Goal: Task Accomplishment & Management: Use online tool/utility

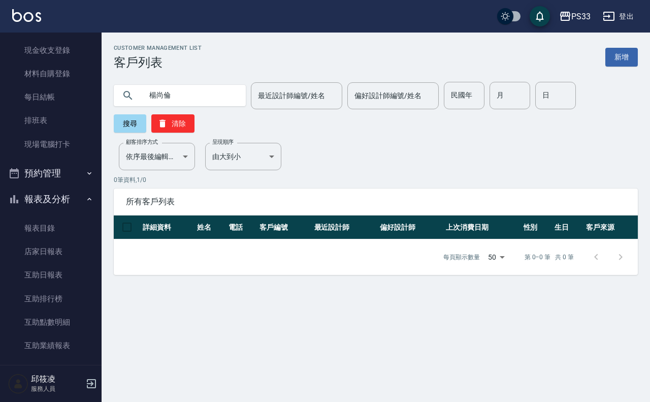
scroll to position [36, 0]
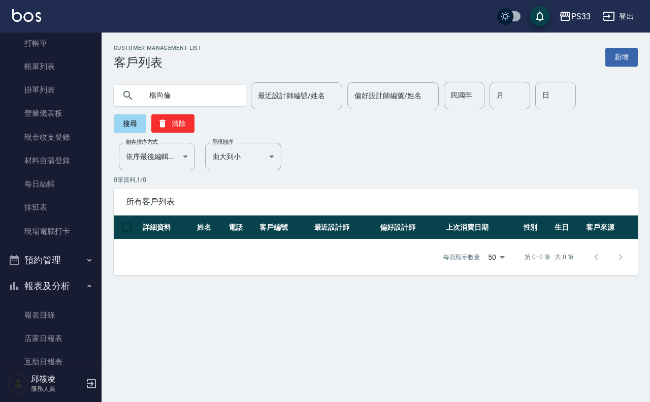
drag, startPoint x: 645, startPoint y: 14, endPoint x: 638, endPoint y: 26, distance: 13.9
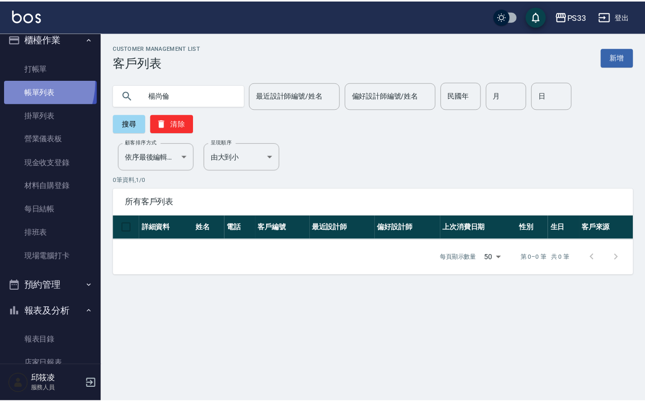
scroll to position [0, 0]
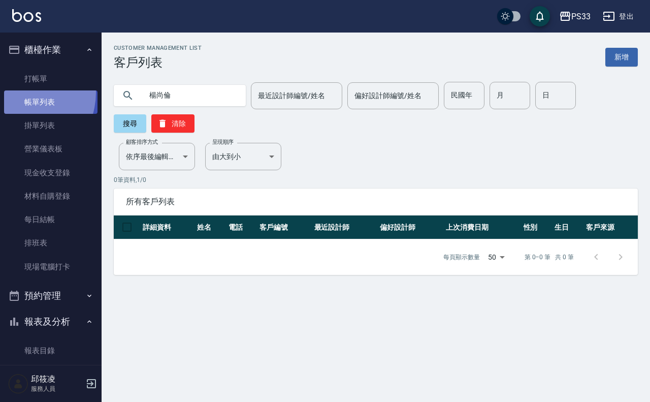
click at [18, 92] on link "帳單列表" at bounding box center [50, 101] width 93 height 23
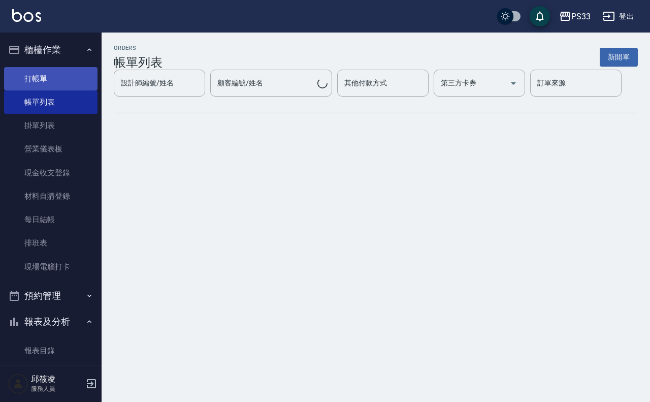
click at [22, 84] on link "打帳單" at bounding box center [50, 78] width 93 height 23
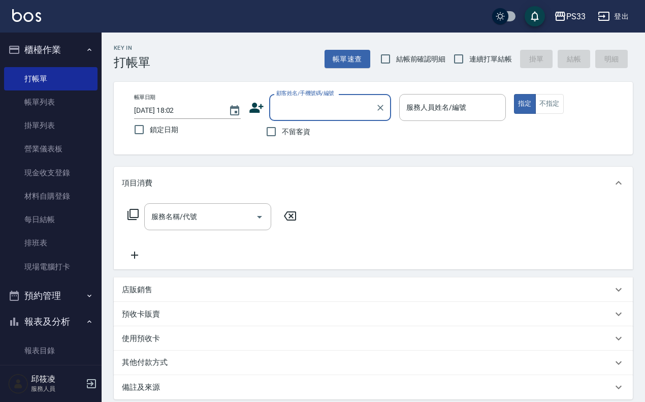
drag, startPoint x: 165, startPoint y: 291, endPoint x: 185, endPoint y: 293, distance: 20.4
click at [167, 291] on div "店販銷售" at bounding box center [367, 289] width 491 height 11
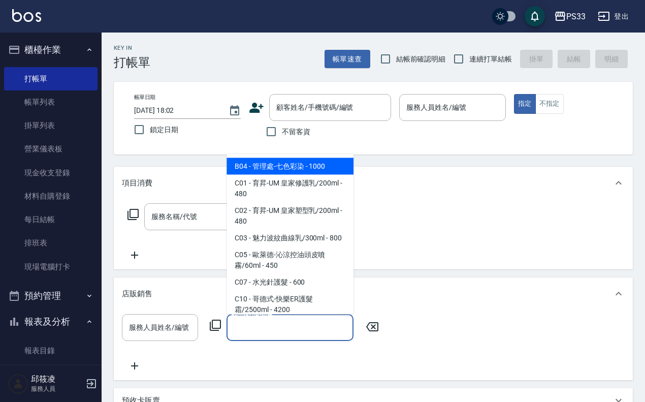
click at [278, 331] on input "商品代號/名稱" at bounding box center [290, 327] width 118 height 18
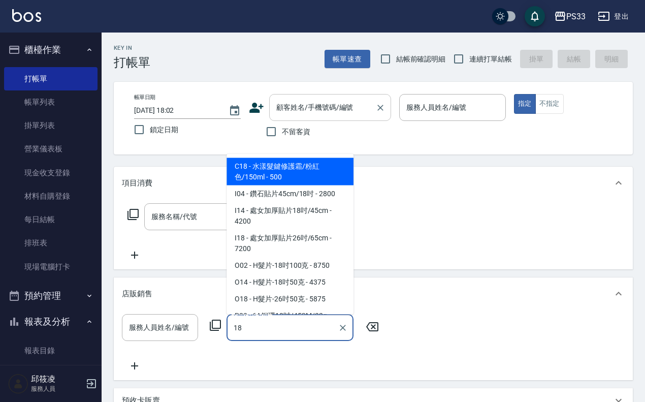
type input "18"
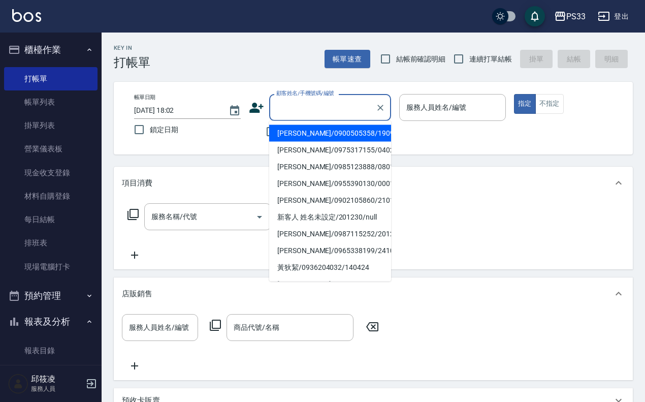
click at [338, 111] on input "顧客姓名/手機號碼/編號" at bounding box center [323, 108] width 98 height 18
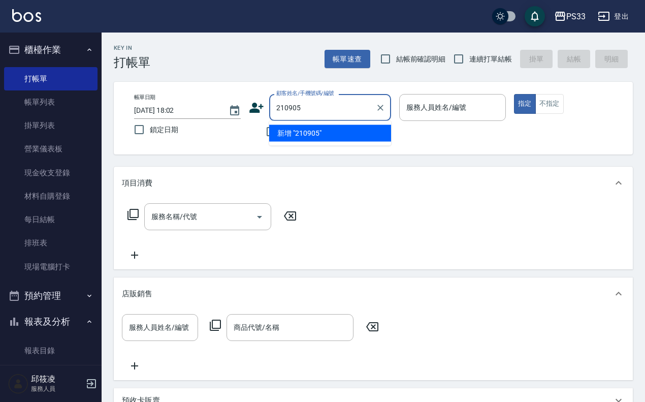
type input "210905"
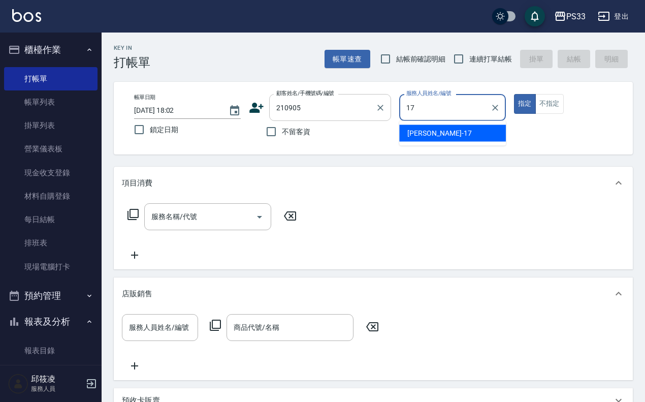
type input "[PERSON_NAME]-17"
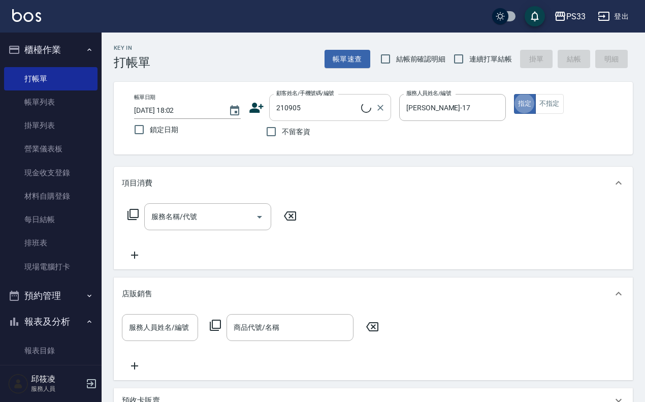
type button "true"
type input "張?徽/0912195448/210905"
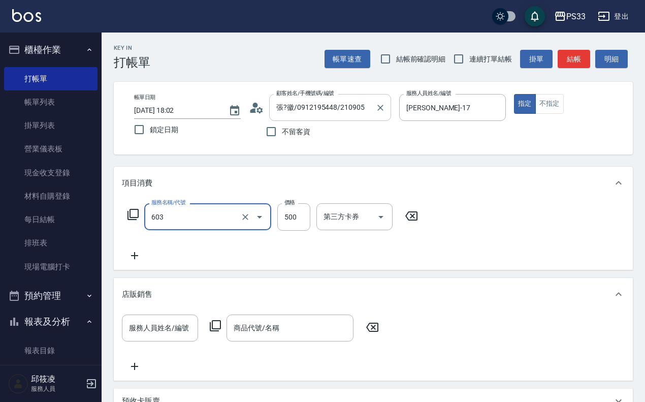
type input "髮原素清潔舒醒頭皮洗髮(603)"
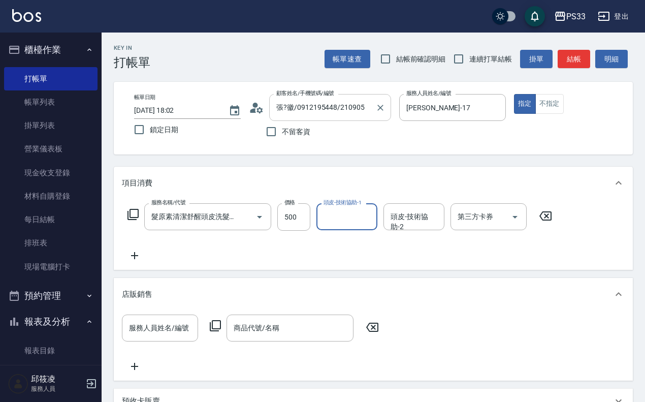
type input "2"
type input "[PERSON_NAME]-22"
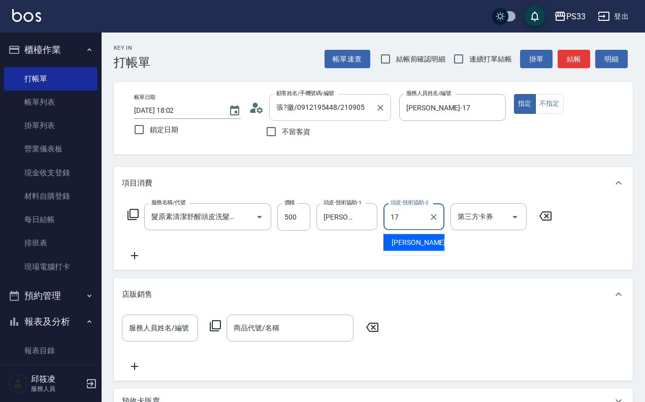
type input "[PERSON_NAME]-17"
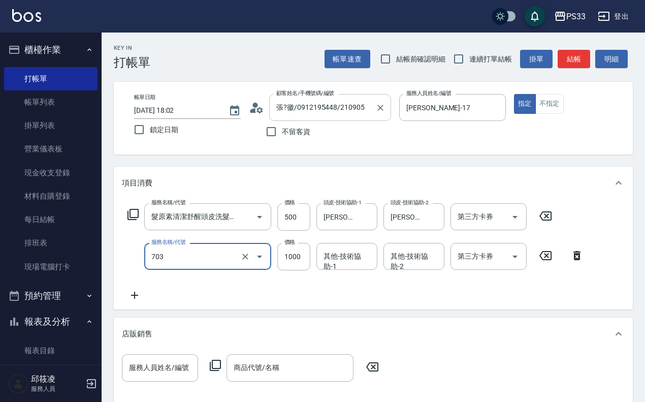
type input "接髮協助(703)"
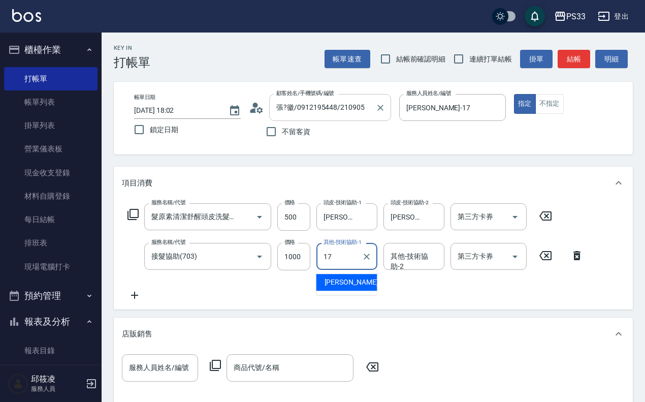
type input "[PERSON_NAME]-17"
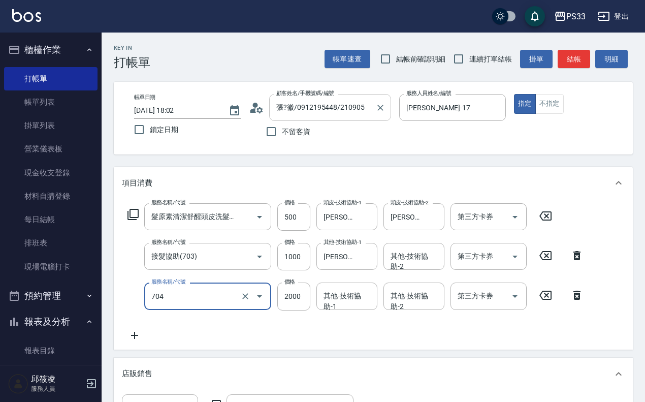
type input "髮片重整(704)"
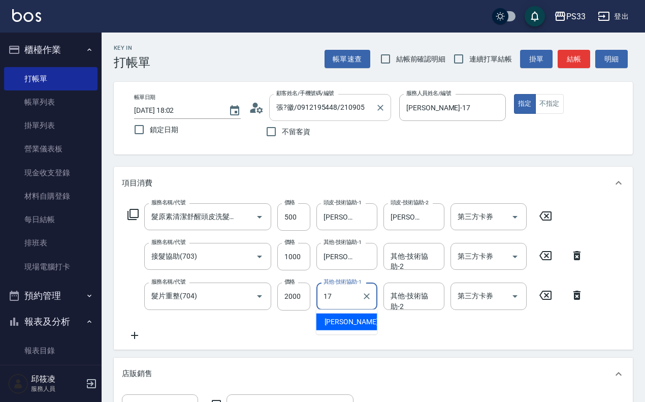
type input "[PERSON_NAME]-17"
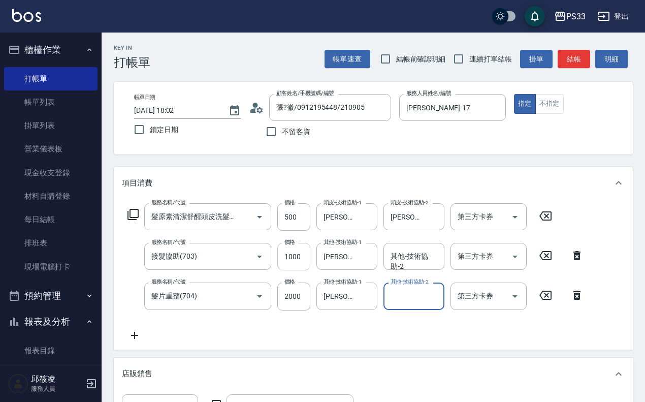
click at [288, 257] on input "1000" at bounding box center [293, 256] width 33 height 27
click at [288, 256] on input "1000" at bounding box center [293, 256] width 33 height 27
type input "500"
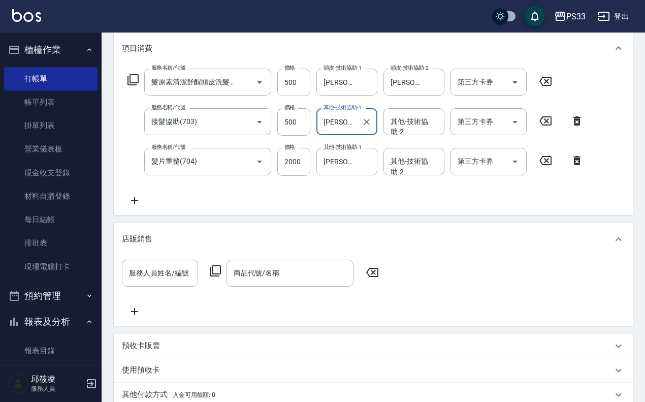
scroll to position [278, 0]
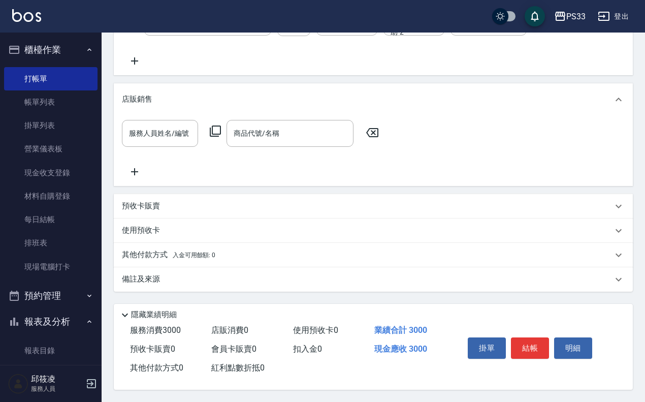
click at [271, 194] on div "預收卡販賣" at bounding box center [373, 206] width 519 height 24
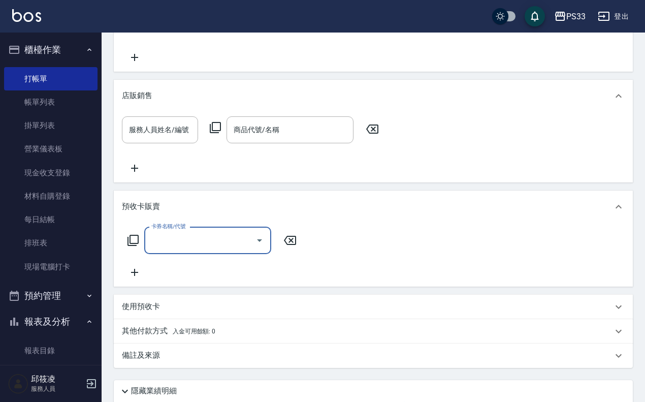
scroll to position [0, 0]
click at [268, 197] on div "預收卡販賣" at bounding box center [373, 206] width 519 height 33
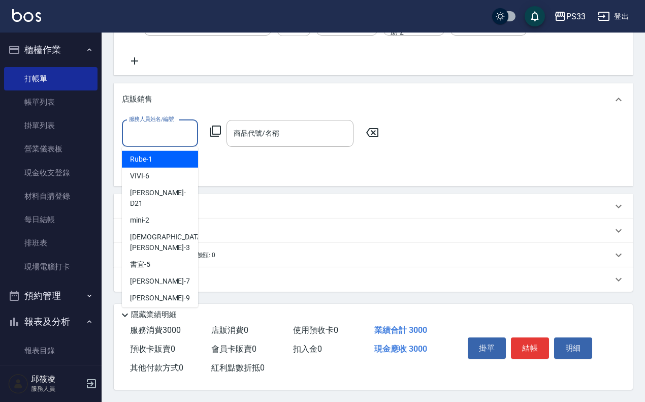
click at [181, 135] on input "服務人員姓名/編號" at bounding box center [159, 133] width 67 height 18
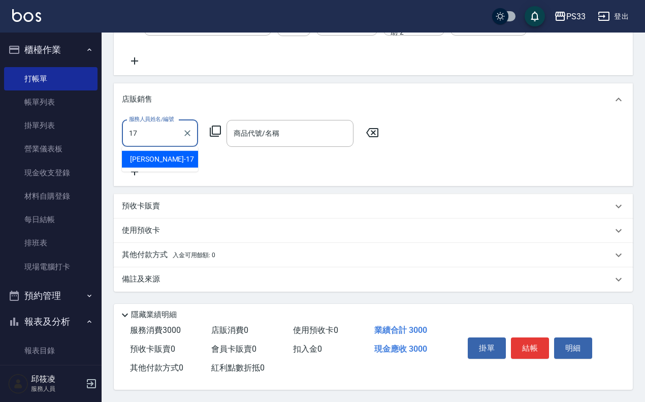
type input "[PERSON_NAME]-17"
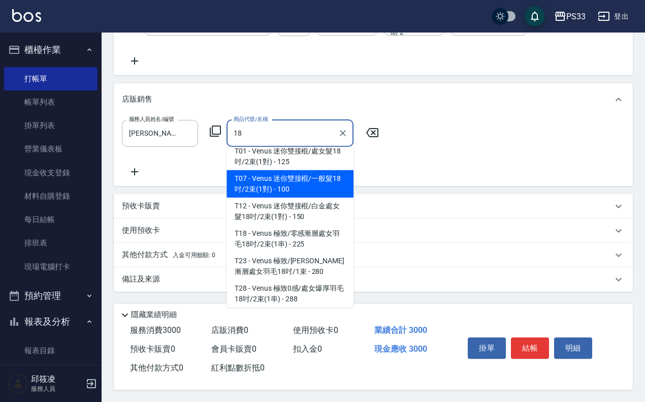
scroll to position [190, 0]
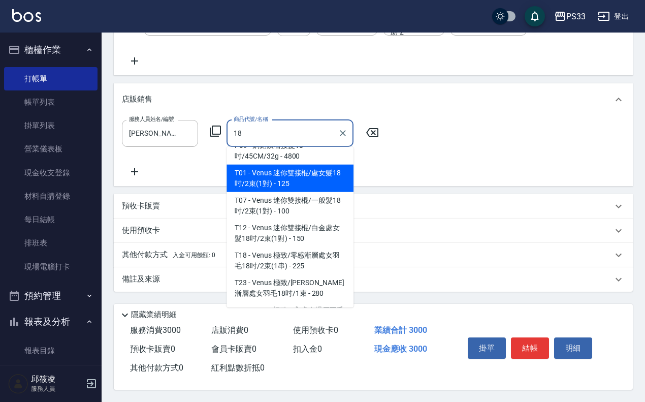
click at [307, 176] on span "T01 - Venus 迷你雙接棍/處女髮18吋/2束(1對) - 125" at bounding box center [289, 178] width 127 height 27
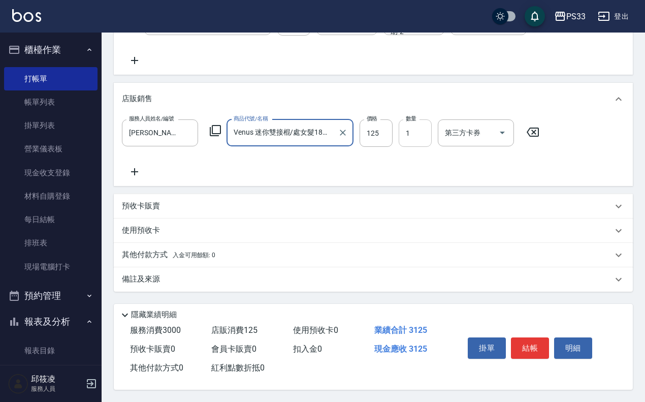
type input "Venus 迷你雙接棍/處女髮18吋/2束(1對)"
click at [414, 138] on input "1" at bounding box center [415, 132] width 33 height 27
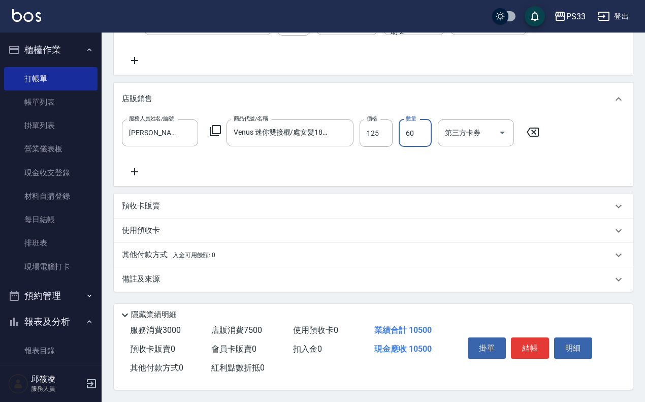
type input "60"
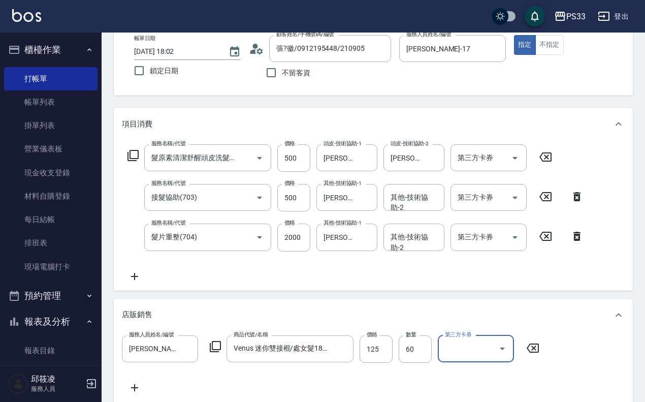
scroll to position [63, 0]
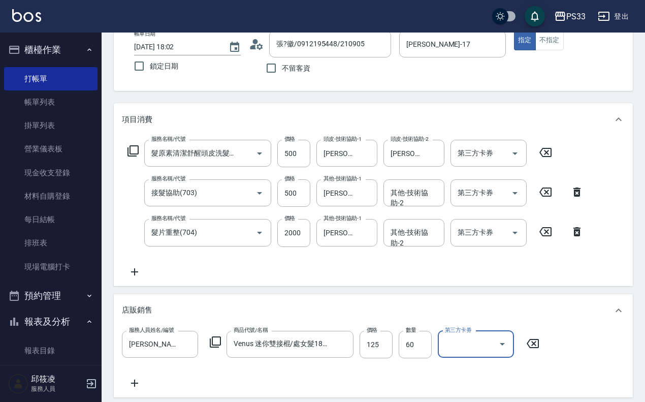
click at [260, 47] on icon at bounding box center [256, 44] width 15 height 15
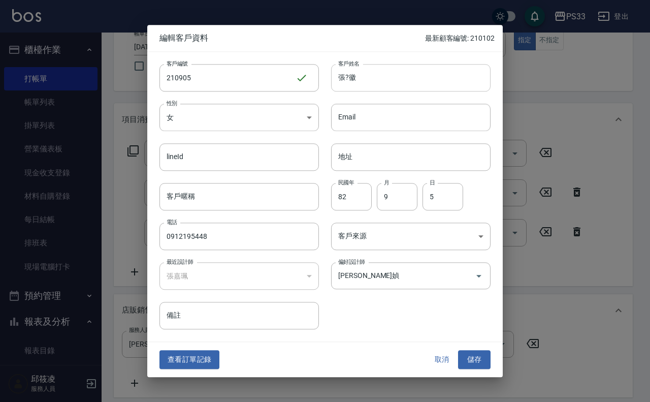
click at [360, 74] on input "張?徽" at bounding box center [410, 77] width 159 height 27
type input "[PERSON_NAME]"
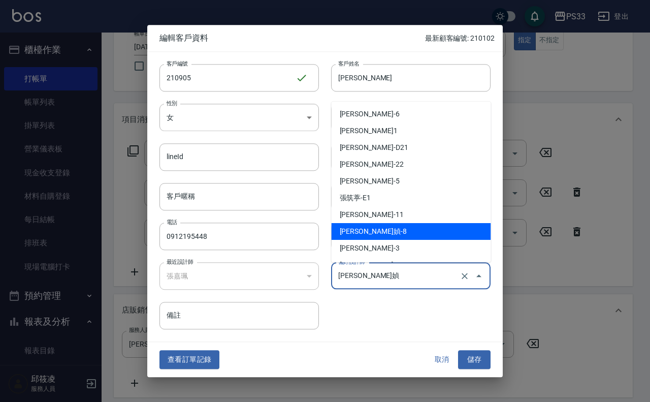
click at [413, 278] on input "[PERSON_NAME]媜" at bounding box center [397, 276] width 122 height 18
click at [410, 280] on input "[PERSON_NAME]媜" at bounding box center [397, 276] width 122 height 18
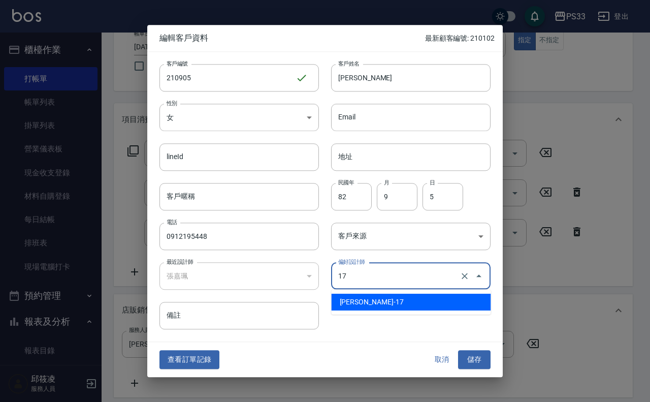
type input "張嘉珮"
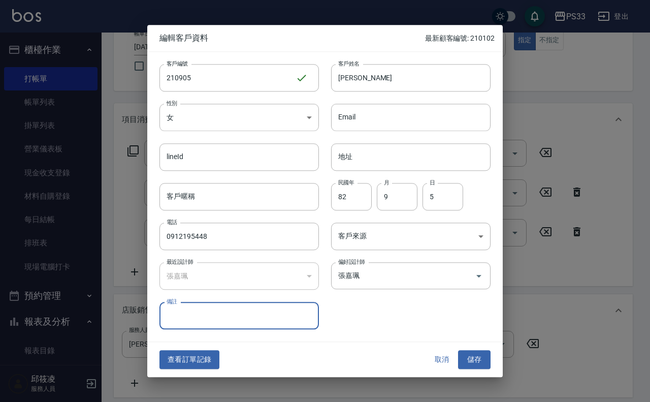
click at [479, 357] on button "儲存" at bounding box center [474, 359] width 33 height 19
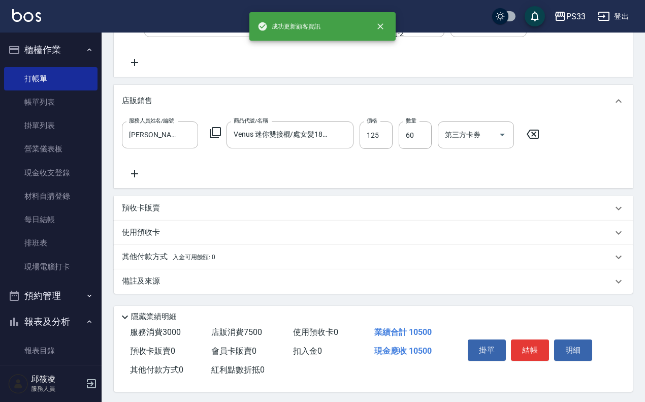
scroll to position [278, 0]
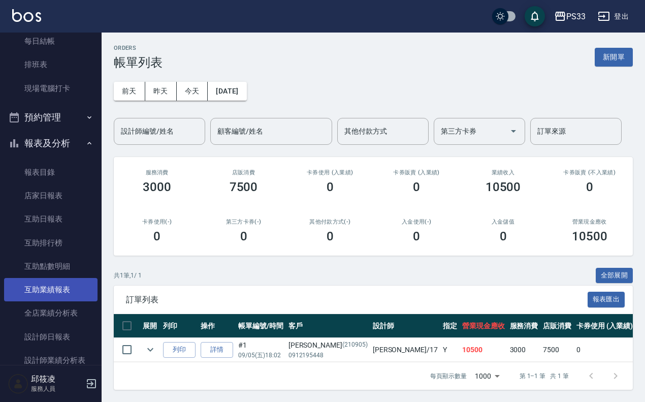
scroll to position [190, 0]
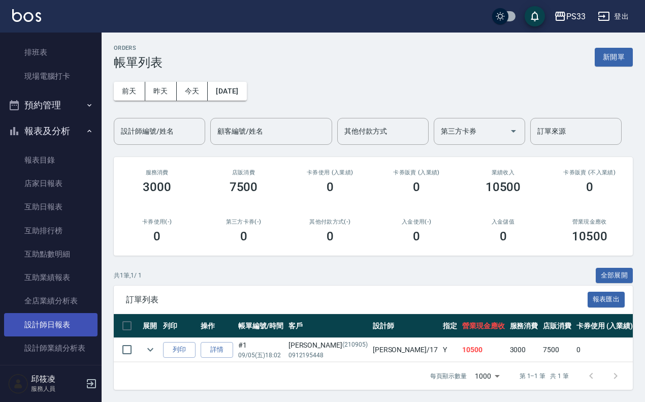
click at [57, 321] on link "設計師日報表" at bounding box center [50, 324] width 93 height 23
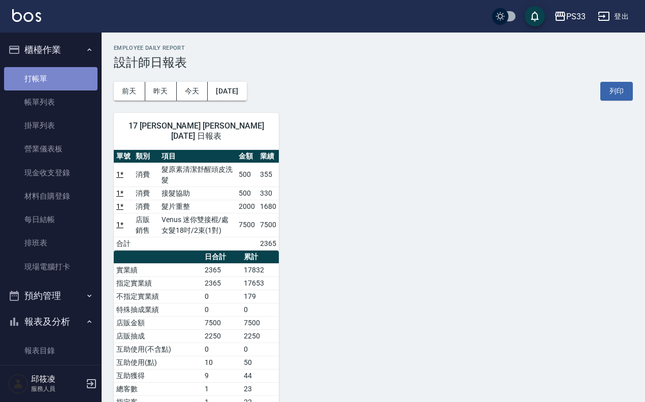
click at [52, 82] on link "打帳單" at bounding box center [50, 78] width 93 height 23
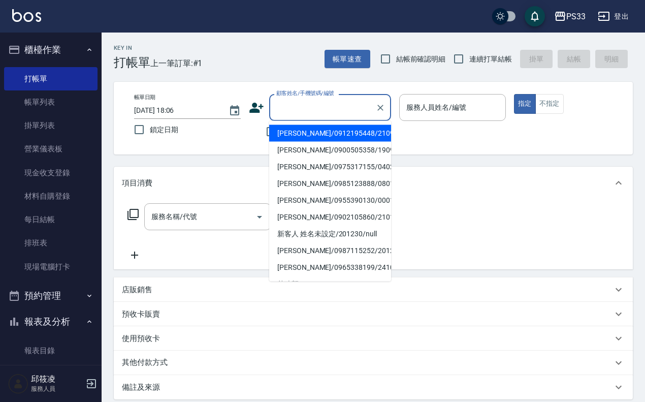
click at [316, 106] on input "顧客姓名/手機號碼/編號" at bounding box center [323, 108] width 98 height 18
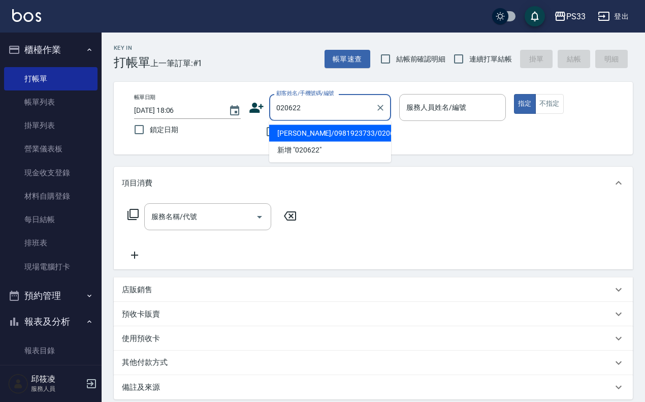
type input "[PERSON_NAME]/0981923733/020622"
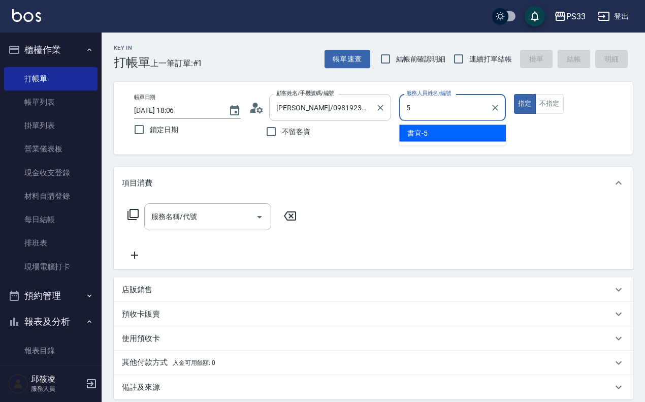
type input "書宜-5"
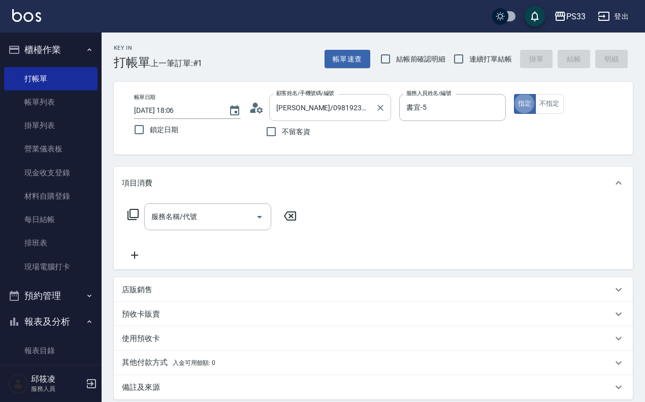
type button "true"
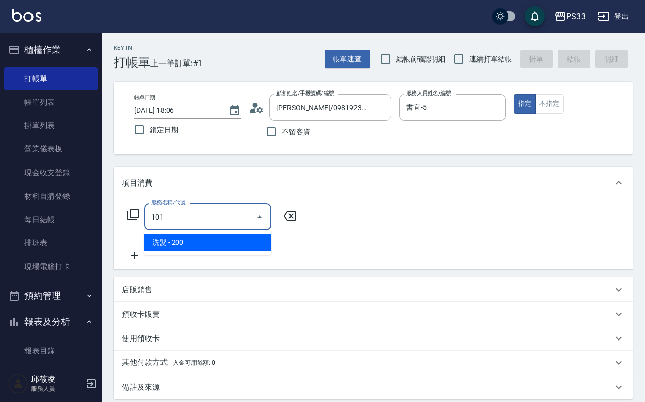
type input "洗髮(101)"
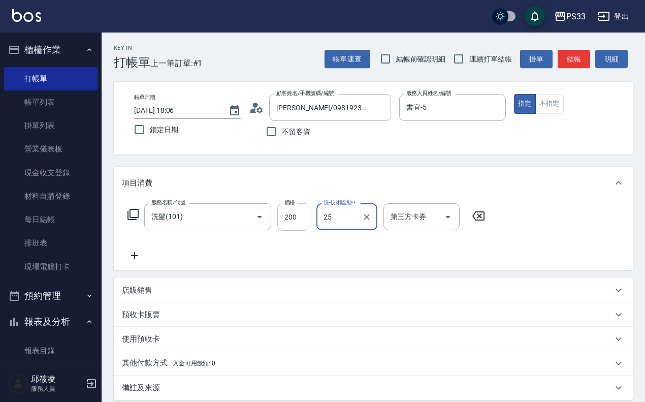
type input "25"
click at [302, 212] on input "200" at bounding box center [293, 216] width 33 height 27
type input "250"
type input "[PERSON_NAME]-3"
click at [221, 287] on div "店販銷售" at bounding box center [367, 290] width 491 height 11
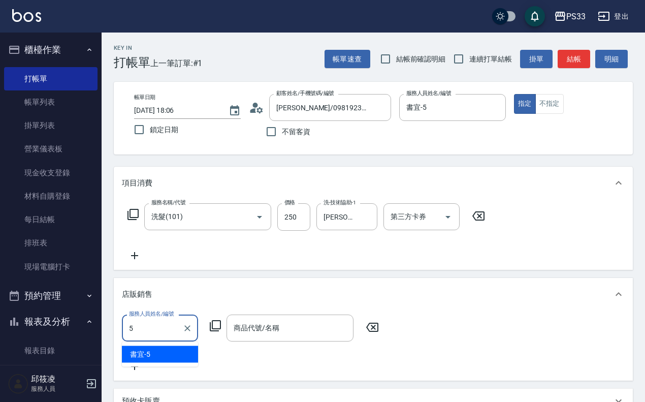
type input "書宜-5"
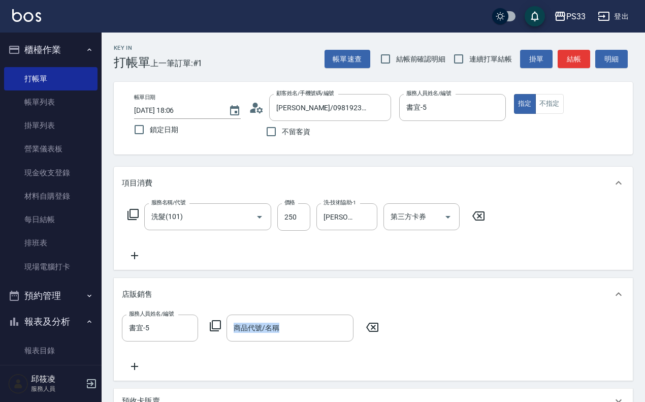
drag, startPoint x: 224, startPoint y: 322, endPoint x: 217, endPoint y: 316, distance: 9.8
click at [217, 316] on div "服務人員姓名/編號 書宜-5 服務人員姓名/編號 商品代號/名稱 商品代號/名稱" at bounding box center [253, 327] width 263 height 27
click at [209, 313] on div "服務人員姓名/編號 書宜-5 服務人員姓名/編號 商品代號/名稱 商品代號/名稱" at bounding box center [373, 345] width 519 height 70
click at [212, 324] on icon at bounding box center [215, 325] width 11 height 11
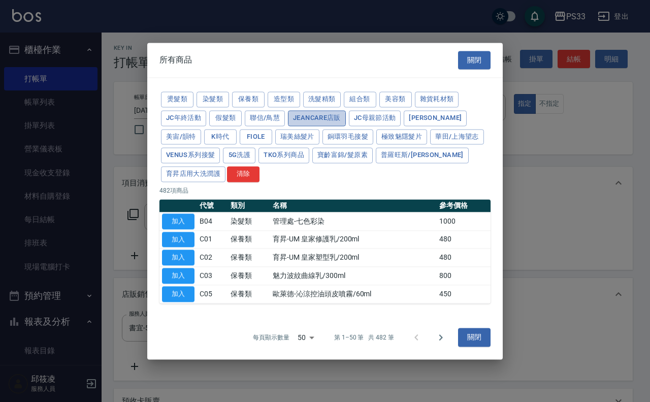
click at [329, 117] on button "JeanCare店販" at bounding box center [317, 118] width 58 height 16
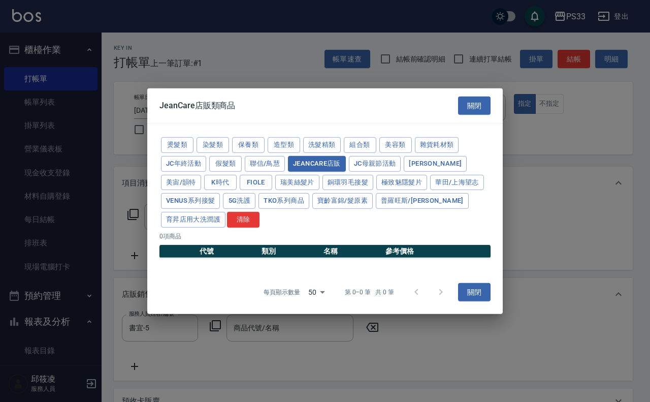
click at [249, 136] on div "燙髮類 染髮類 保養類 造型類 洗髮精類 組合類 美容類 雜貨耗材類 JC年終活動 假髮類 聯信/鳥慧 JeanCare店販 JC母親節活動 娜普菈 美宙/韻…" at bounding box center [324, 182] width 331 height 93
click at [261, 141] on button "保養類" at bounding box center [248, 145] width 33 height 16
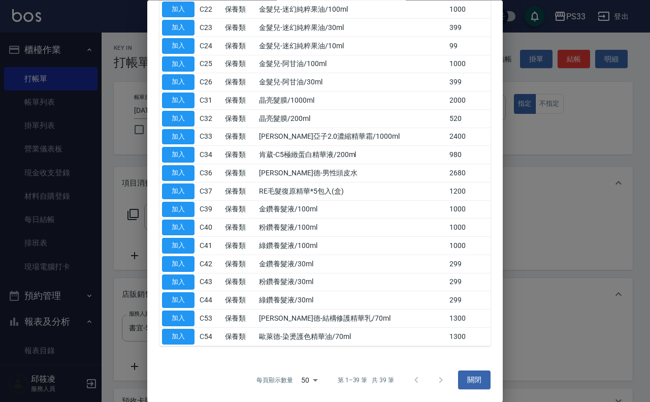
scroll to position [354, 0]
click at [434, 381] on div at bounding box center [428, 380] width 49 height 24
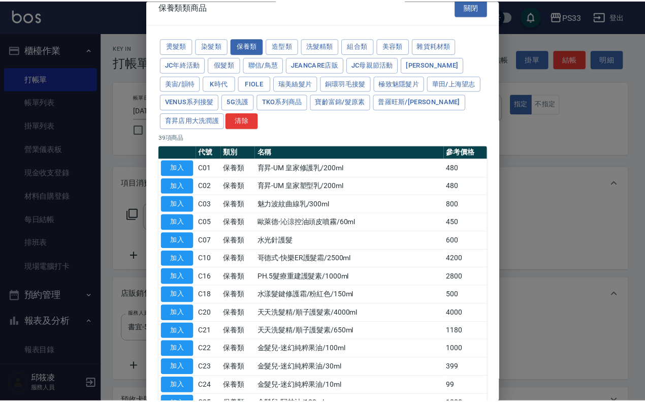
scroll to position [0, 0]
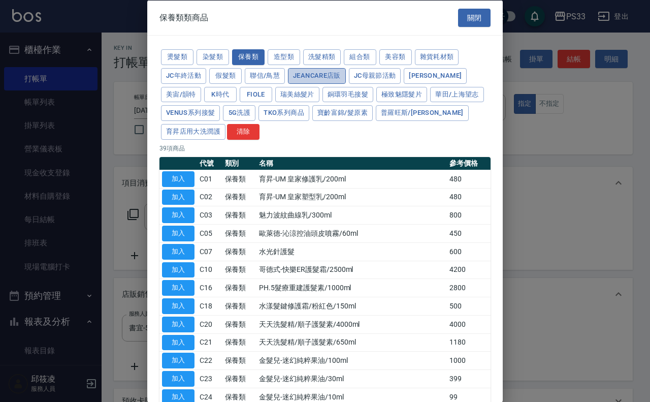
click at [317, 73] on button "JeanCare店販" at bounding box center [317, 76] width 58 height 16
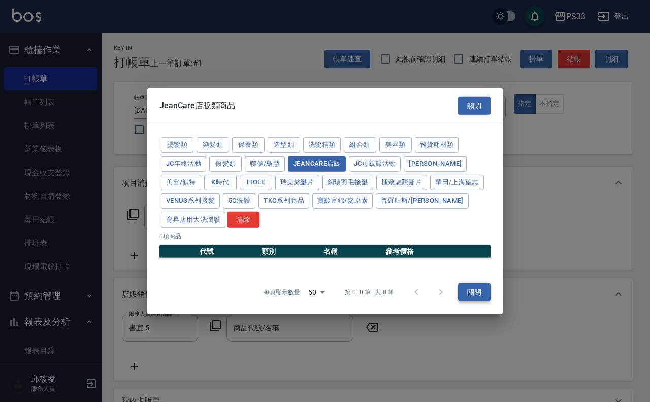
click at [469, 294] on button "關閉" at bounding box center [474, 291] width 33 height 19
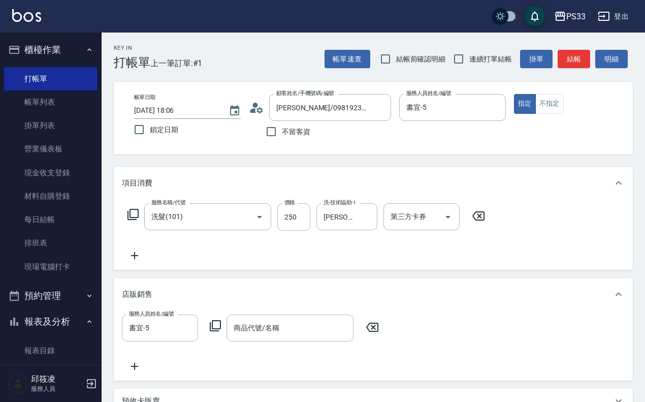
click at [218, 328] on icon at bounding box center [215, 325] width 11 height 11
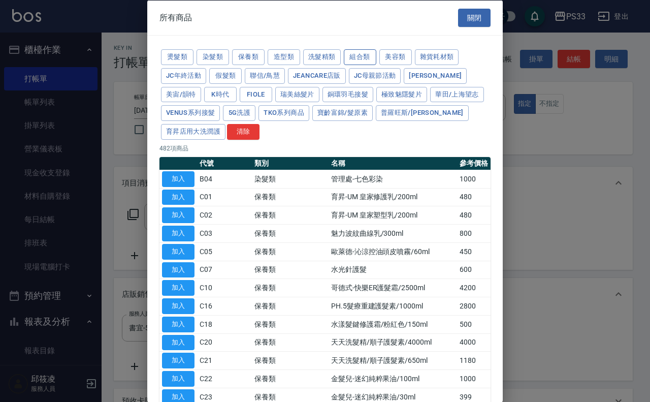
click at [369, 57] on button "組合類" at bounding box center [360, 57] width 33 height 16
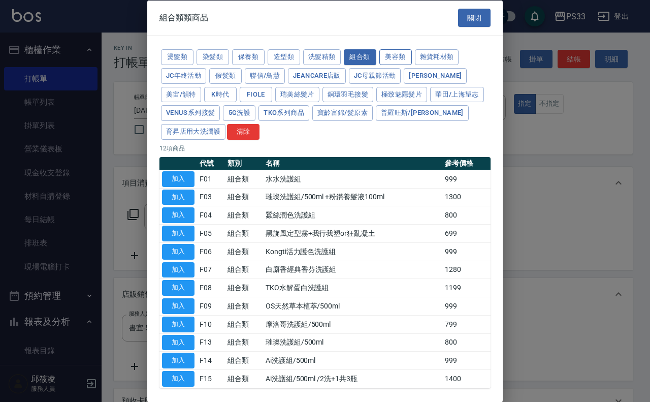
click at [400, 51] on button "美容類" at bounding box center [395, 57] width 33 height 16
click at [402, 57] on button "美容類" at bounding box center [395, 57] width 33 height 16
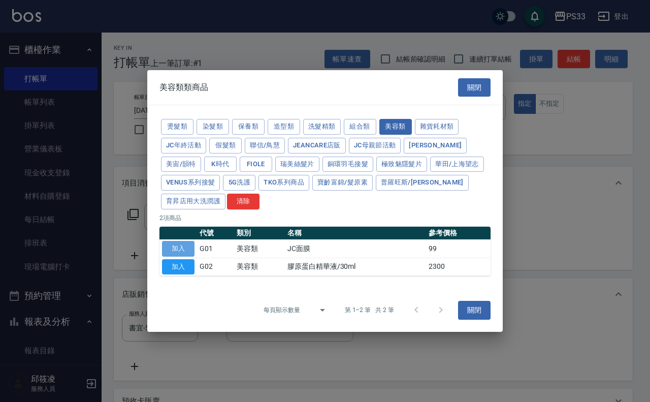
click at [169, 246] on button "加入" at bounding box center [178, 249] width 33 height 16
type input "JC面膜"
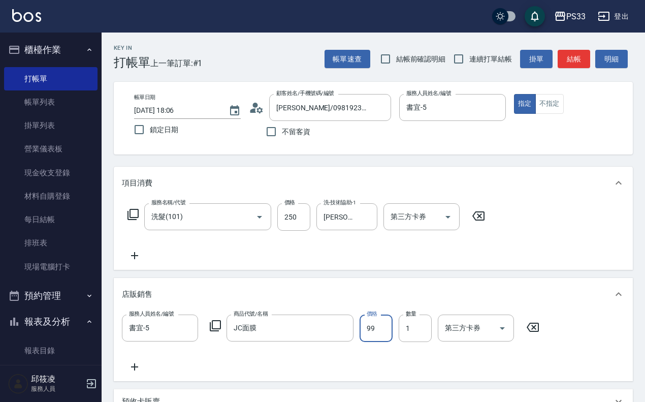
click at [377, 331] on input "99" at bounding box center [376, 327] width 33 height 27
type input "90"
click at [412, 320] on input "1" at bounding box center [415, 327] width 33 height 27
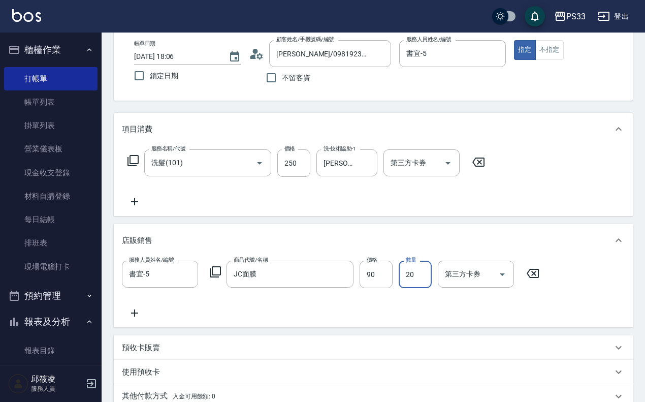
scroll to position [190, 0]
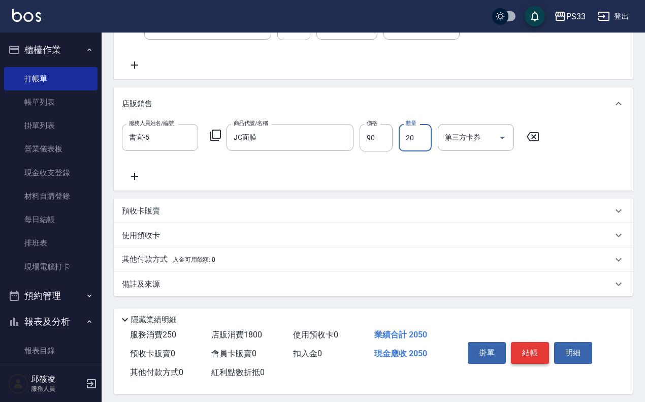
type input "20"
click at [513, 351] on button "結帳" at bounding box center [530, 352] width 38 height 21
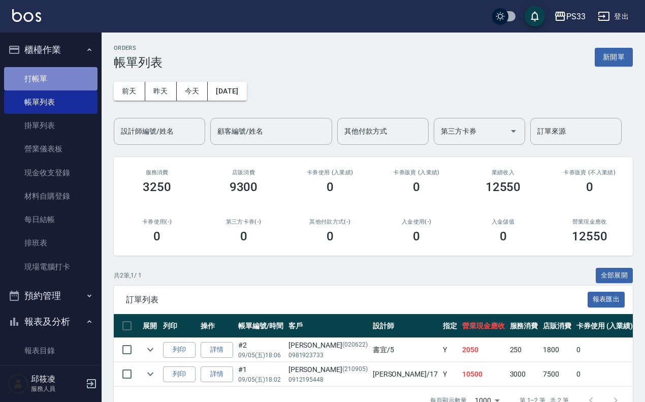
click at [60, 69] on link "打帳單" at bounding box center [50, 78] width 93 height 23
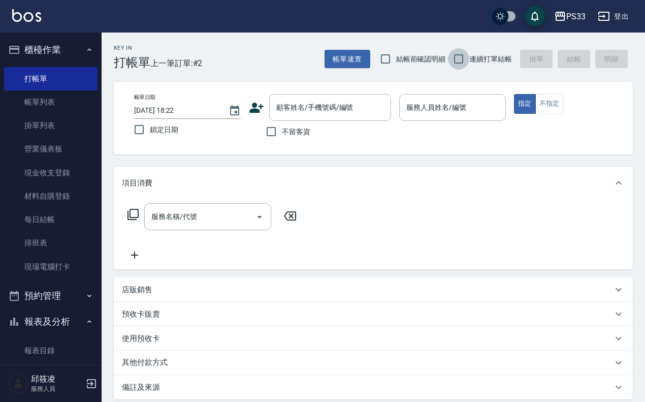
drag, startPoint x: 456, startPoint y: 56, endPoint x: 188, endPoint y: 124, distance: 276.1
click at [453, 57] on input "連續打單結帳" at bounding box center [458, 58] width 21 height 21
checkbox input "true"
click at [254, 113] on icon at bounding box center [256, 107] width 15 height 15
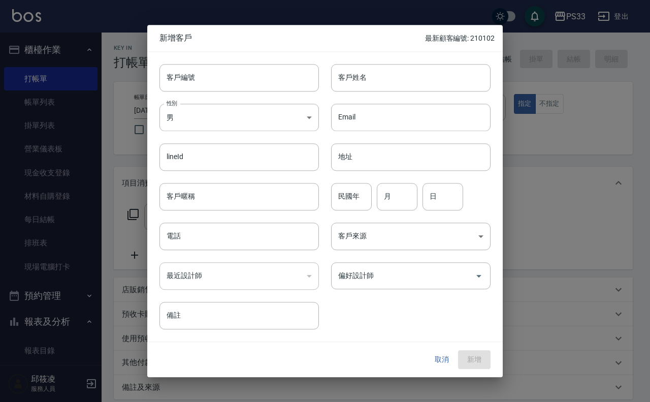
click at [253, 95] on div "性別 男 MALE 性別" at bounding box center [233, 111] width 172 height 40
click at [255, 87] on input "客戶編號" at bounding box center [238, 77] width 159 height 27
type input "240610"
type input "[PERSON_NAME]"
type input "65"
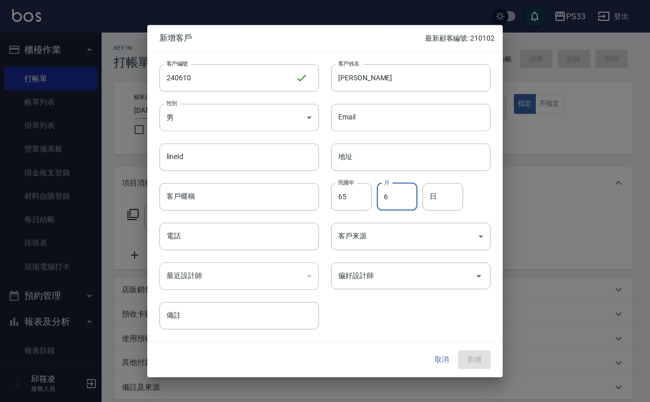
type input "6"
type input "10"
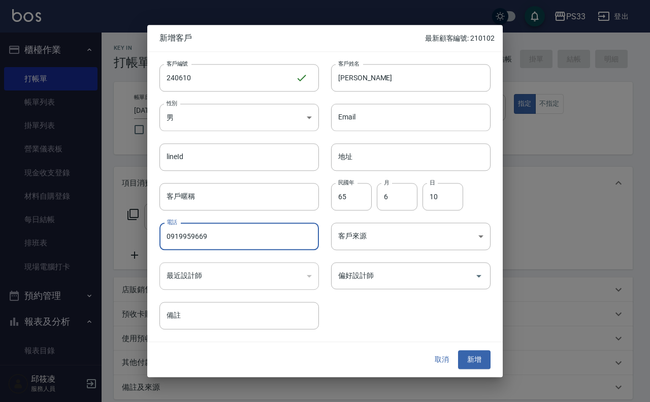
type input "0919959669"
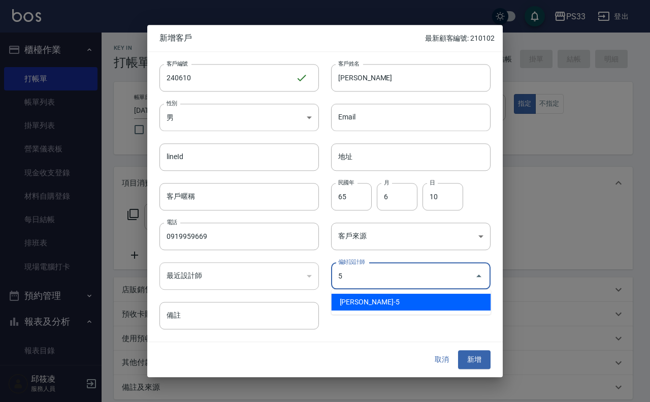
type input "謝書宜"
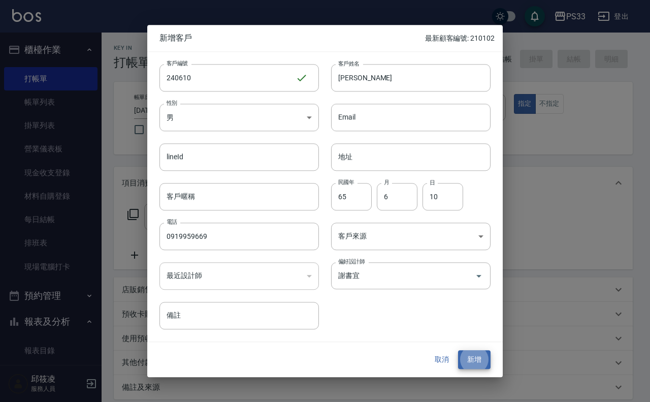
click at [458, 350] on button "新增" at bounding box center [474, 359] width 33 height 19
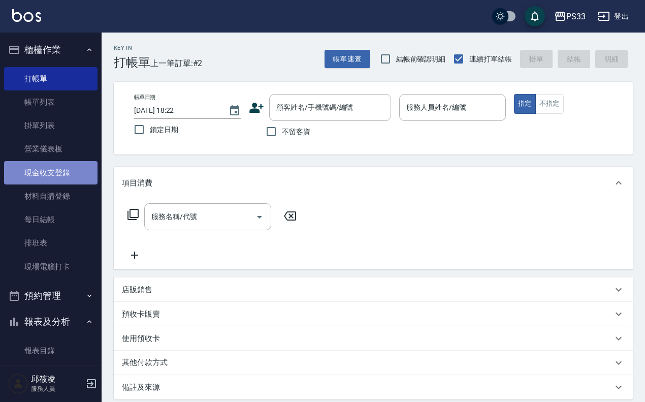
click at [59, 178] on link "現金收支登錄" at bounding box center [50, 172] width 93 height 23
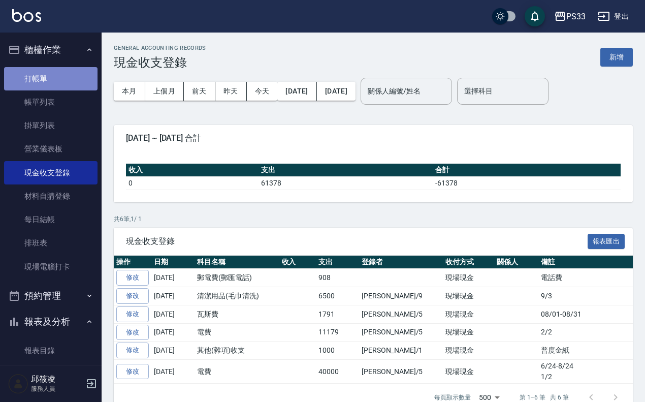
click at [53, 88] on link "打帳單" at bounding box center [50, 78] width 93 height 23
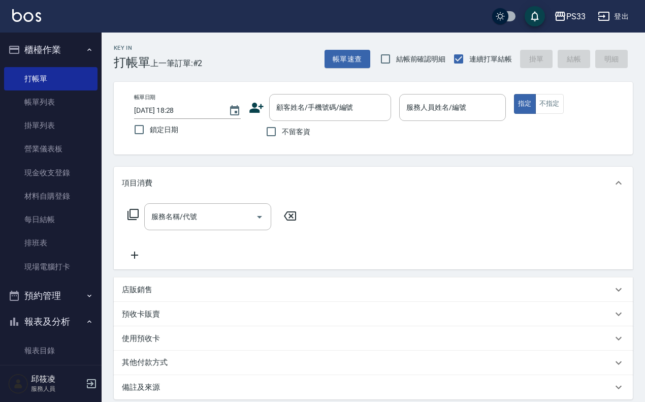
click at [250, 108] on icon at bounding box center [256, 107] width 15 height 15
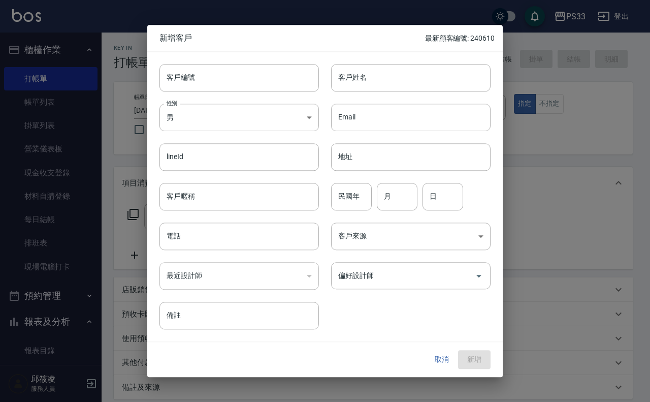
click at [255, 93] on div "性別 男 MALE 性別" at bounding box center [233, 111] width 172 height 40
click at [261, 85] on input "客戶編號" at bounding box center [238, 77] width 159 height 27
type input "100306"
type input "[PERSON_NAME]"
type input "79"
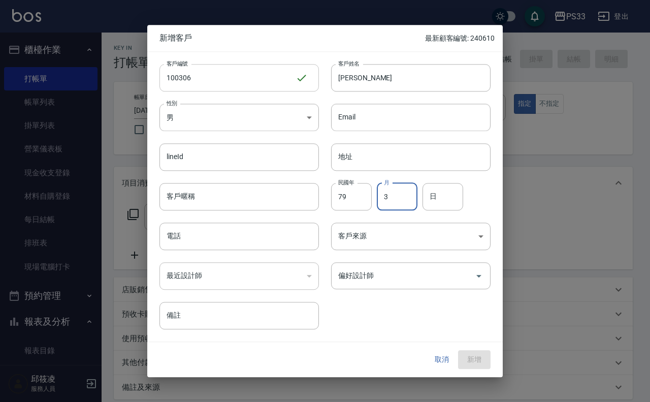
type input "3"
type input "6"
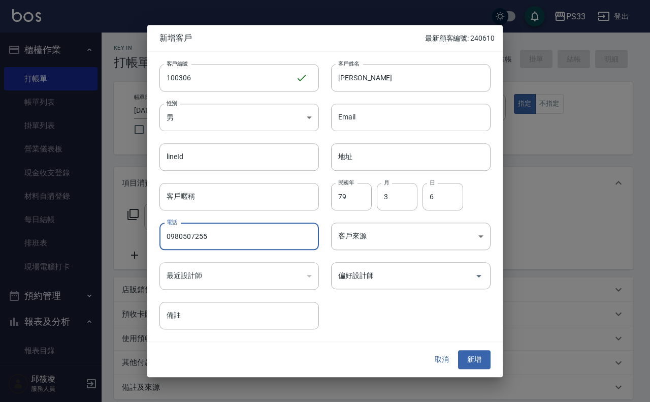
click at [236, 232] on input "0980507255" at bounding box center [238, 235] width 159 height 27
type input "098050725"
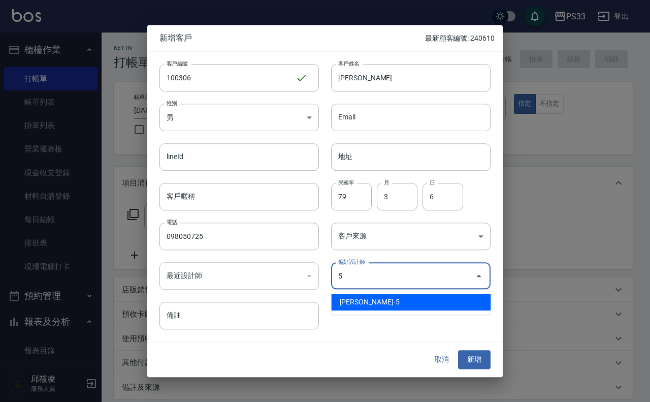
type input "謝書宜"
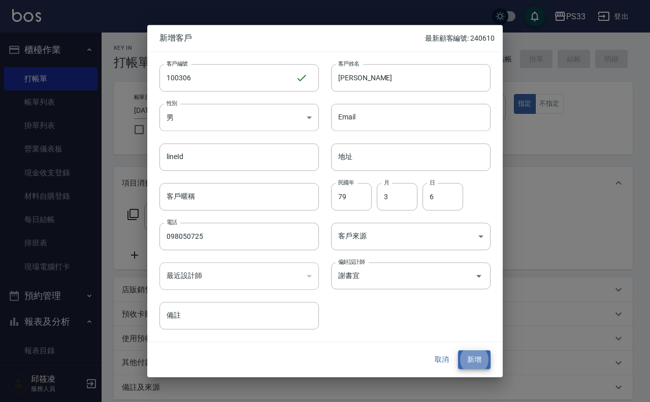
click at [458, 350] on button "新增" at bounding box center [474, 359] width 33 height 19
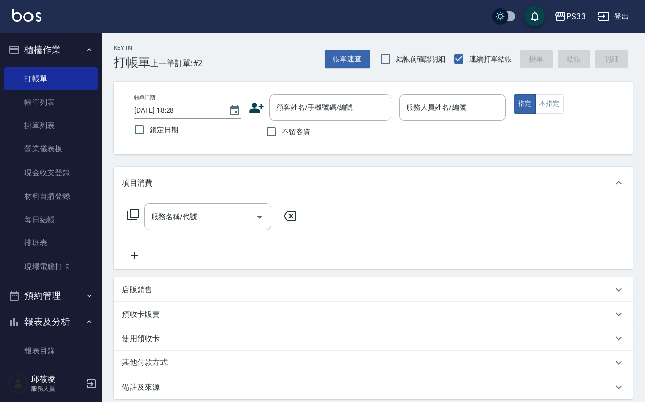
click at [256, 102] on icon at bounding box center [256, 107] width 15 height 15
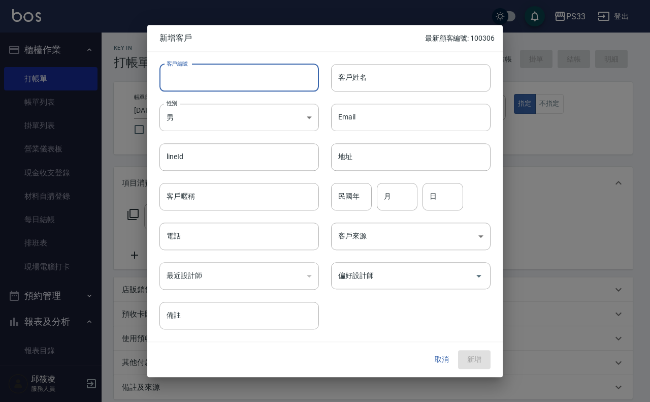
click at [249, 85] on input "客戶編號" at bounding box center [238, 77] width 159 height 27
type input "050325"
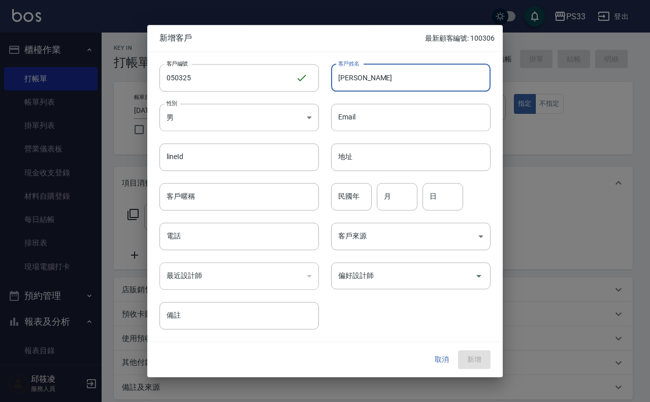
type input "[PERSON_NAME]"
type input "72"
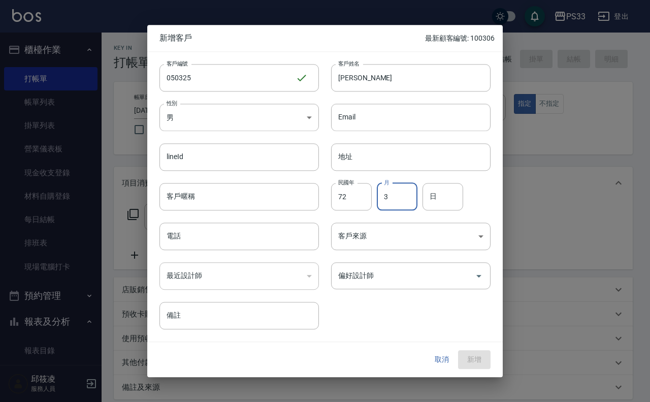
type input "3"
type input "25"
click at [443, 361] on button "取消" at bounding box center [442, 359] width 33 height 19
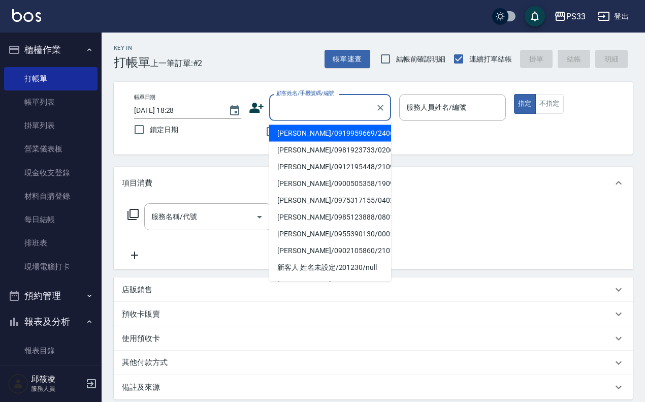
click at [329, 107] on input "顧客姓名/手機號碼/編號" at bounding box center [323, 108] width 98 height 18
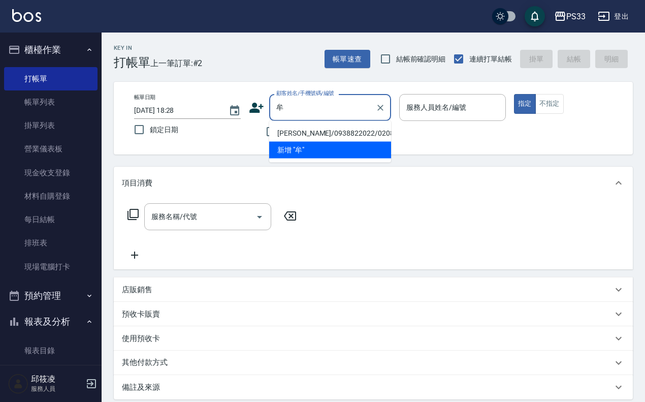
click at [362, 136] on li "[PERSON_NAME]/0938822022/020814" at bounding box center [330, 133] width 122 height 17
type input "[PERSON_NAME]/0938822022/020814"
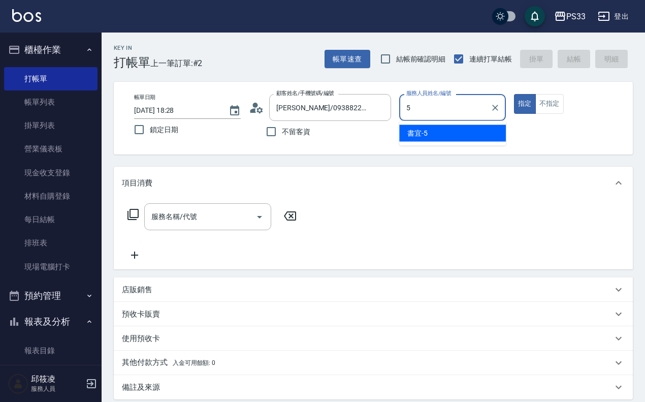
type input "書宜-5"
type button "true"
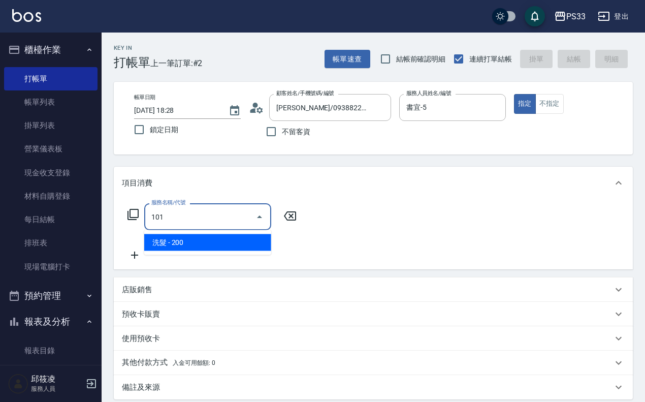
type input "洗髮(101)"
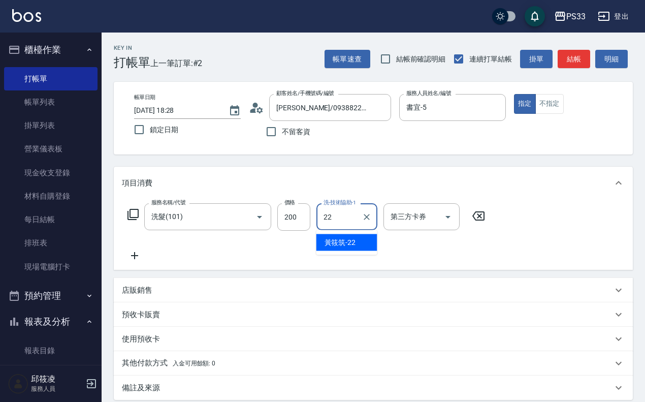
type input "[PERSON_NAME]-22"
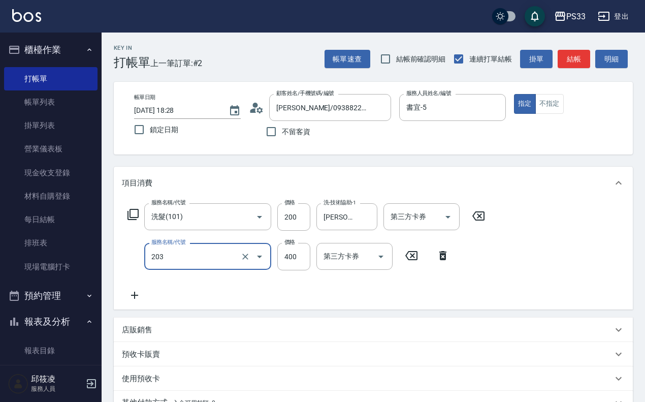
type input "指定單剪(203)"
type input "300"
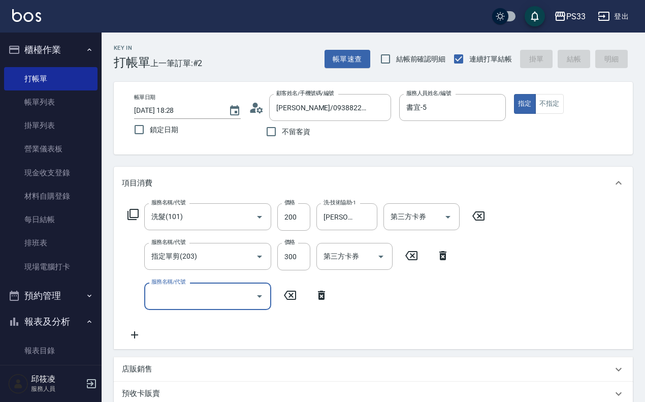
type input "2025/09/05 18:45"
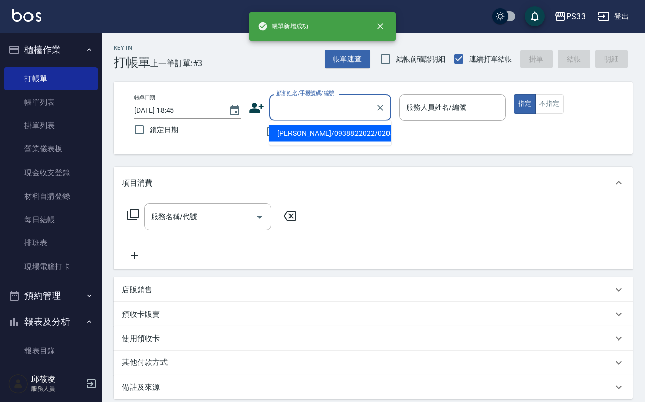
click at [303, 110] on input "顧客姓名/手機號碼/編號" at bounding box center [323, 108] width 98 height 18
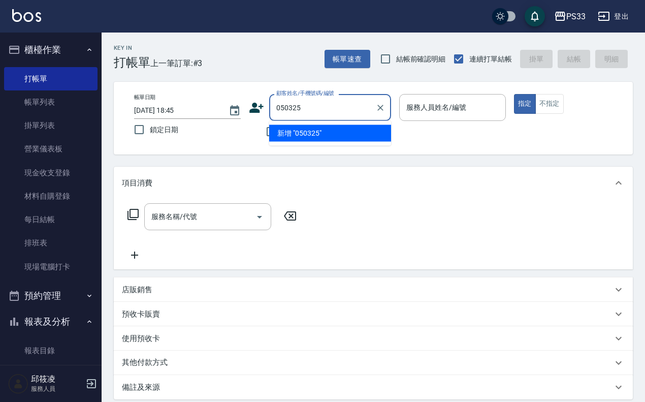
type input "050325"
click at [258, 105] on icon at bounding box center [256, 107] width 15 height 15
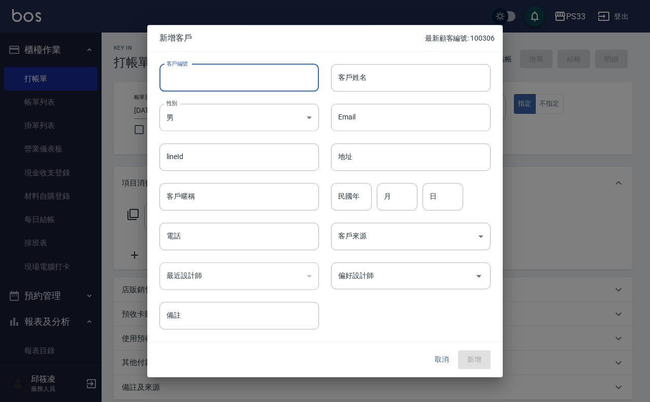
click at [255, 80] on input "客戶編號" at bounding box center [238, 77] width 159 height 27
type input "050325"
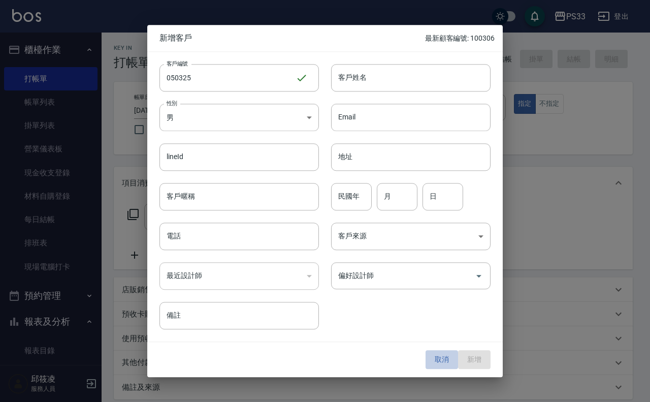
click at [442, 363] on button "取消" at bounding box center [442, 359] width 33 height 19
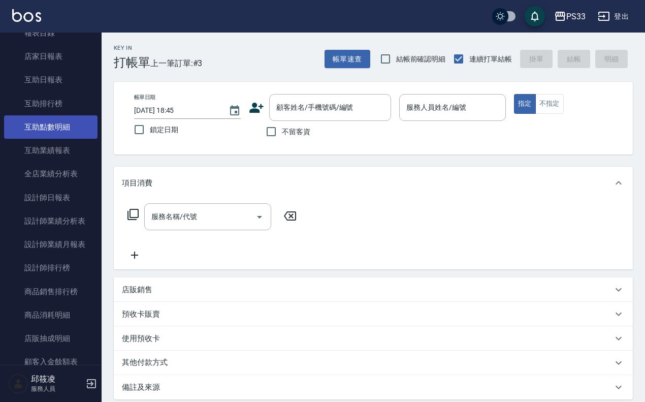
scroll to position [544, 0]
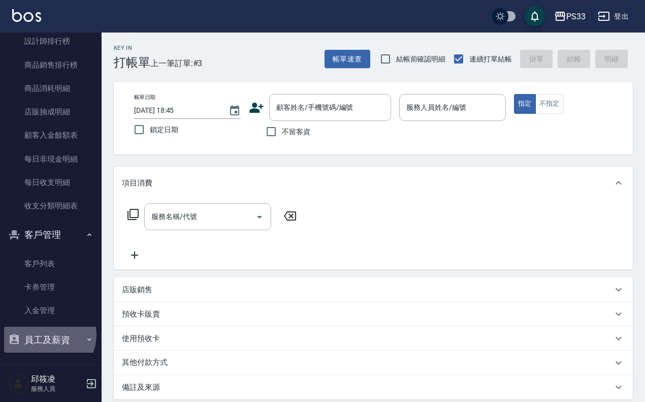
click at [44, 335] on button "員工及薪資" at bounding box center [50, 340] width 93 height 26
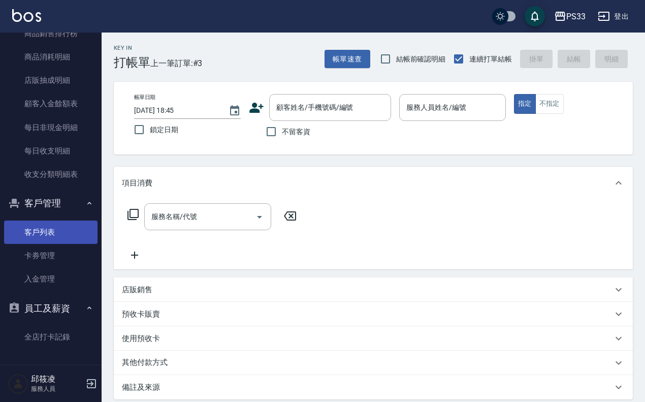
click at [44, 228] on link "客戶列表" at bounding box center [50, 231] width 93 height 23
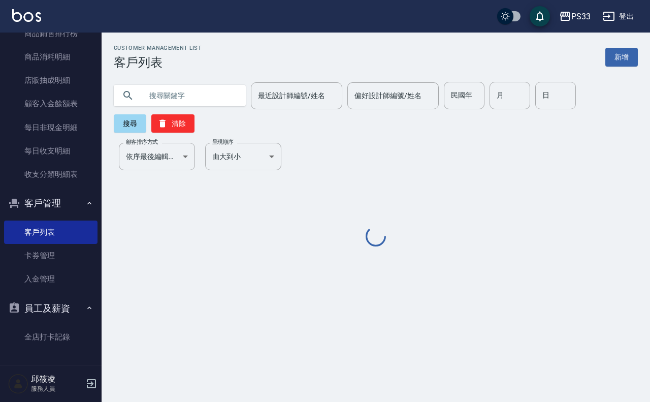
click at [193, 98] on input "text" at bounding box center [189, 95] width 95 height 27
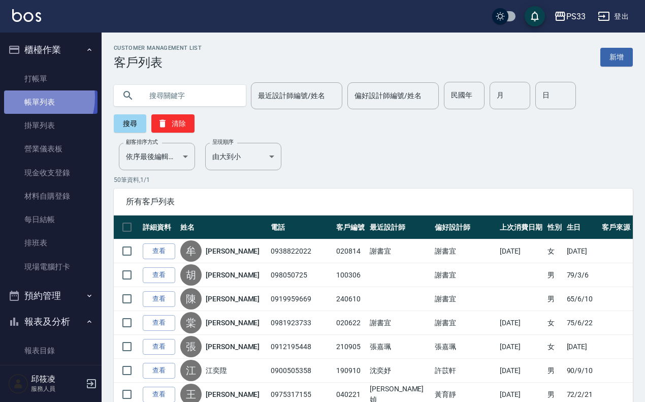
click at [29, 97] on link "帳單列表" at bounding box center [50, 101] width 93 height 23
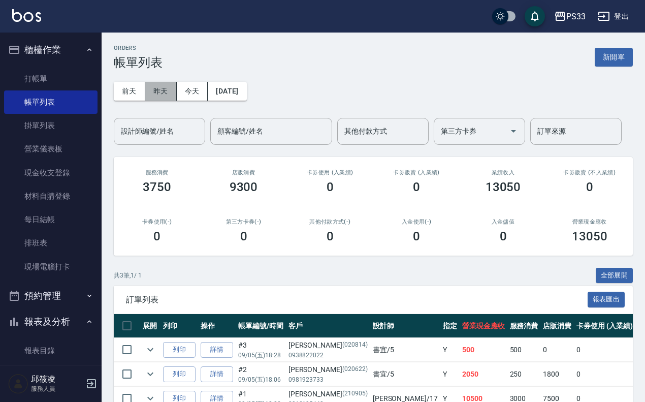
click at [158, 87] on button "昨天" at bounding box center [160, 91] width 31 height 19
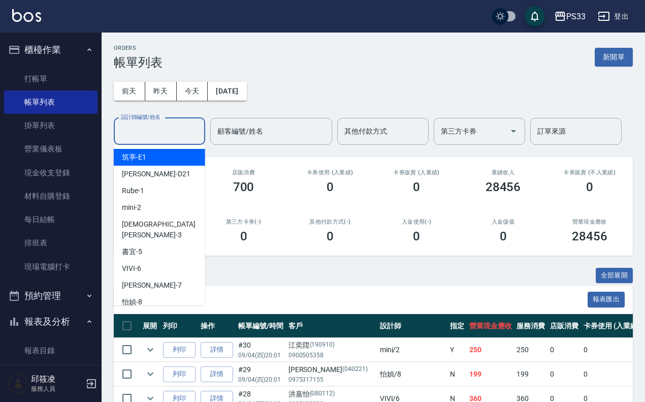
click at [166, 128] on input "設計師編號/姓名" at bounding box center [159, 131] width 82 height 18
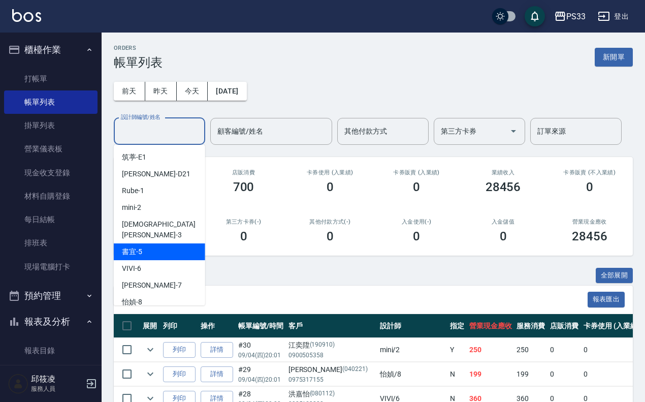
click at [151, 243] on div "書宜 -5" at bounding box center [159, 251] width 91 height 17
type input "書宜-5"
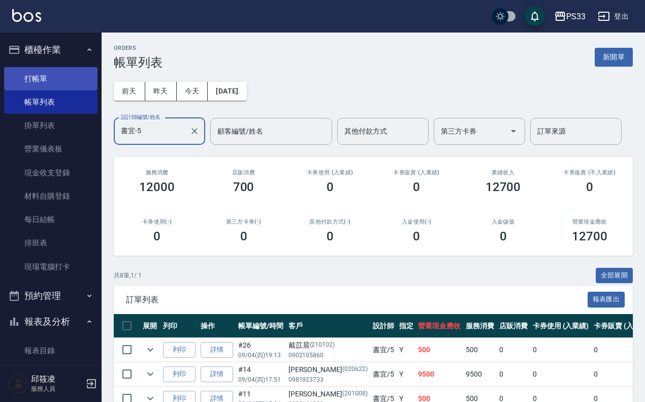
click at [40, 79] on link "打帳單" at bounding box center [50, 78] width 93 height 23
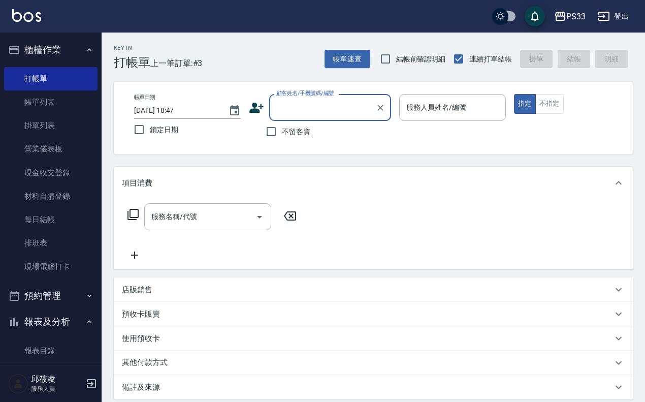
click at [256, 107] on icon at bounding box center [256, 107] width 15 height 15
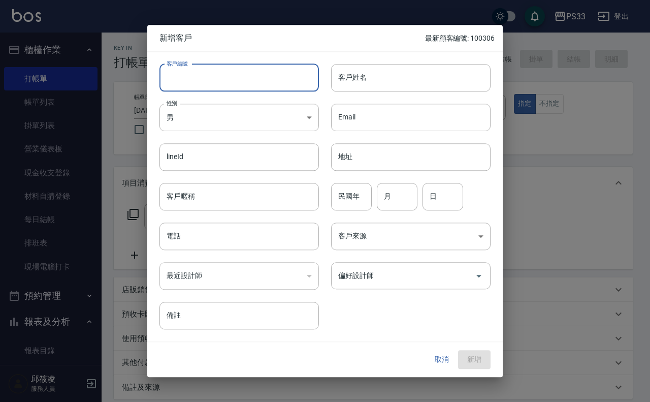
click at [252, 80] on input "客戶編號" at bounding box center [238, 77] width 159 height 27
type input "050325"
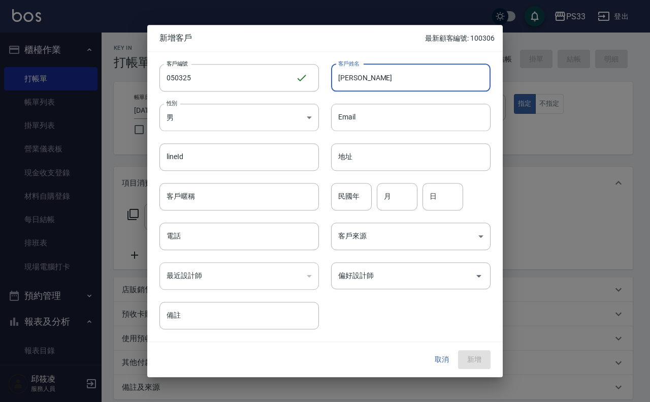
type input "[PERSON_NAME]"
type input "72"
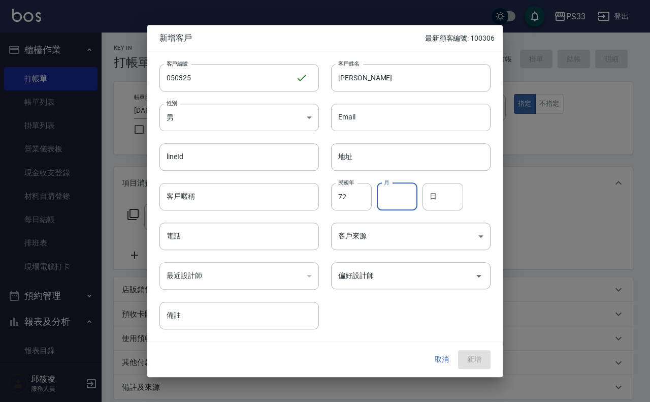
type input "2"
type input "3"
type input "25"
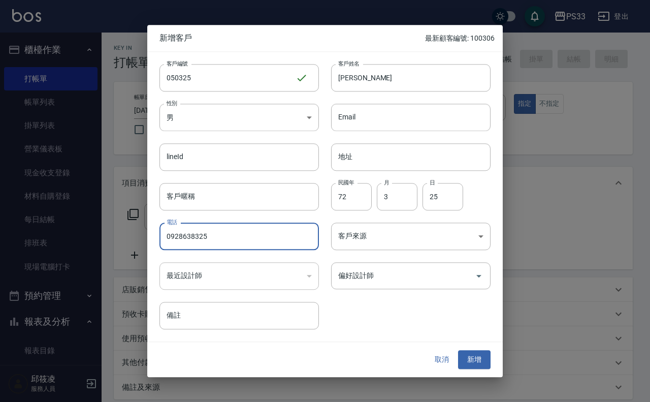
type input "0928638325"
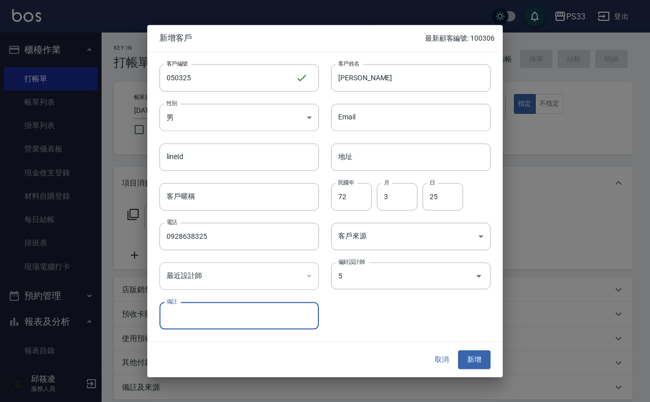
type input "謝書宜"
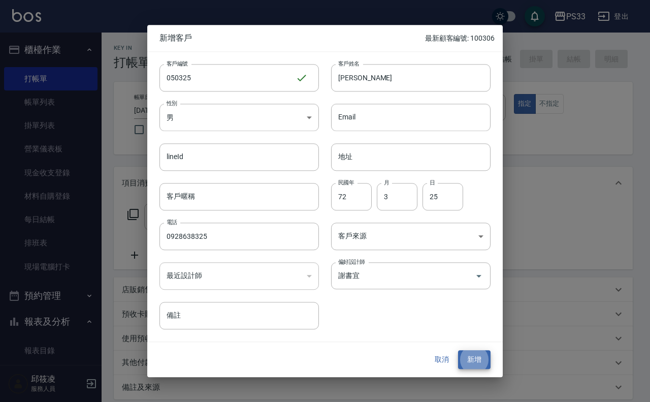
click at [458, 350] on button "新增" at bounding box center [474, 359] width 33 height 19
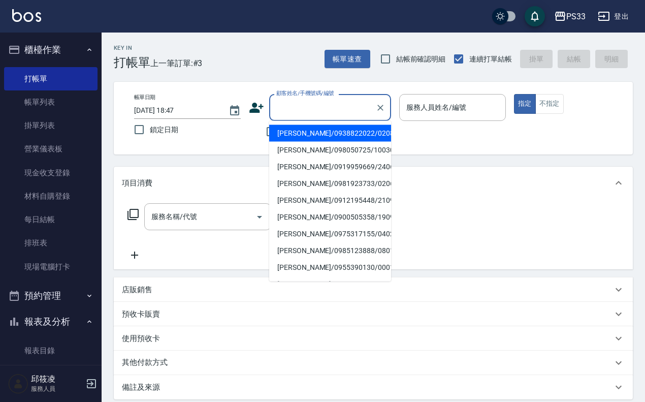
click at [294, 108] on input "顧客姓名/手機號碼/編號" at bounding box center [323, 108] width 98 height 18
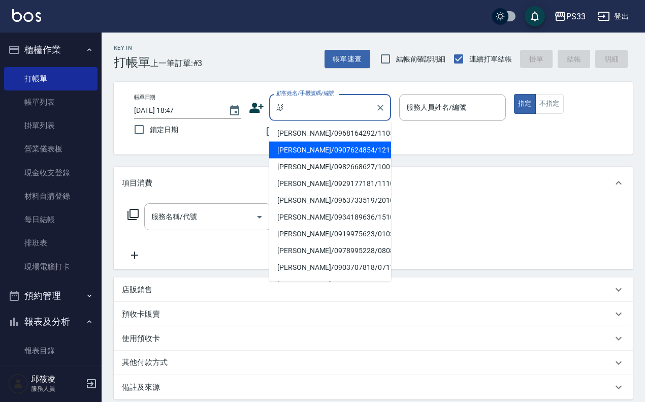
click at [321, 150] on li "[PERSON_NAME]/0907624854/121117" at bounding box center [330, 150] width 122 height 17
type input "[PERSON_NAME]/0907624854/121117"
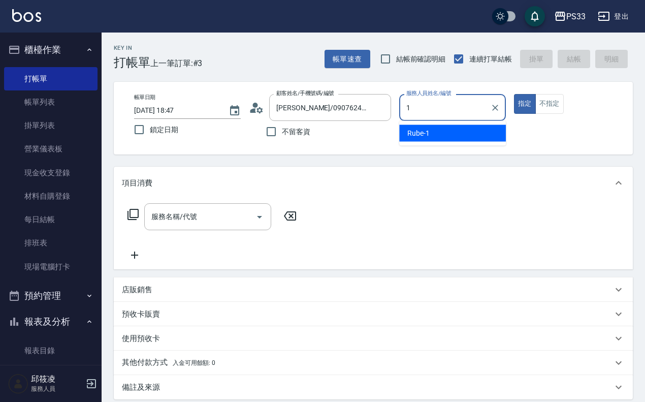
type input "Rube-1"
type button "true"
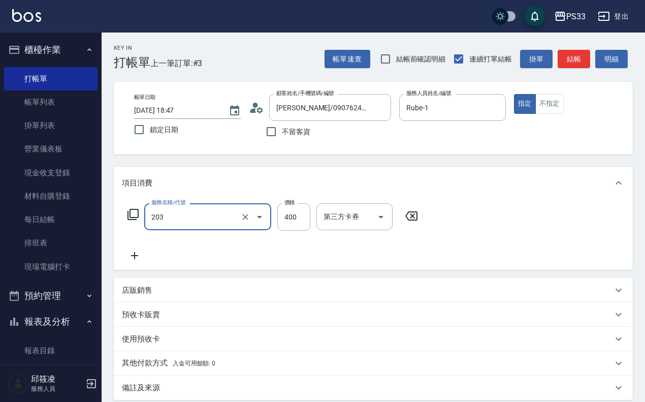
type input "指定單剪(203)"
type input "200"
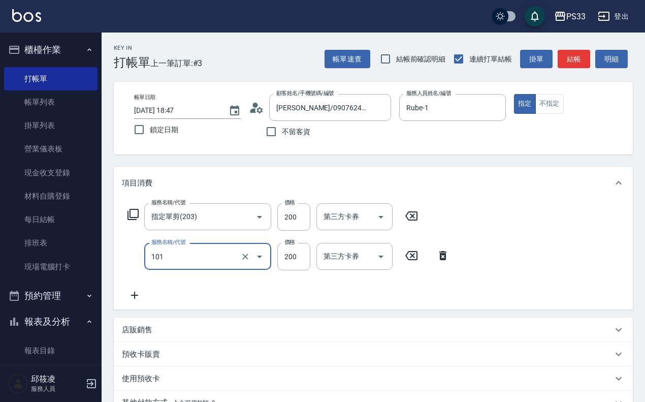
type input "洗髮(101)"
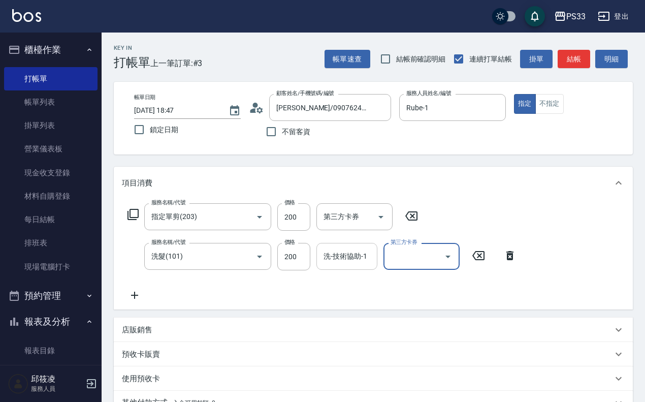
click at [344, 260] on div "洗-技術協助-1 洗-技術協助-1" at bounding box center [346, 256] width 61 height 27
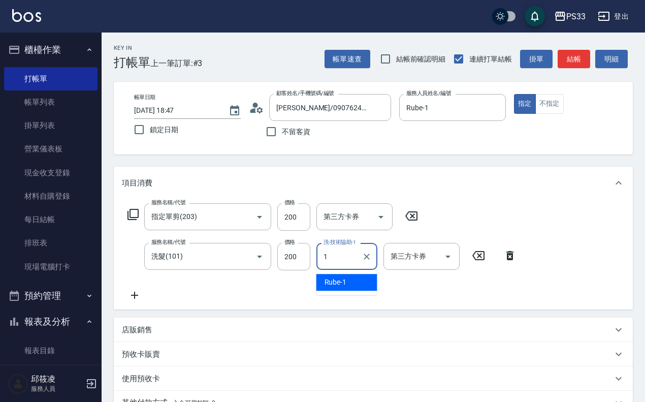
type input "Rube-1"
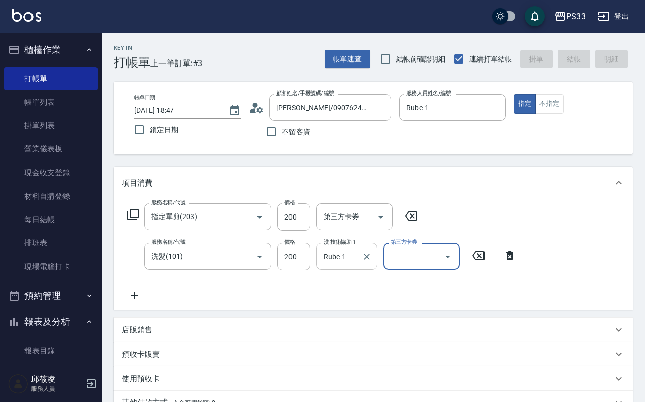
type input "2025/09/05 18:56"
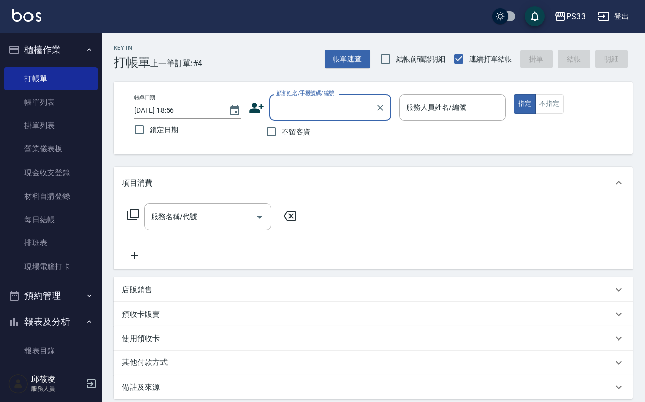
click at [252, 107] on icon at bounding box center [256, 107] width 15 height 15
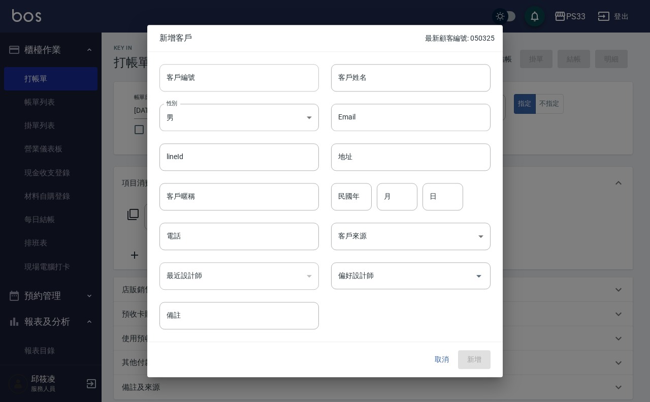
click at [255, 84] on input "客戶編號" at bounding box center [238, 77] width 159 height 27
type input "191120"
type input "[PERSON_NAME]"
type input "11"
type input "20"
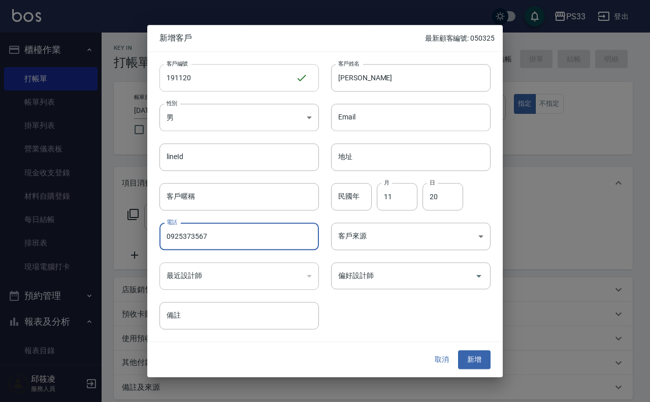
type input "0925373567"
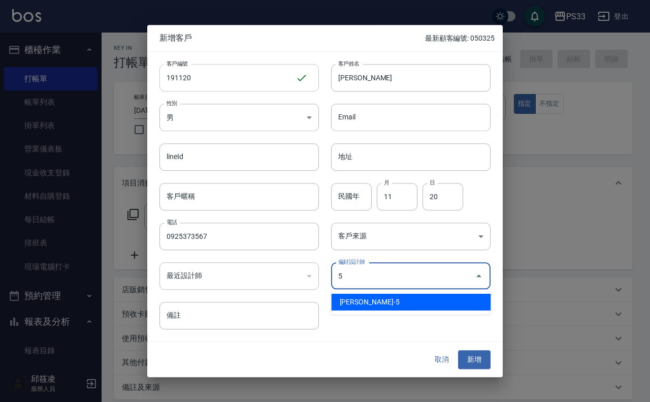
type input "謝書宜"
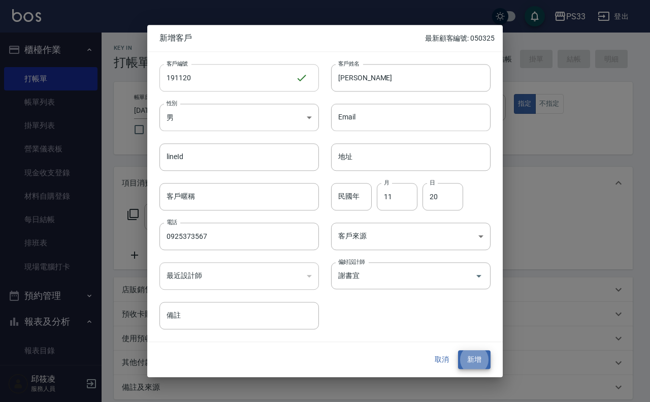
click at [458, 350] on button "新增" at bounding box center [474, 359] width 33 height 19
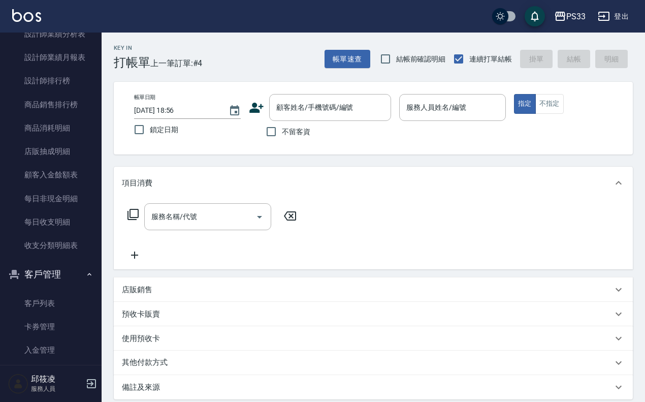
scroll to position [508, 0]
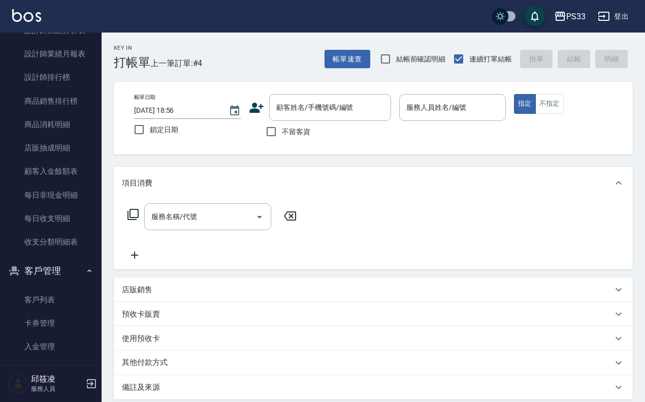
click at [64, 285] on ul "客戶列表 卡券管理 入金管理" at bounding box center [50, 323] width 93 height 79
click at [52, 298] on link "客戶列表" at bounding box center [50, 299] width 93 height 23
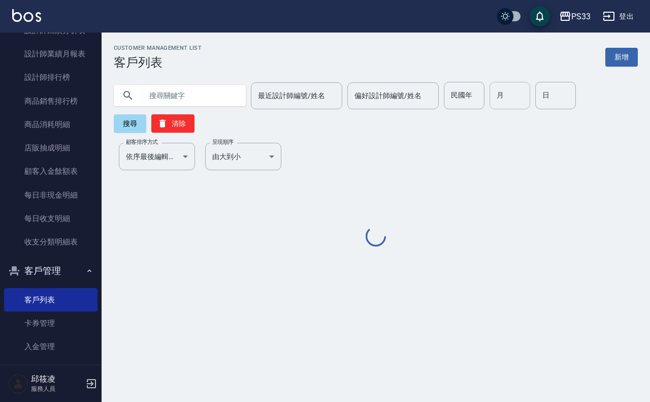
click at [521, 84] on input "月" at bounding box center [510, 95] width 41 height 27
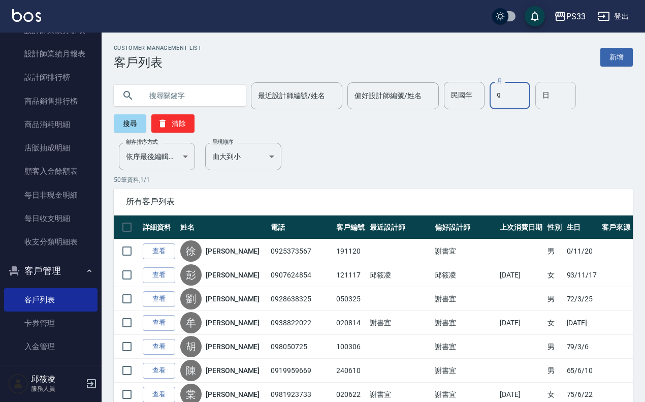
type input "9"
click at [560, 90] on input "日" at bounding box center [555, 95] width 41 height 27
type input "22"
click at [118, 116] on button "搜尋" at bounding box center [130, 123] width 33 height 18
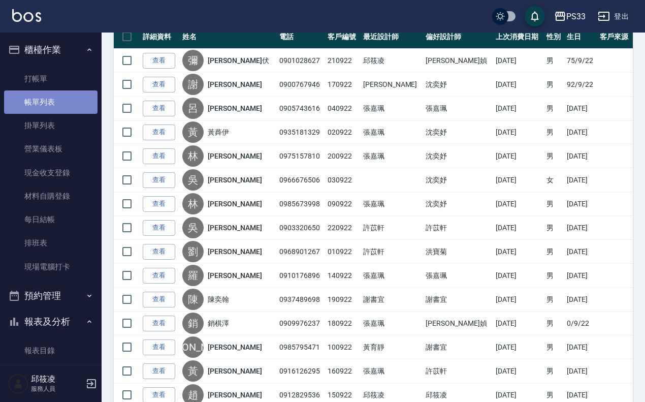
click at [59, 105] on link "帳單列表" at bounding box center [50, 101] width 93 height 23
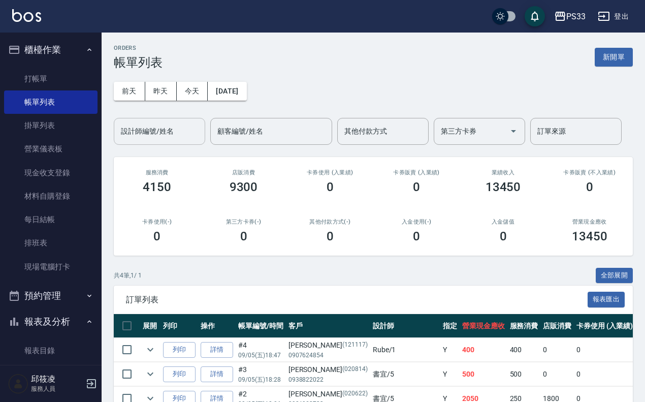
drag, startPoint x: 171, startPoint y: 90, endPoint x: 155, endPoint y: 128, distance: 41.0
click at [158, 127] on div "前天 昨天 今天 2025/09/05 設計師編號/姓名 設計師編號/姓名 顧客編號/姓名 顧客編號/姓名 其他付款方式 其他付款方式 第三方卡券 第三方卡券…" at bounding box center [373, 107] width 519 height 75
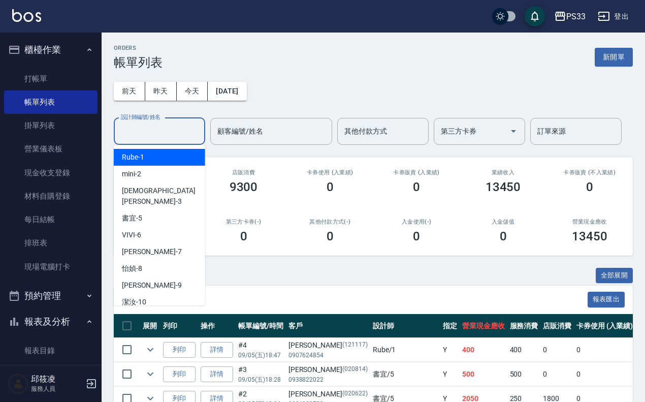
click at [155, 128] on input "設計師編號/姓名" at bounding box center [159, 131] width 82 height 18
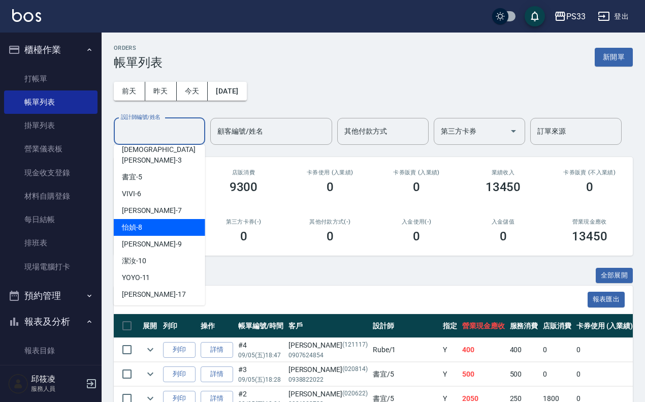
scroll to position [82, 0]
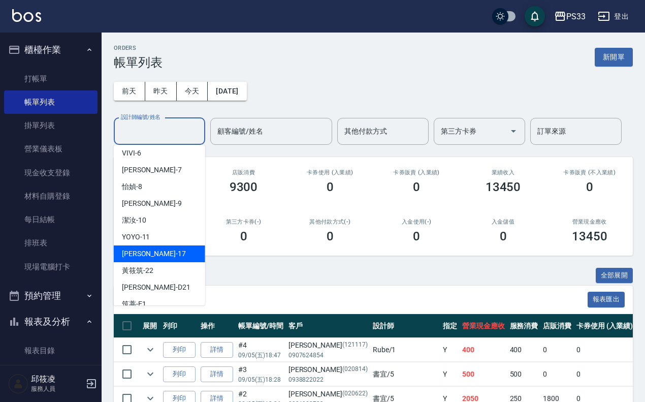
click at [169, 245] on div "嘉珮 -17" at bounding box center [159, 253] width 91 height 17
type input "[PERSON_NAME]-17"
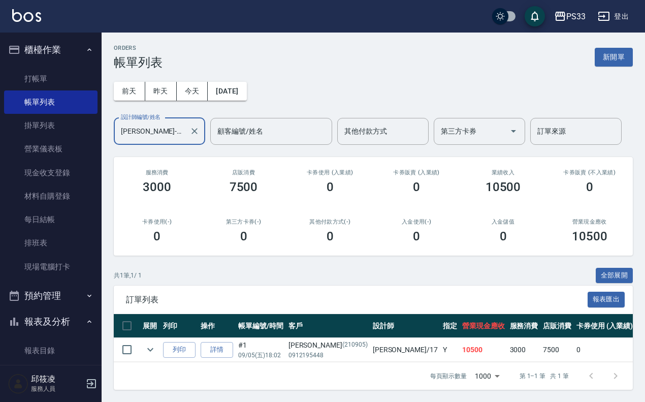
scroll to position [0, 0]
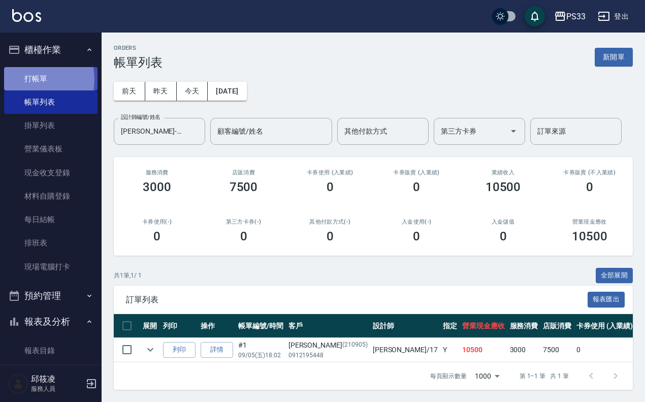
click at [28, 79] on link "打帳單" at bounding box center [50, 78] width 93 height 23
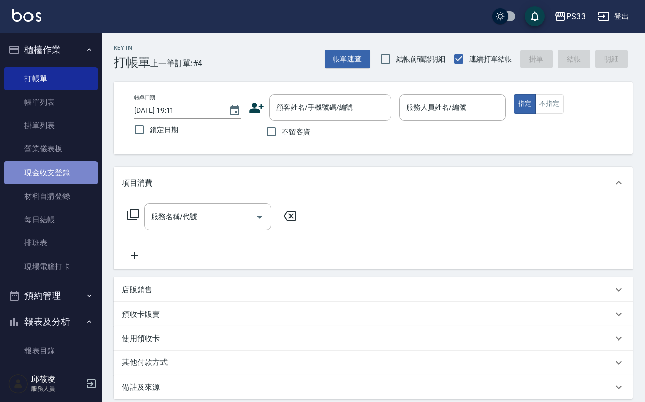
click at [70, 166] on link "現金收支登錄" at bounding box center [50, 172] width 93 height 23
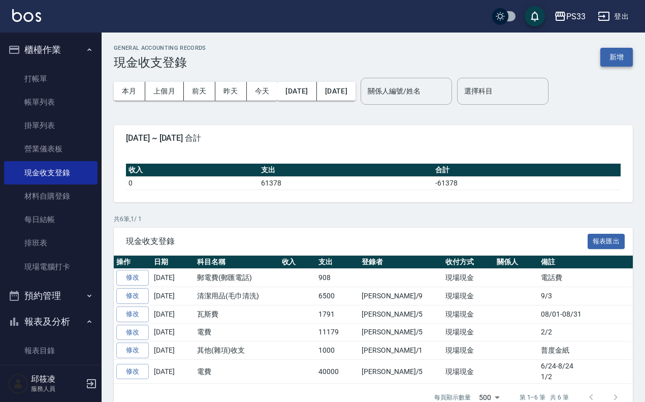
click at [626, 54] on button "新增" at bounding box center [616, 57] width 33 height 19
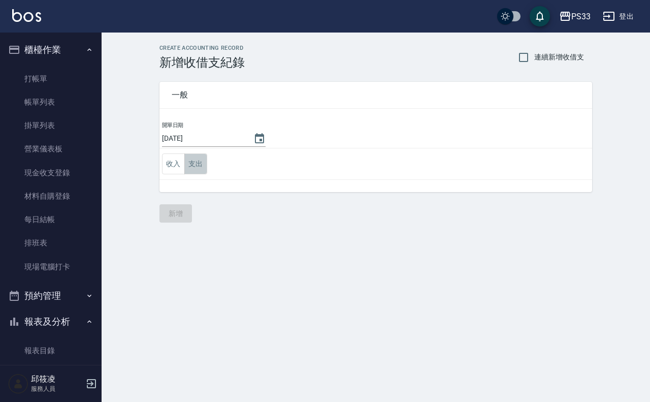
click at [190, 160] on button "支出" at bounding box center [195, 163] width 23 height 21
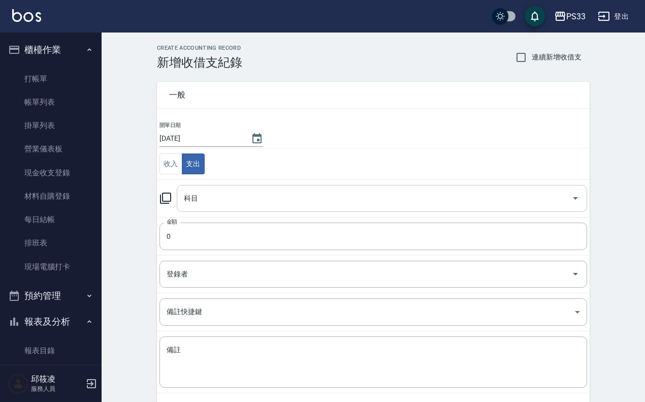
click at [244, 206] on input "科目" at bounding box center [374, 198] width 386 height 18
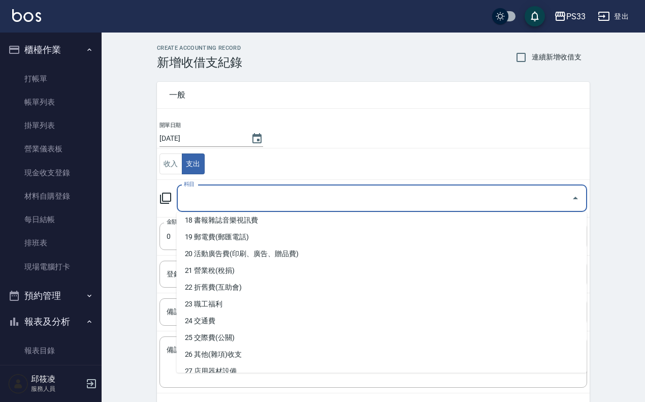
scroll to position [317, 0]
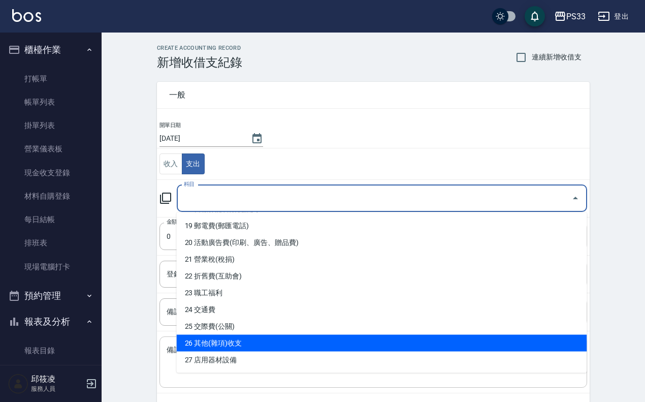
click at [250, 345] on li "26 其他(雜項)收支" at bounding box center [382, 343] width 410 height 17
type input "26 其他(雜項)收支"
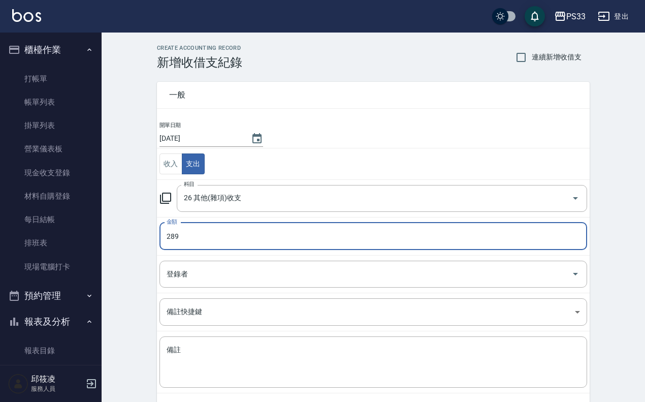
type input "289"
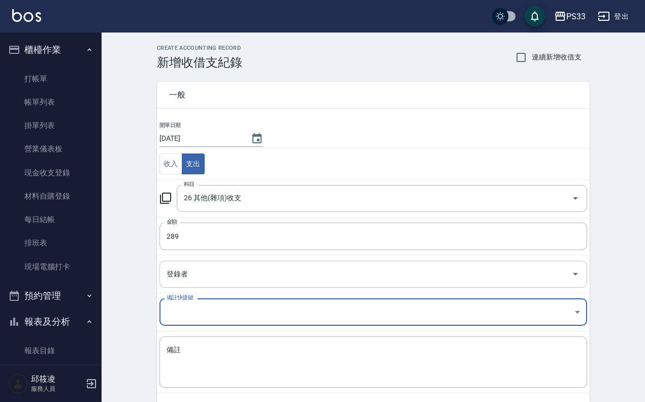
click at [210, 269] on input "登錄者" at bounding box center [365, 274] width 403 height 18
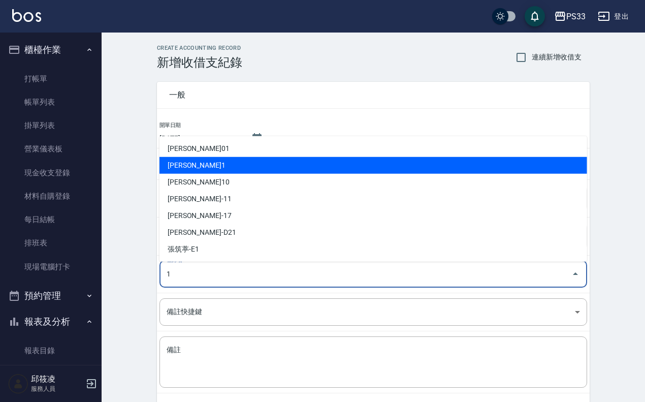
click at [172, 158] on li "邱筱凌-1" at bounding box center [373, 165] width 428 height 17
type input "邱筱凌-1"
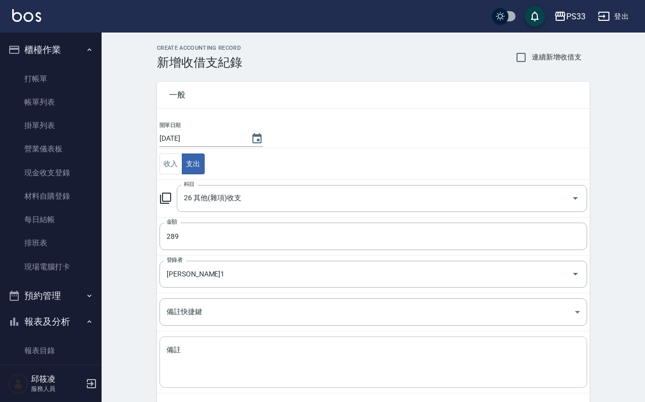
click at [214, 341] on div "x 備註" at bounding box center [373, 361] width 428 height 51
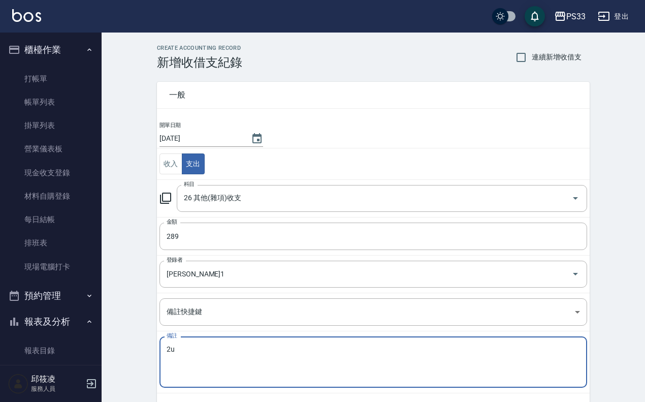
type textarea "2"
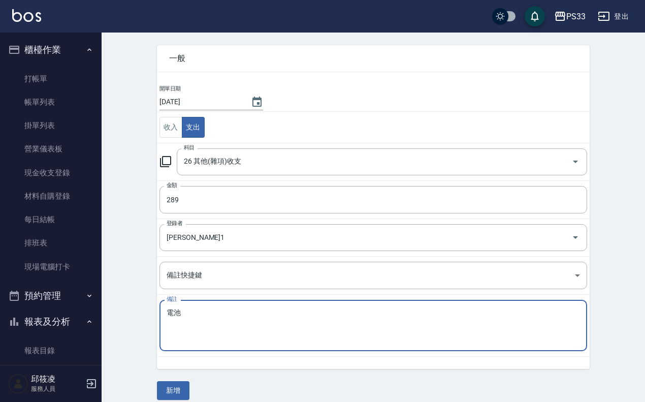
scroll to position [47, 0]
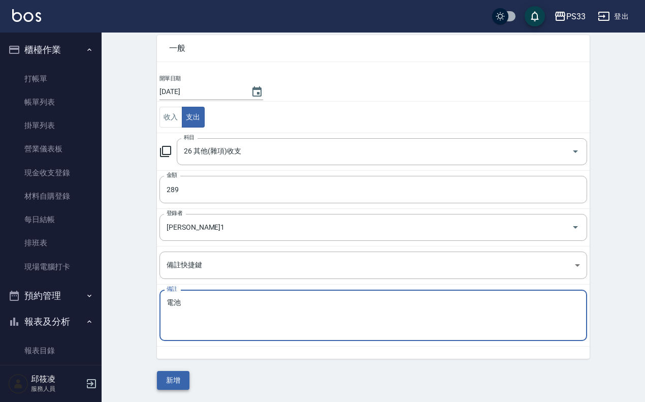
type textarea "電池"
click at [182, 373] on button "新增" at bounding box center [173, 380] width 33 height 19
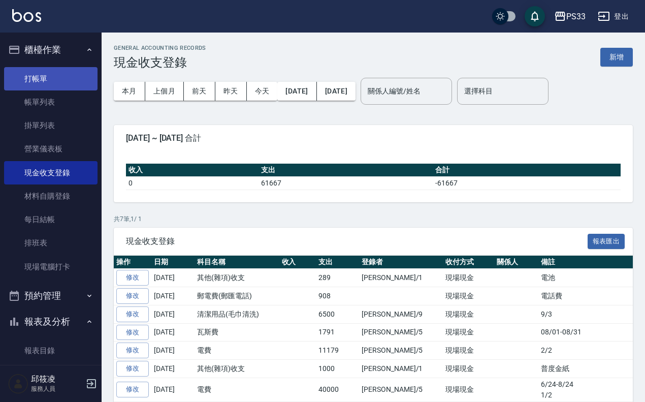
click at [32, 80] on link "打帳單" at bounding box center [50, 78] width 93 height 23
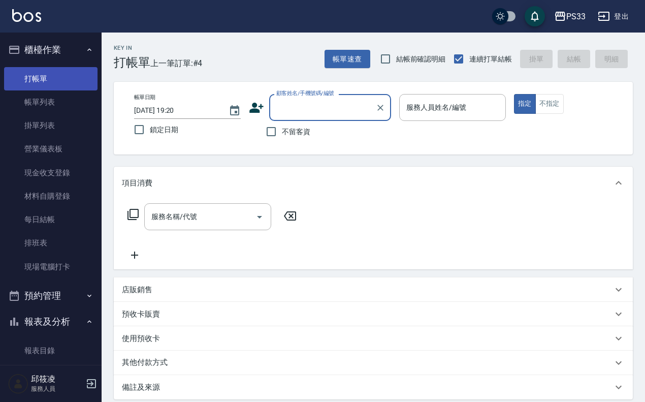
type input "ㄎ"
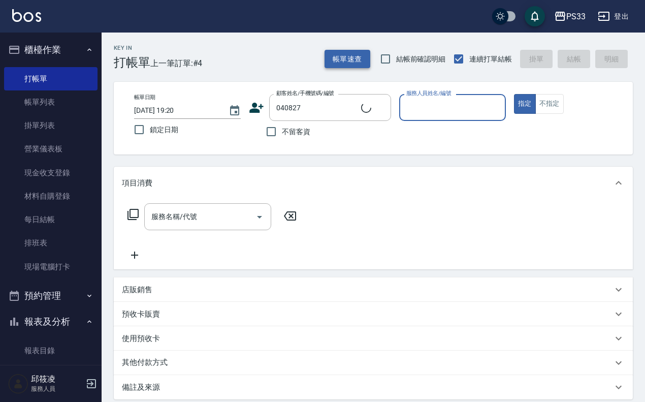
type input "[PERSON_NAME]/0911319307/040827"
type input "8"
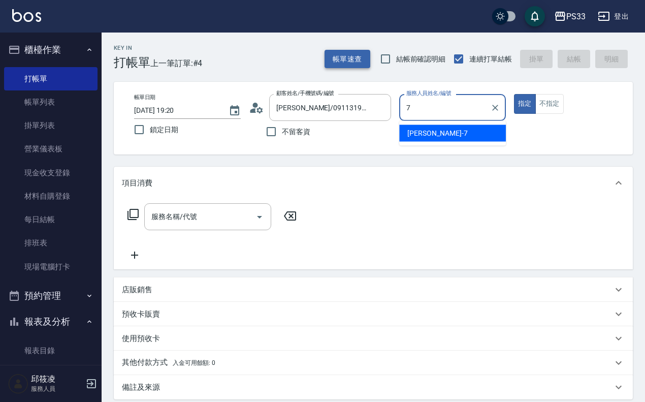
type input "Joann-7"
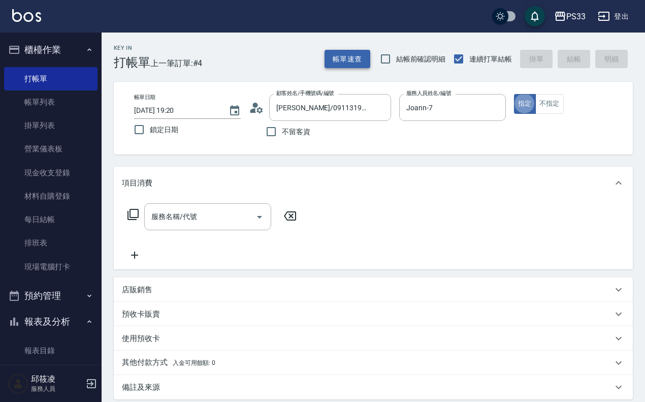
type button "true"
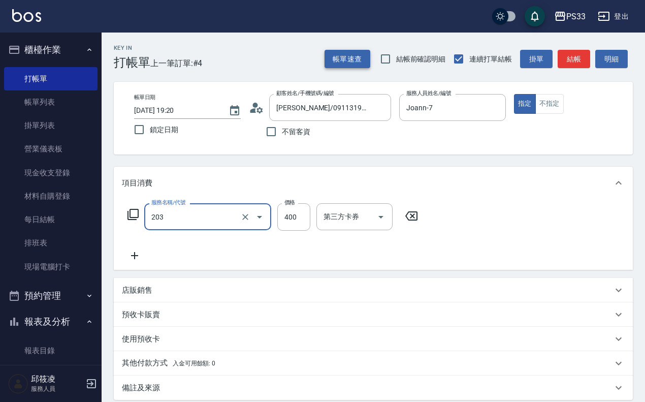
type input "指定單剪(203)"
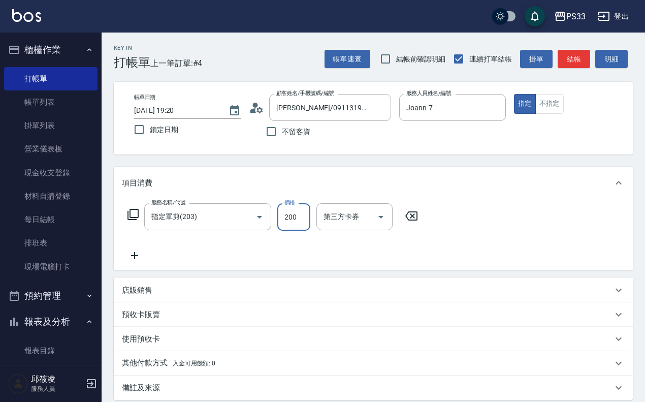
type input "200"
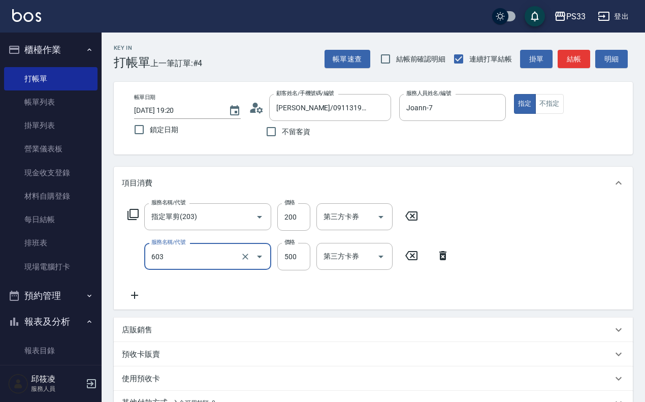
type input "髮原素清潔舒醒頭皮洗髮(603)"
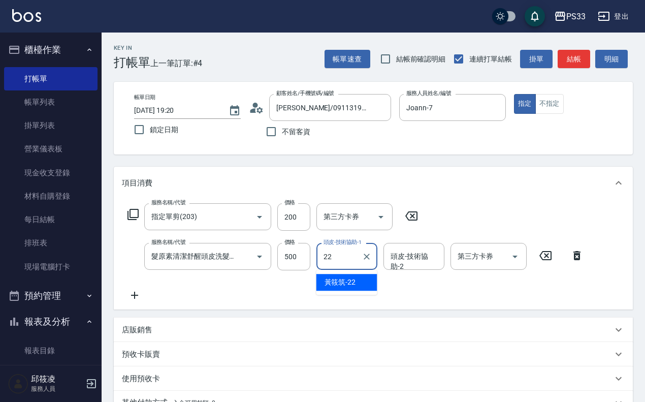
type input "[PERSON_NAME]-22"
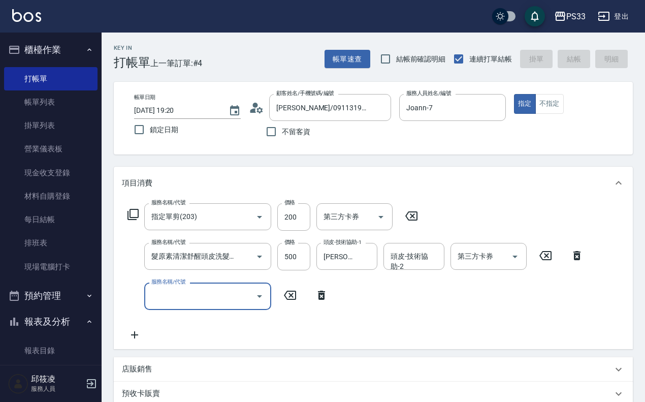
type input "2025/09/05 19:45"
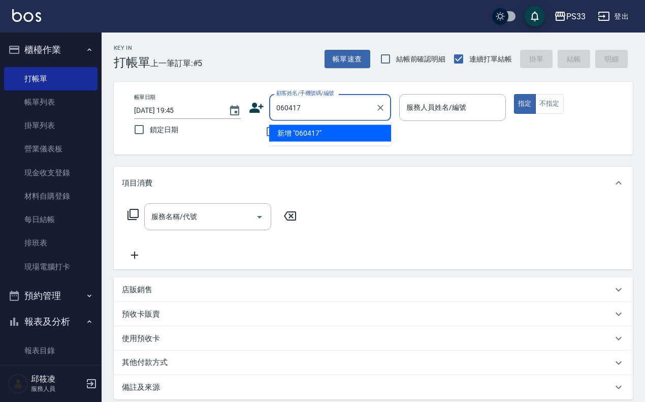
type input "060417"
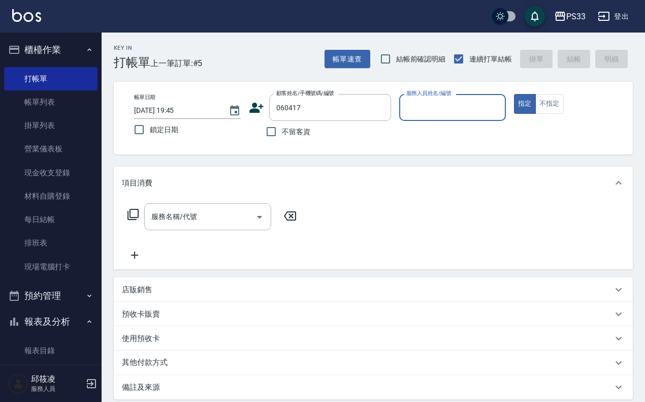
type input "9"
type input "[PERSON_NAME]/0986698417/060417"
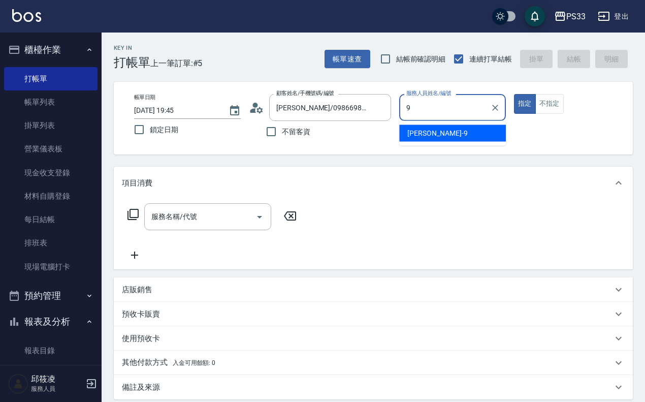
type input "苡軒-9"
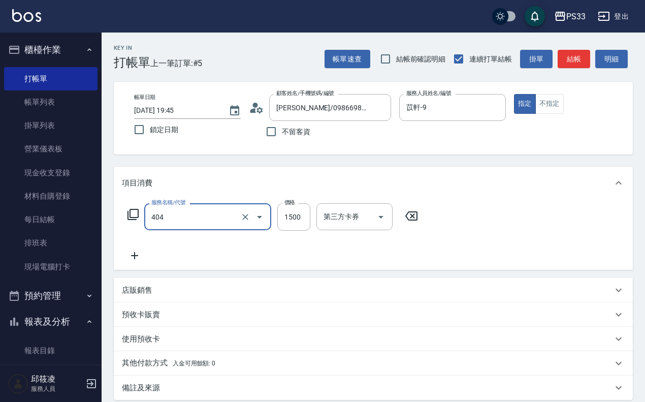
type input "設計染髮(404)"
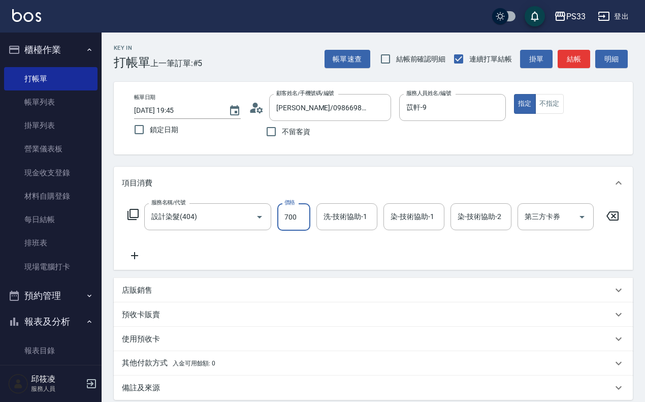
type input "700"
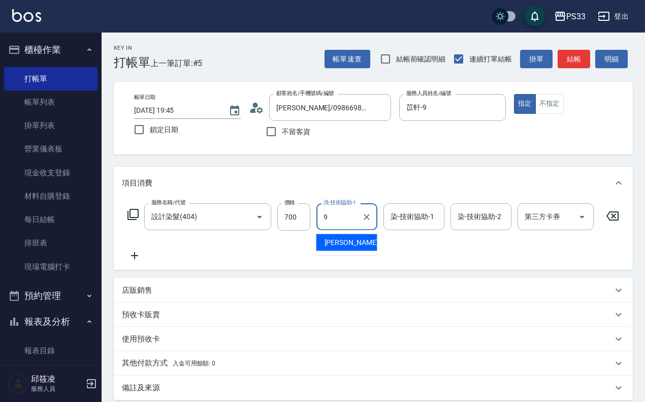
type input "苡軒-9"
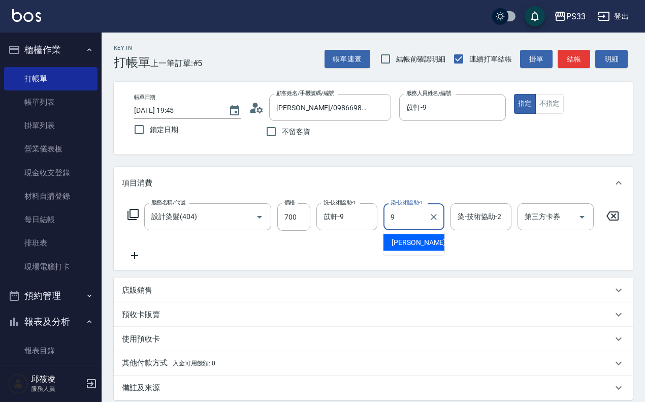
type input "苡軒-9"
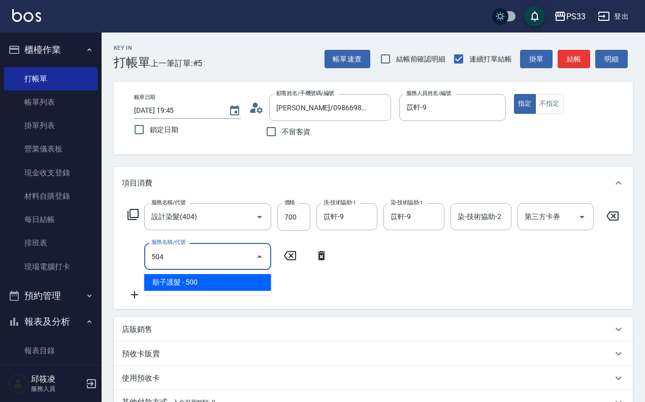
type input "順子護髮(504)"
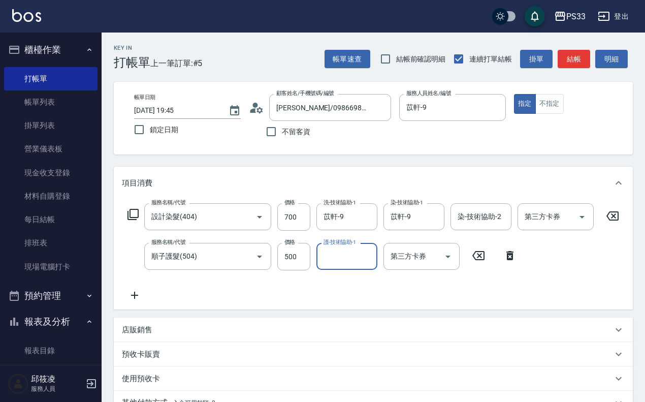
type input "5"
type input "苡軒-9"
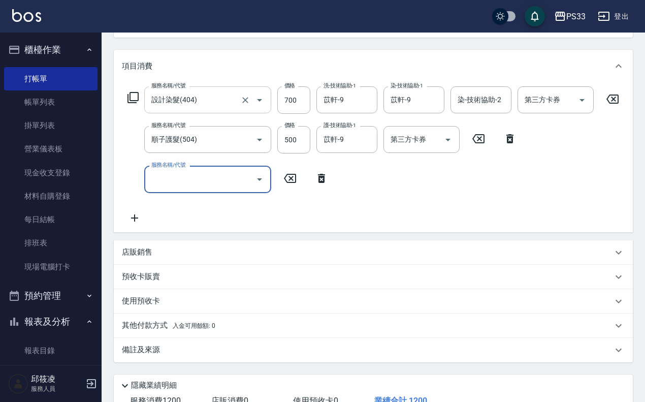
scroll to position [127, 0]
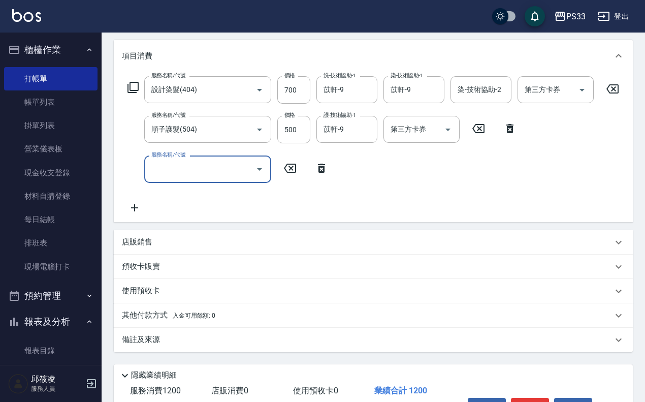
click at [187, 237] on div "店販銷售" at bounding box center [367, 242] width 491 height 11
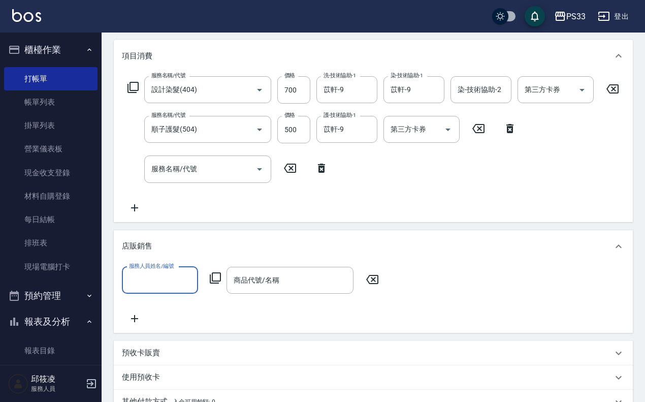
scroll to position [0, 0]
type input "苡軒-9"
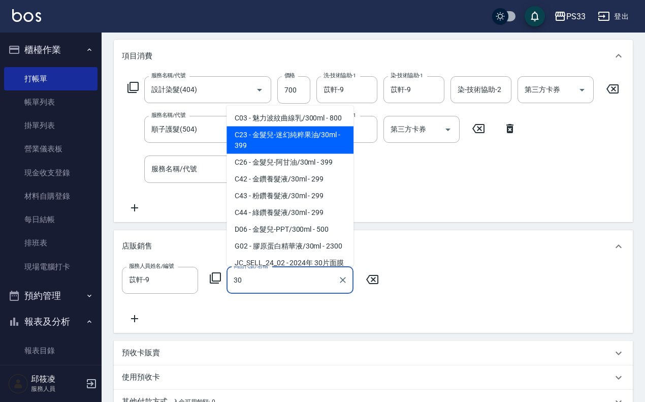
type input "金髮兒-迷幻純粹果油/30ml"
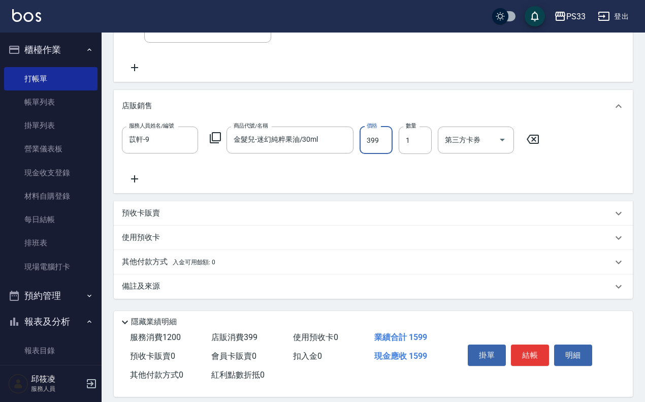
scroll to position [278, 0]
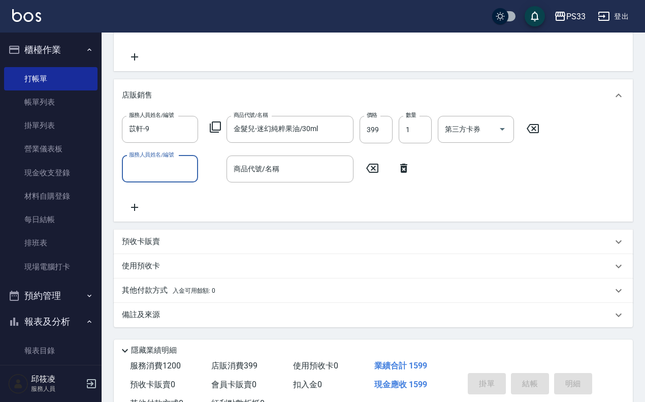
type input "2025/09/05 19:47"
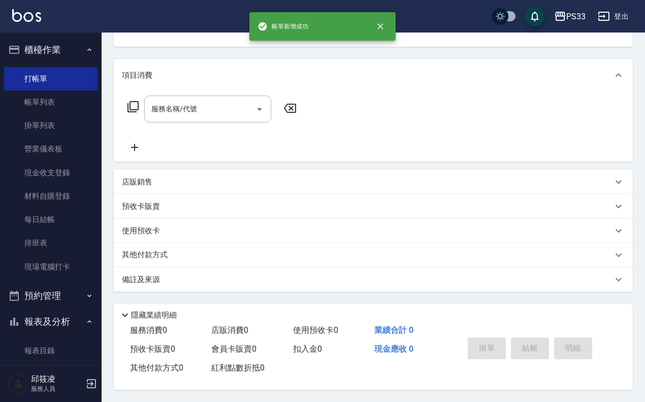
scroll to position [0, 0]
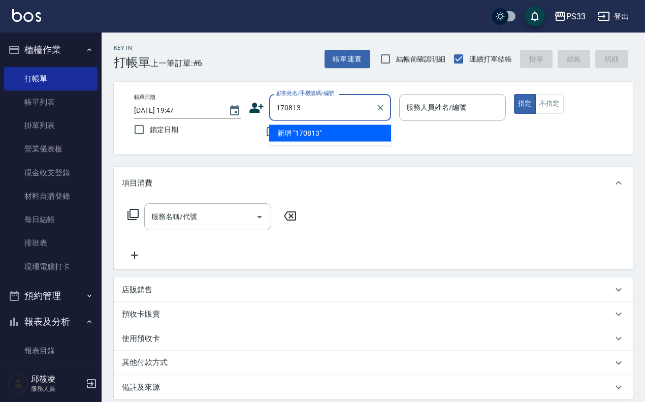
type input "170813"
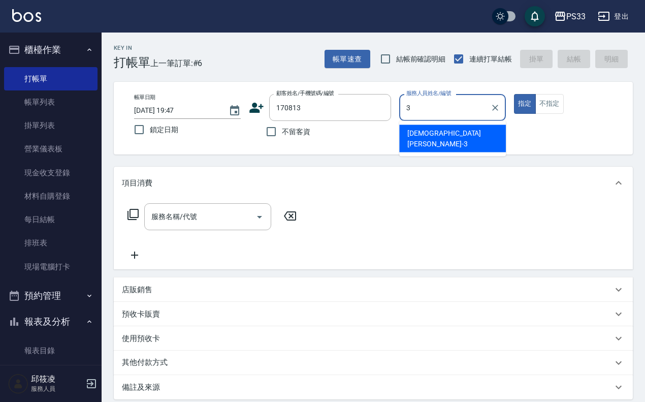
type input "[PERSON_NAME]-3"
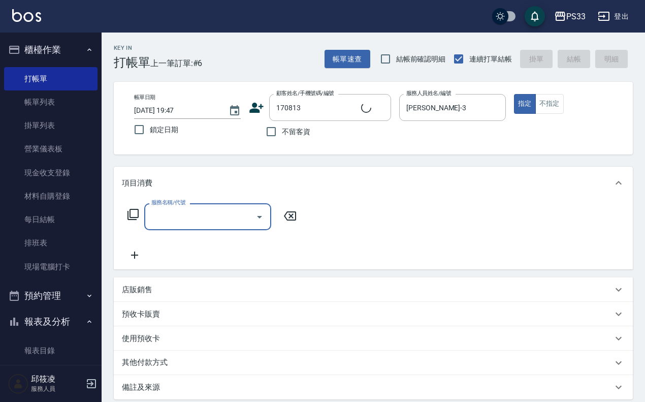
type input "[PERSON_NAME]/0910667377/170813"
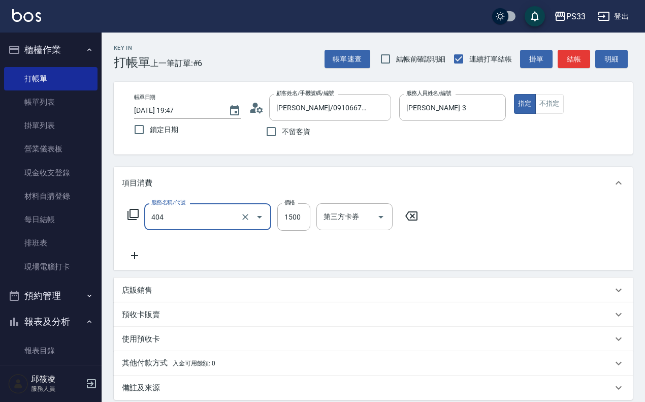
type input "設計染髮(404)"
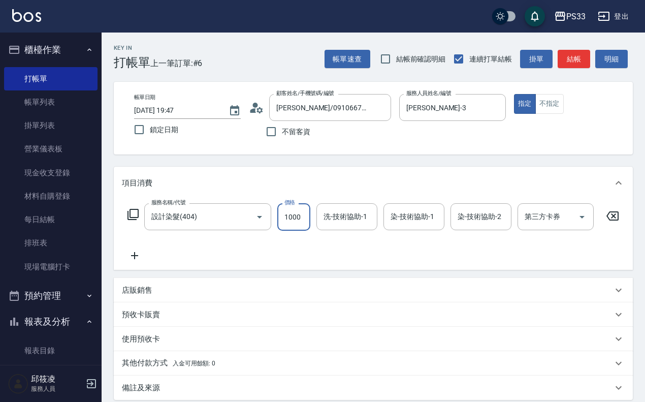
type input "1000"
type input "[PERSON_NAME]-3"
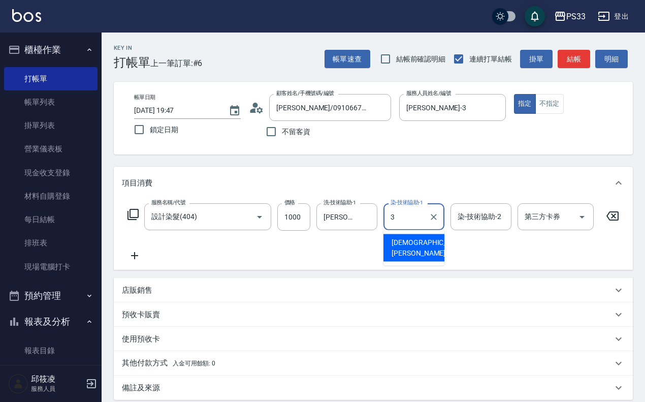
type input "[PERSON_NAME]-3"
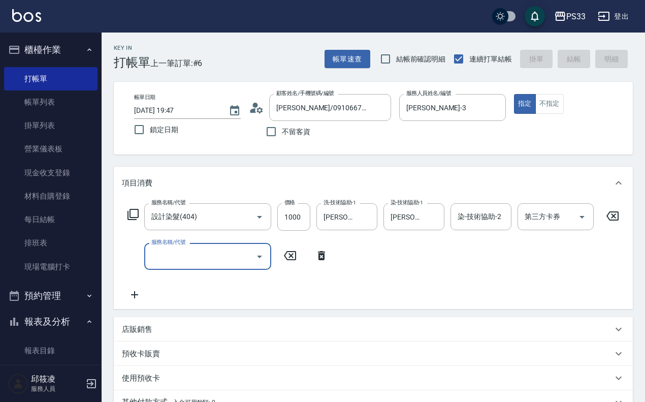
type input "2025/09/05 19:50"
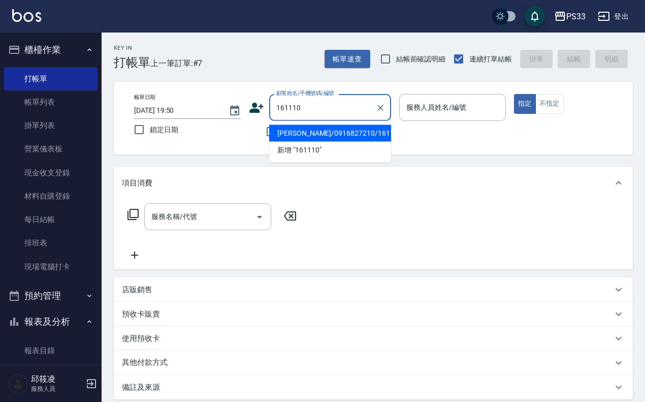
type input "[PERSON_NAME]/0916827210/161110"
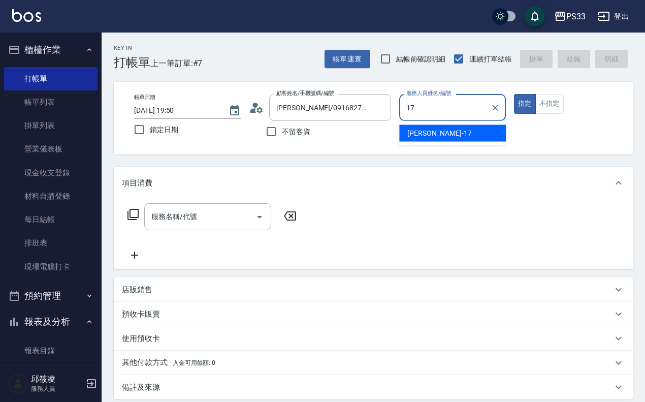
type input "[PERSON_NAME]-17"
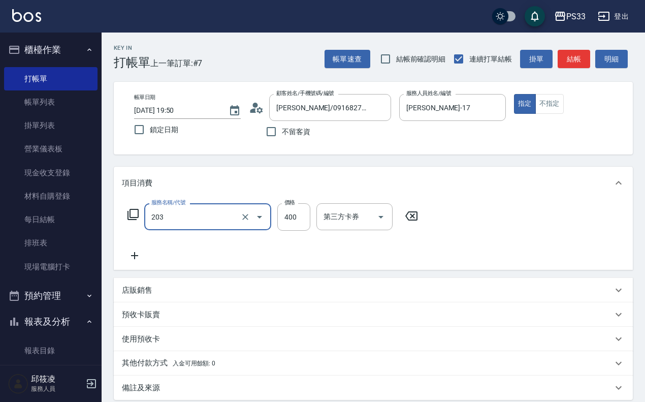
type input "指定單剪(203)"
type input "200"
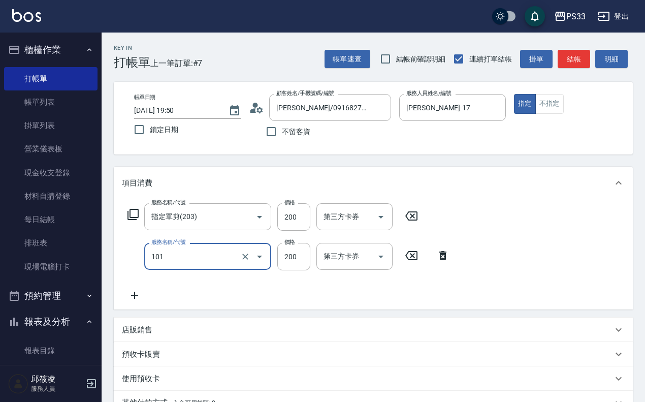
type input "洗髮(101)"
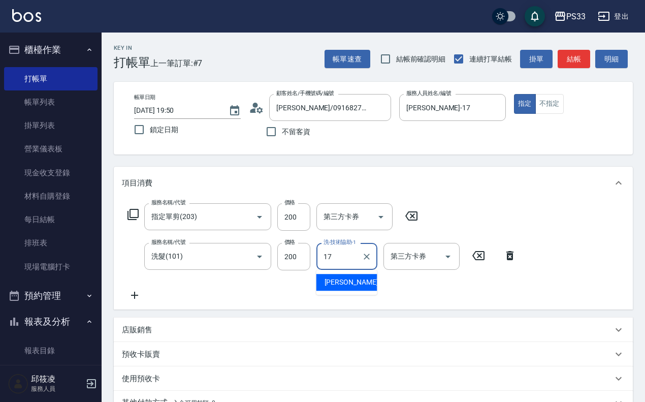
type input "[PERSON_NAME]-17"
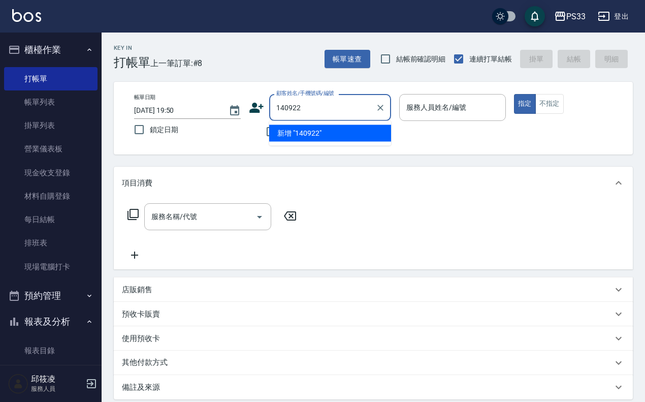
type input "140922"
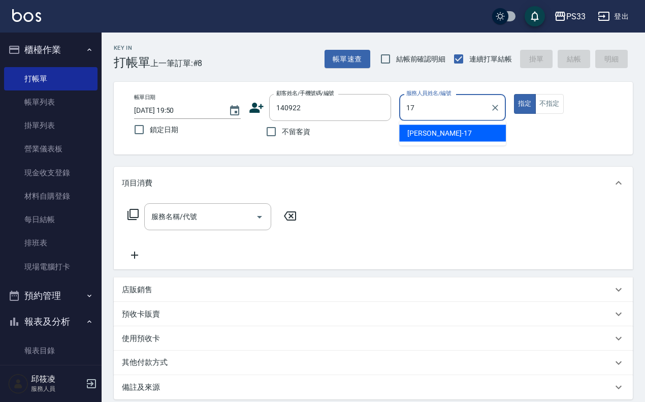
type input "[PERSON_NAME]-17"
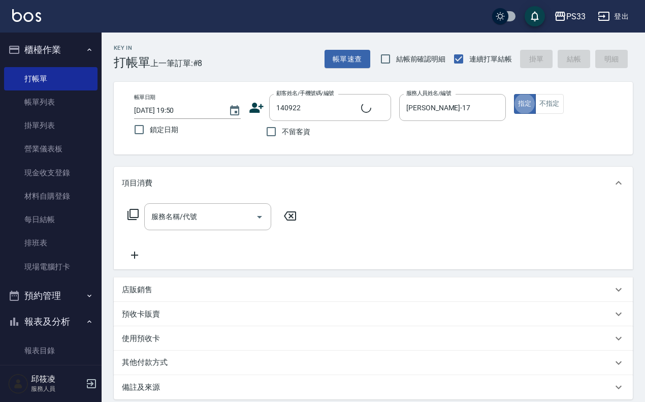
type input "[PERSON_NAME]/0910176896/140922"
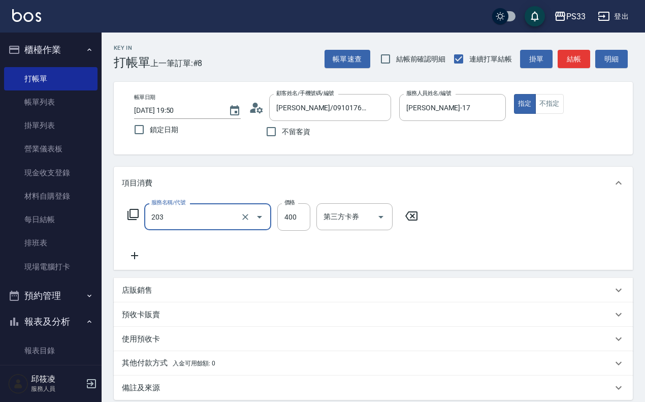
type input "指定單剪(203)"
type input "200"
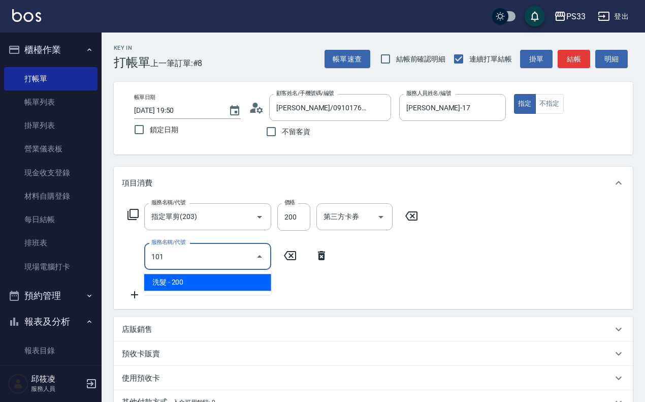
type input "洗髮(101)"
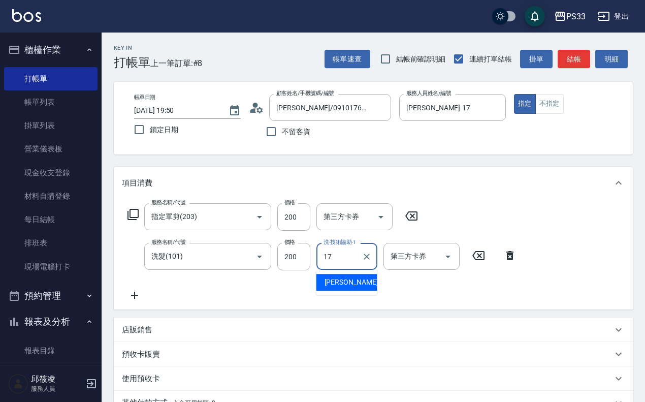
type input "[PERSON_NAME]-17"
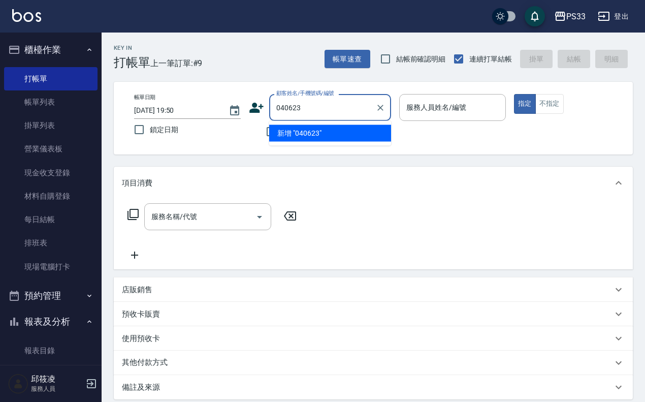
type input "040623"
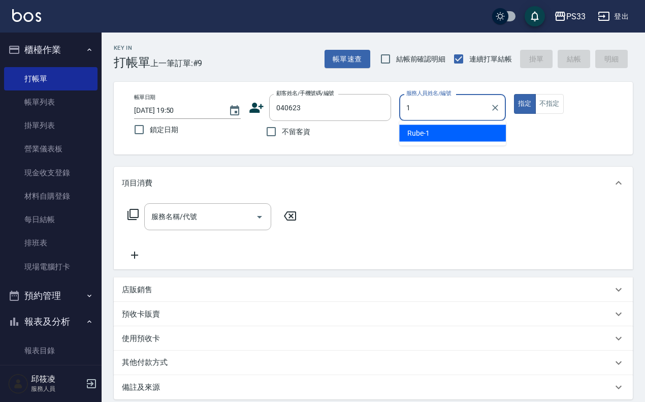
type input "17"
type input "[PERSON_NAME]/0976094623/040623"
type input "[PERSON_NAME]-17"
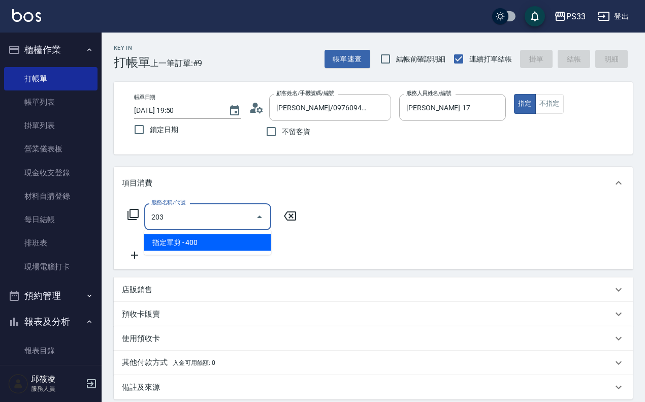
type input "指定單剪(203)"
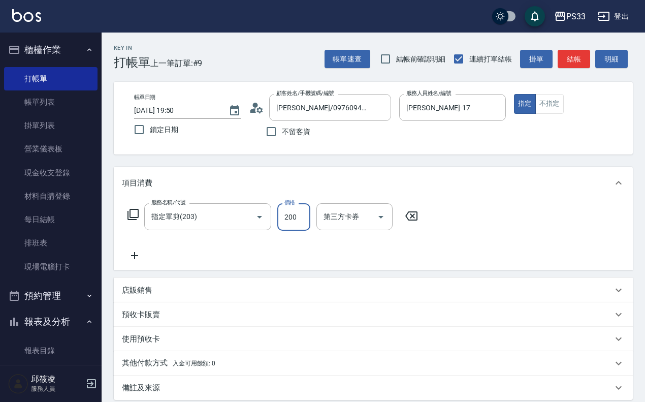
type input "200"
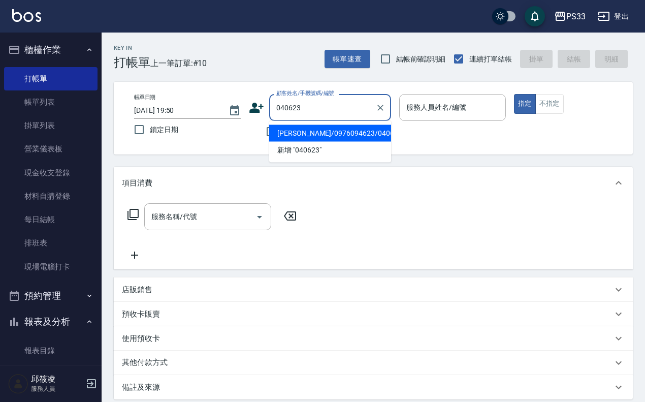
type input "[PERSON_NAME]/0976094623/040623"
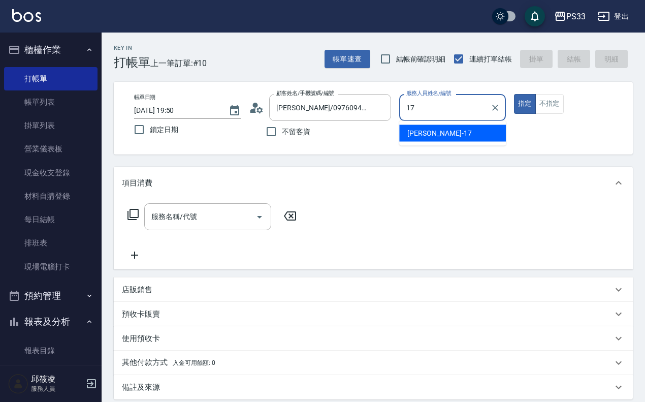
type input "[PERSON_NAME]-17"
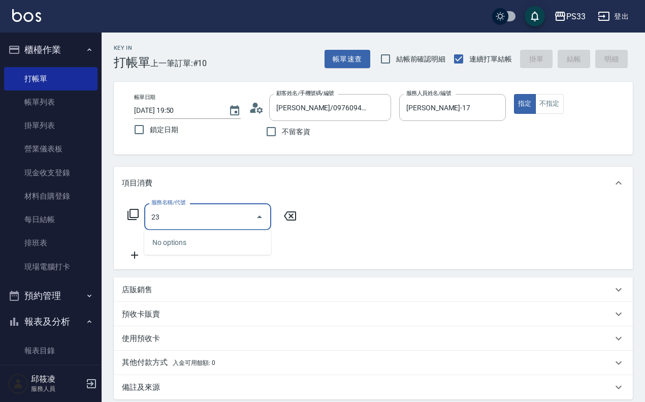
type input "2"
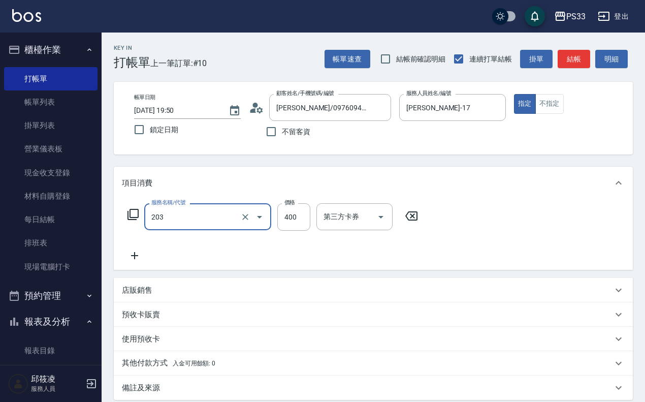
type input "指定單剪(203)"
type input "200"
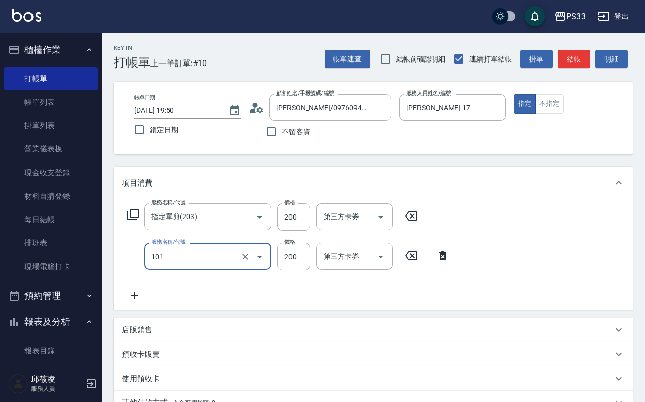
type input "洗髮(101)"
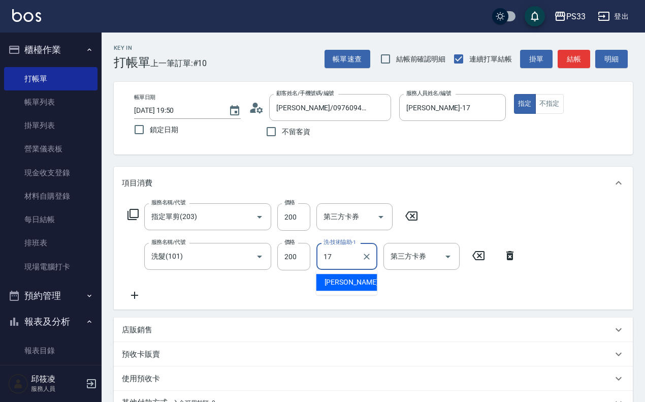
type input "[PERSON_NAME]-17"
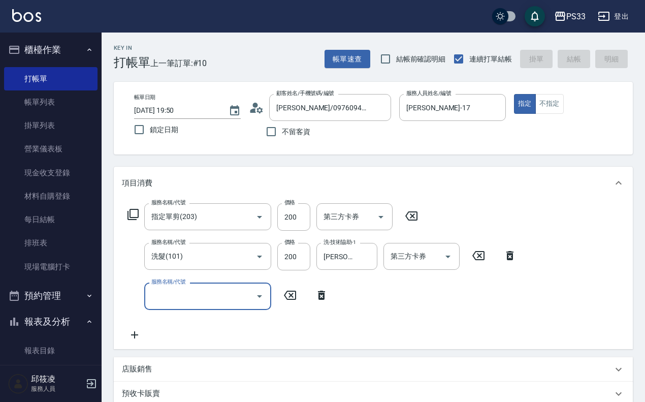
type input "2025/09/05 19:51"
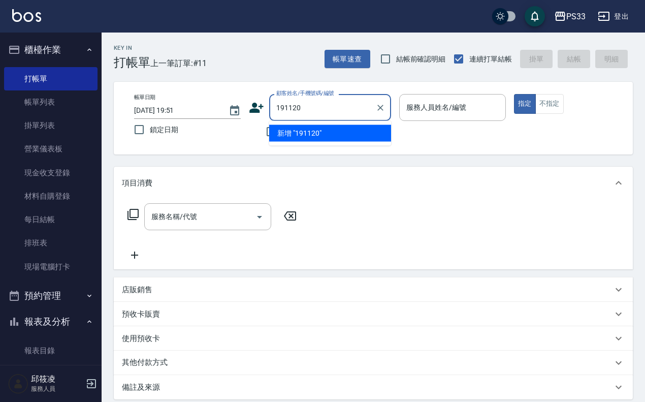
type input "191120"
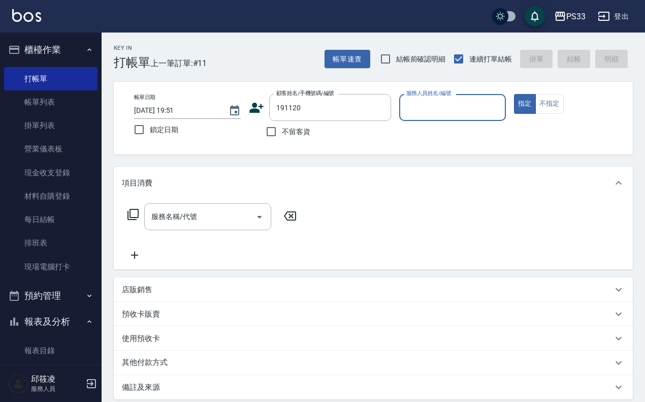
type input "5"
type input "[PERSON_NAME]/0925373567/191120"
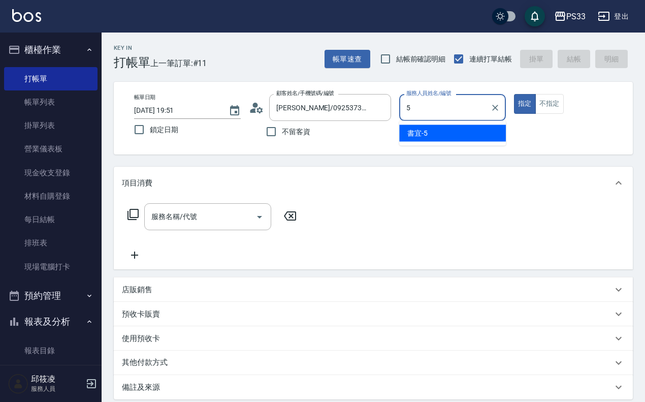
type input "書宜-5"
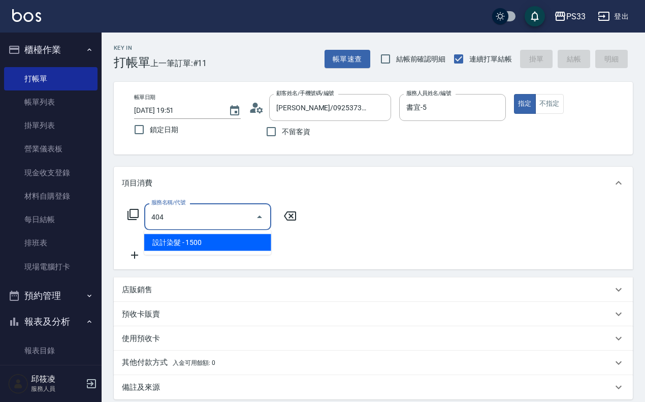
type input "設計染髮(404)"
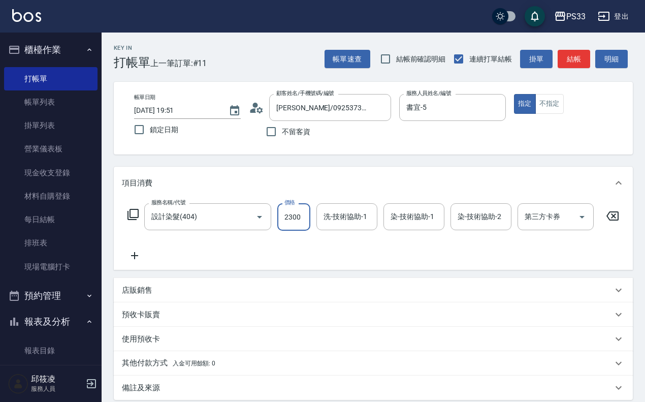
type input "2300"
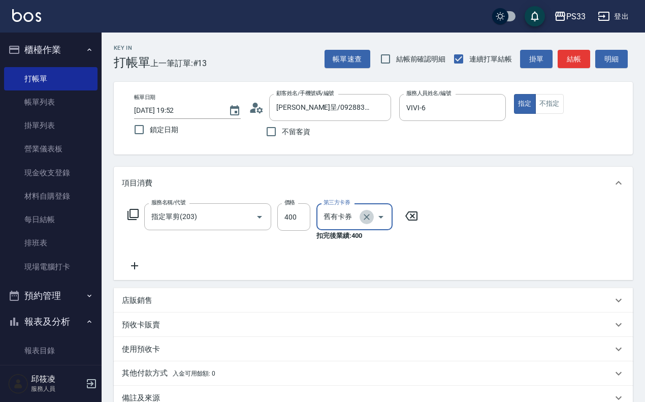
drag, startPoint x: 367, startPoint y: 212, endPoint x: 331, endPoint y: 221, distance: 37.2
click at [367, 212] on icon "Clear" at bounding box center [367, 217] width 10 height 10
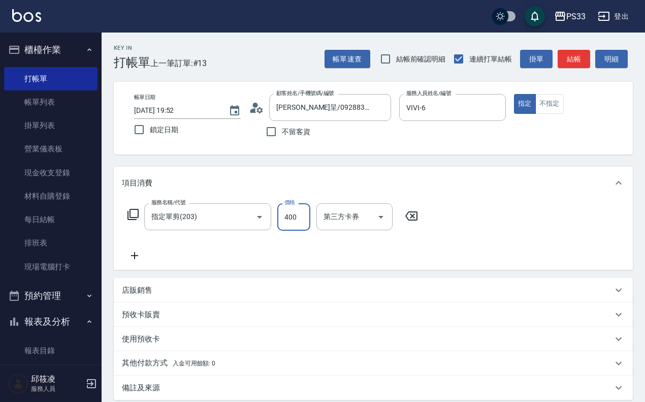
click at [294, 216] on input "400" at bounding box center [293, 216] width 33 height 27
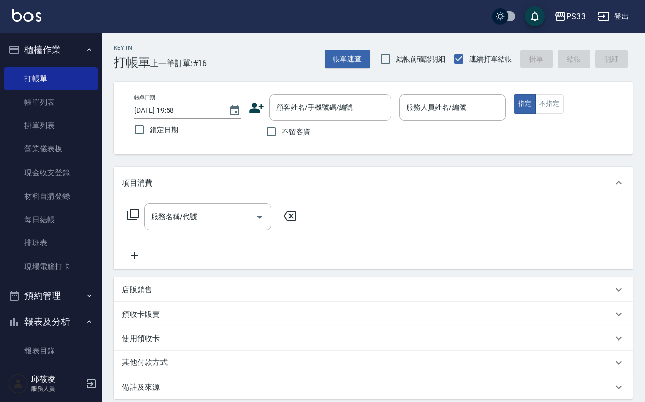
click at [250, 104] on icon at bounding box center [256, 107] width 15 height 15
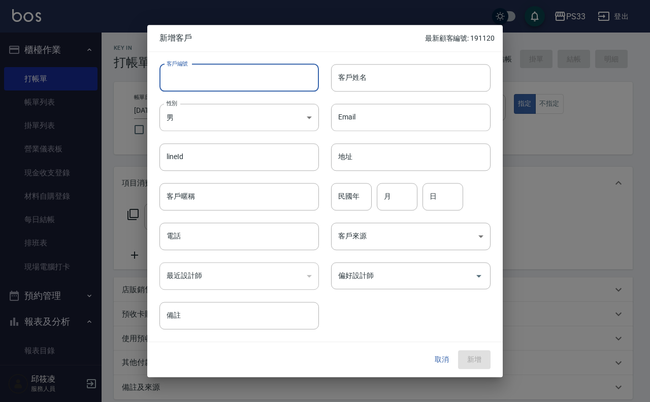
click at [252, 87] on input "客戶編號" at bounding box center [238, 77] width 159 height 27
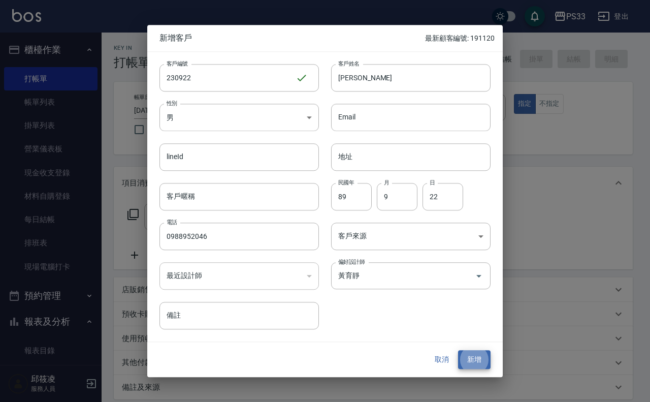
click at [458, 350] on button "新增" at bounding box center [474, 359] width 33 height 19
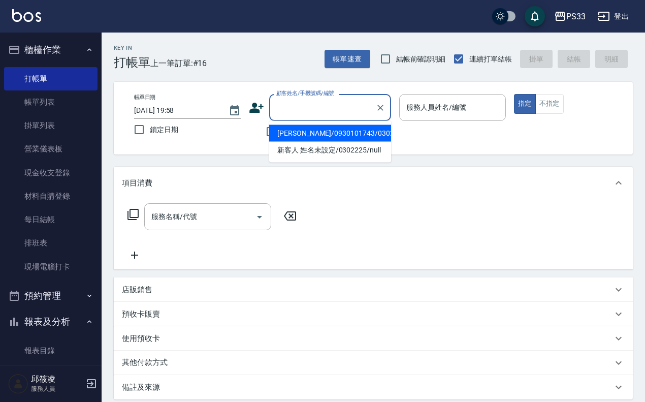
click at [277, 110] on input "顧客姓名/手機號碼/編號" at bounding box center [323, 108] width 98 height 18
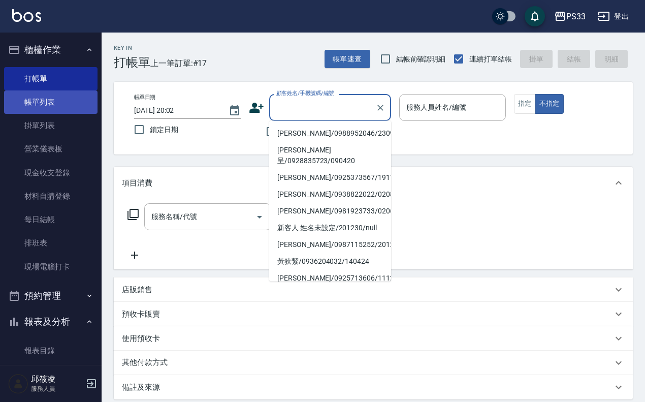
click at [51, 98] on link "帳單列表" at bounding box center [50, 101] width 93 height 23
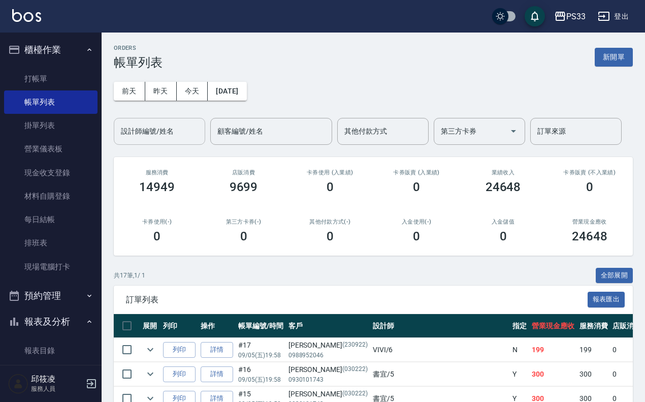
click at [181, 133] on input "設計師編號/姓名" at bounding box center [159, 131] width 82 height 18
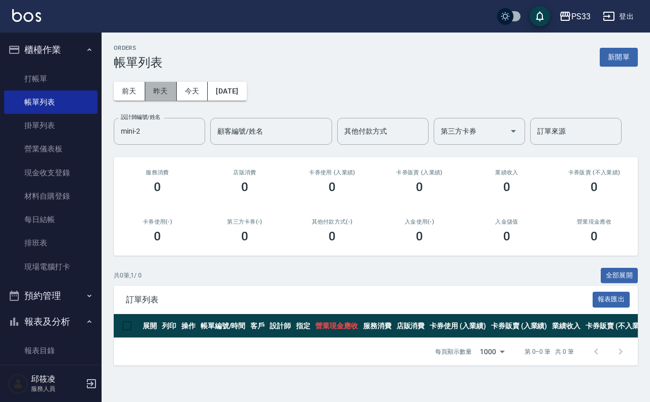
click at [165, 91] on button "昨天" at bounding box center [160, 91] width 31 height 19
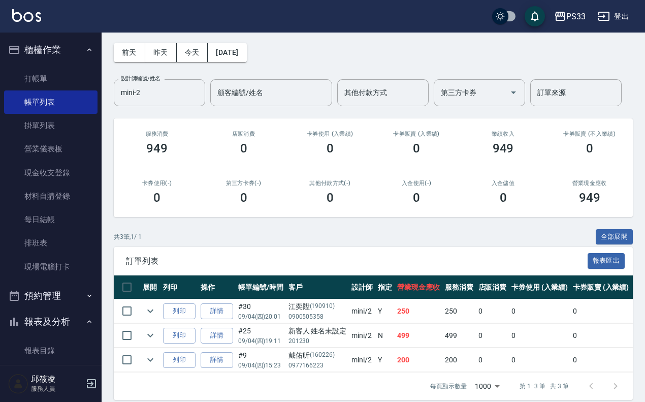
scroll to position [59, 0]
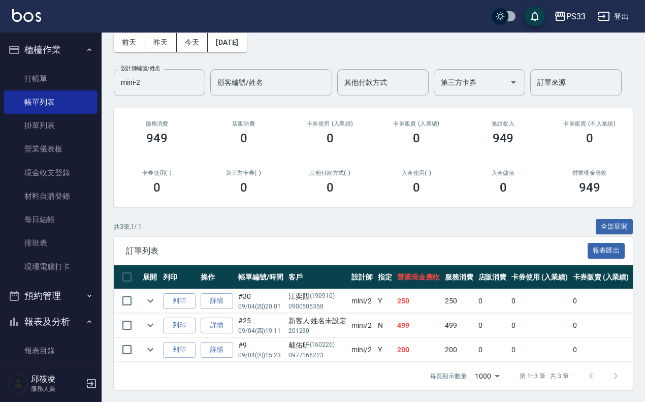
click at [145, 33] on button "昨天" at bounding box center [160, 42] width 31 height 19
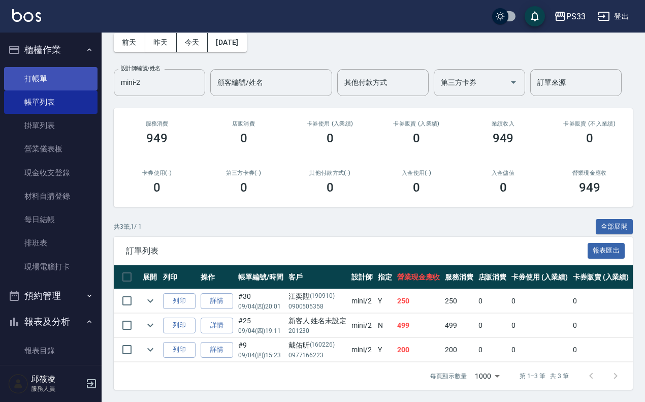
click at [59, 72] on link "打帳單" at bounding box center [50, 78] width 93 height 23
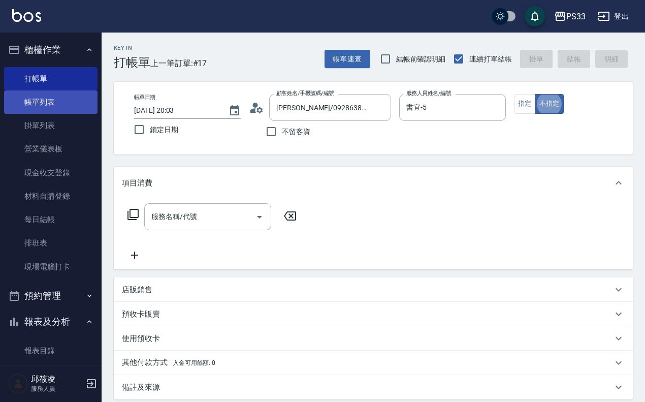
click at [24, 98] on link "帳單列表" at bounding box center [50, 101] width 93 height 23
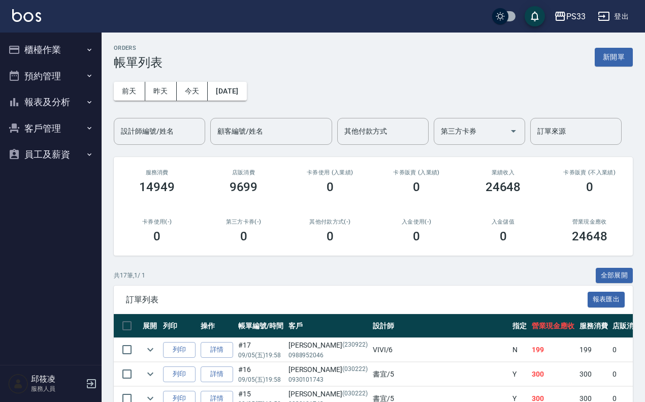
click at [38, 49] on button "櫃檯作業" at bounding box center [50, 50] width 93 height 26
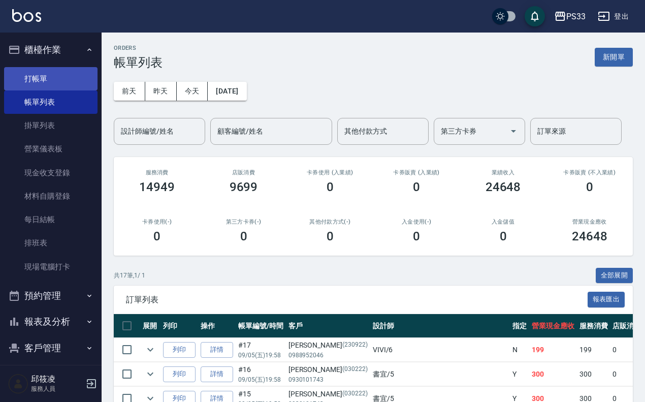
click at [42, 79] on link "打帳單" at bounding box center [50, 78] width 93 height 23
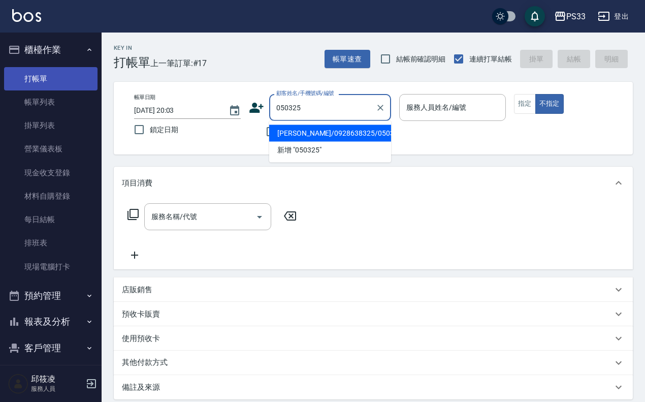
type input "[PERSON_NAME]/0928638325/050325"
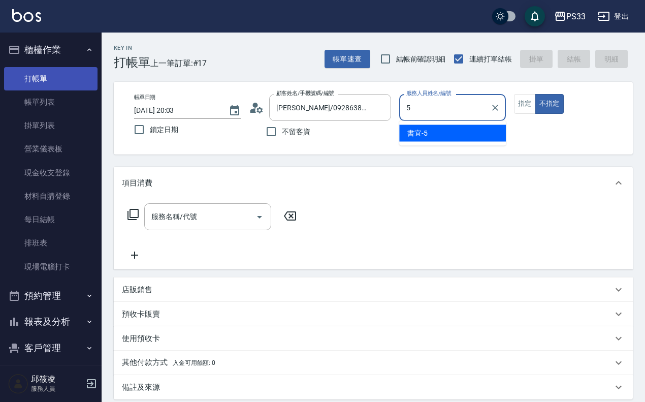
type input "書宜-5"
type button "false"
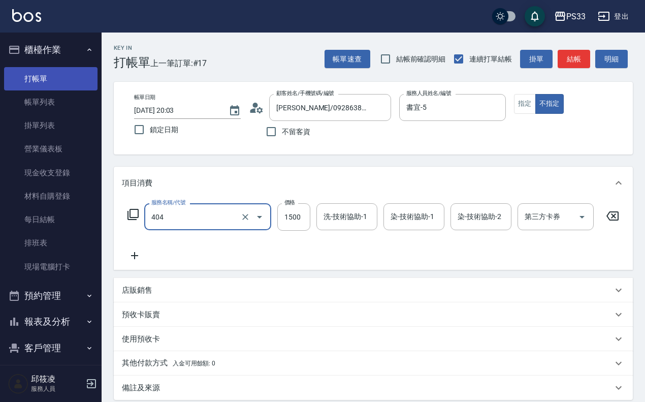
type input "設計染髮(404)"
type input "1500"
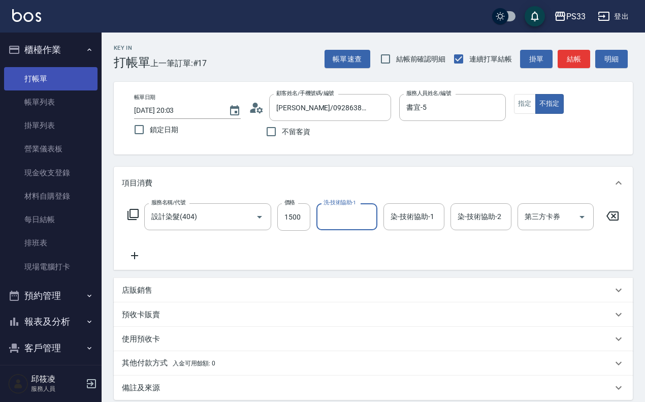
type input "1"
type input "苡軒-9"
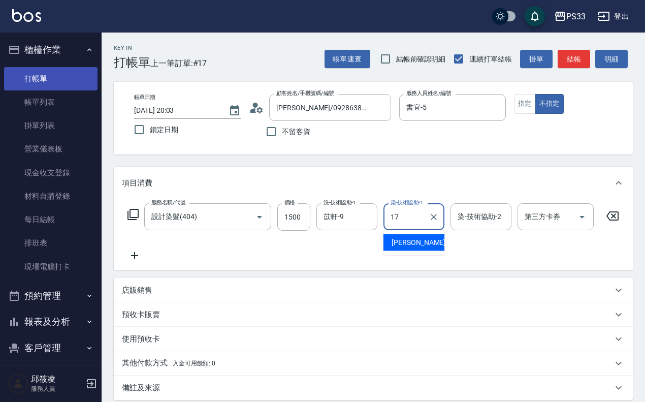
type input "[PERSON_NAME]-17"
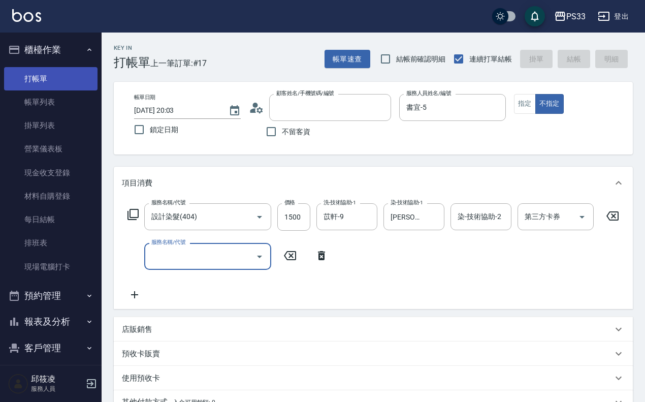
type input "[DATE] 20:04"
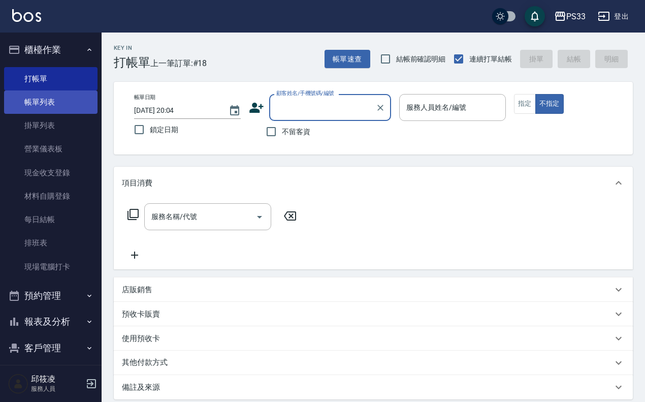
click at [51, 96] on link "帳單列表" at bounding box center [50, 101] width 93 height 23
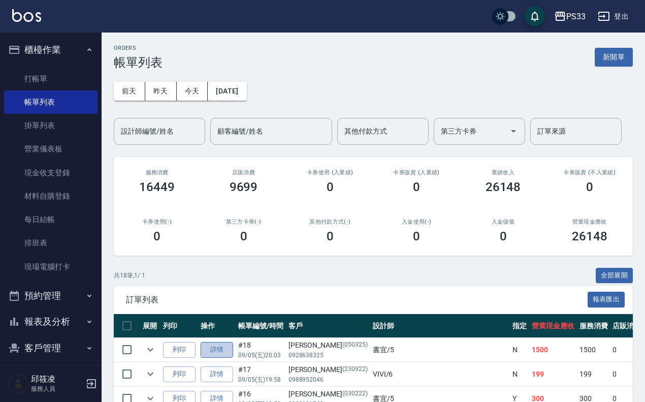
click at [220, 346] on link "詳情" at bounding box center [217, 350] width 33 height 16
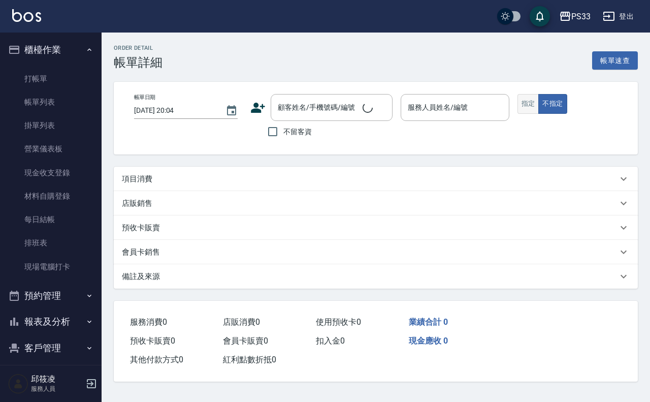
type input "[DATE] 20:03"
type input "書宜-5"
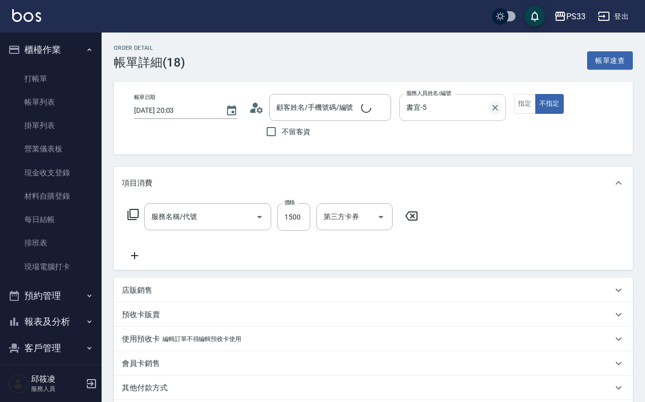
type input "設計染髮(404)"
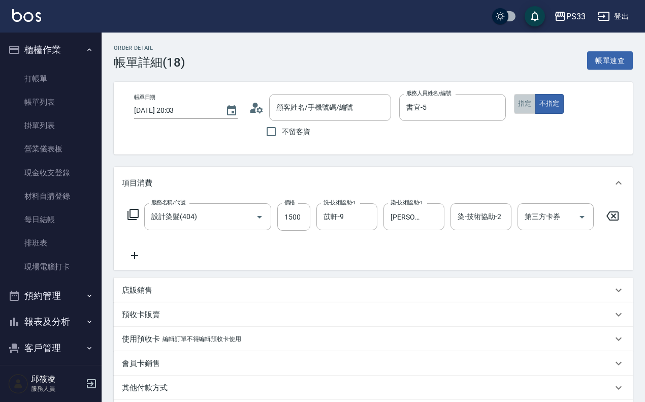
click at [515, 101] on button "指定" at bounding box center [525, 104] width 22 height 20
type input "[PERSON_NAME]/0928638325/050325"
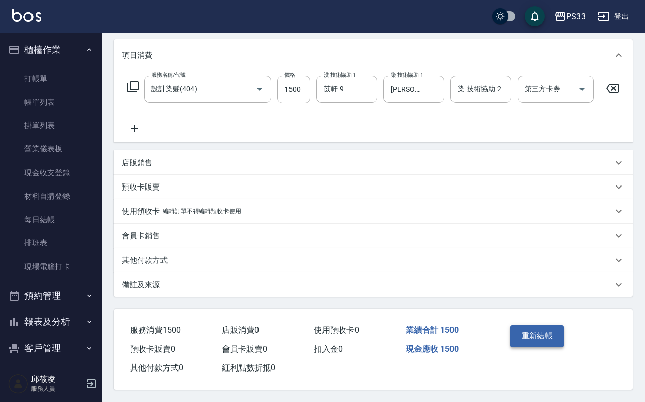
scroll to position [131, 0]
click at [528, 327] on button "重新結帳" at bounding box center [537, 335] width 54 height 21
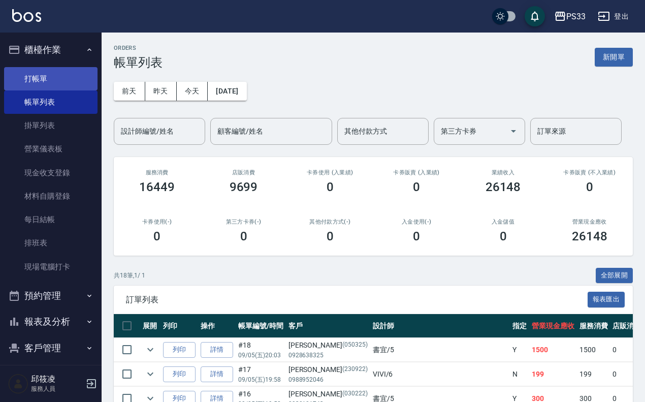
click at [56, 84] on link "打帳單" at bounding box center [50, 78] width 93 height 23
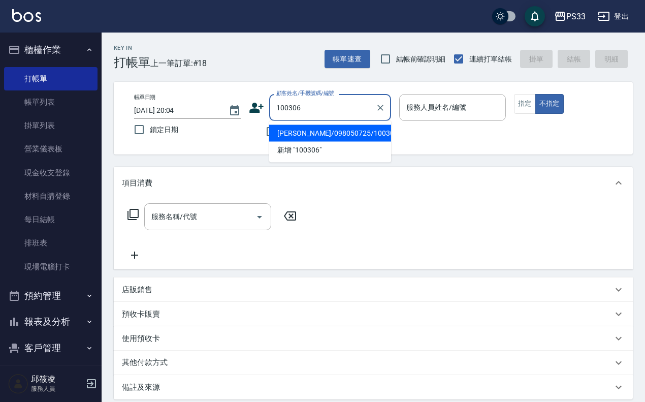
type input "[PERSON_NAME]/098050725/100306"
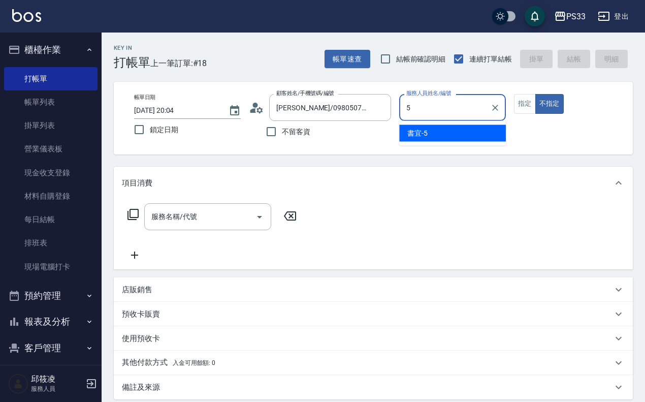
type input "書宜-5"
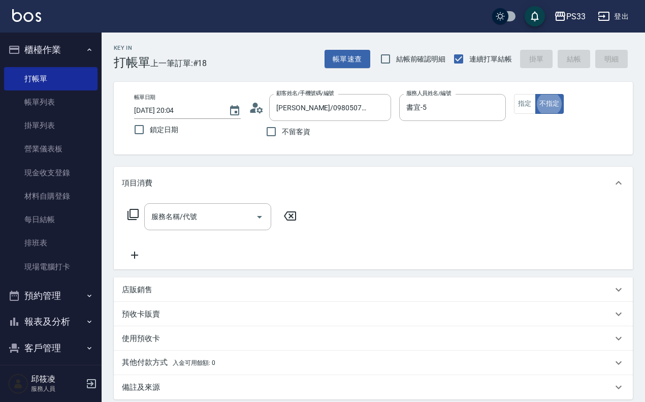
type button "false"
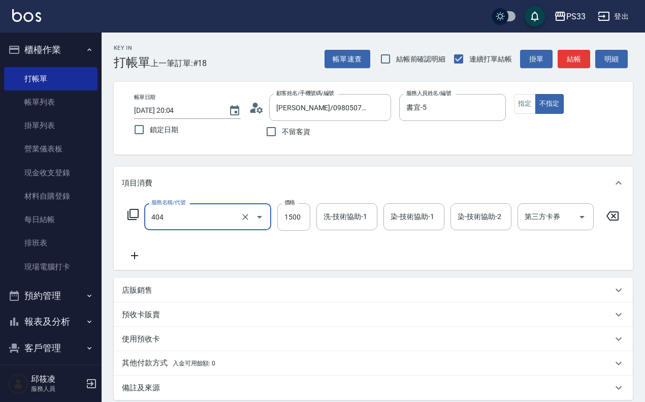
type input "設計染髮(404)"
type input "2500"
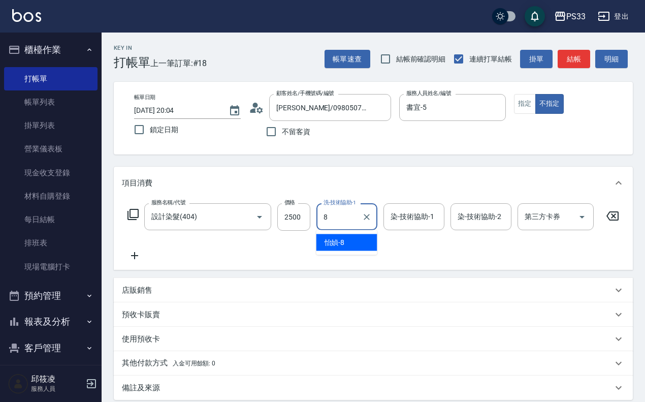
type input "怡媜-8"
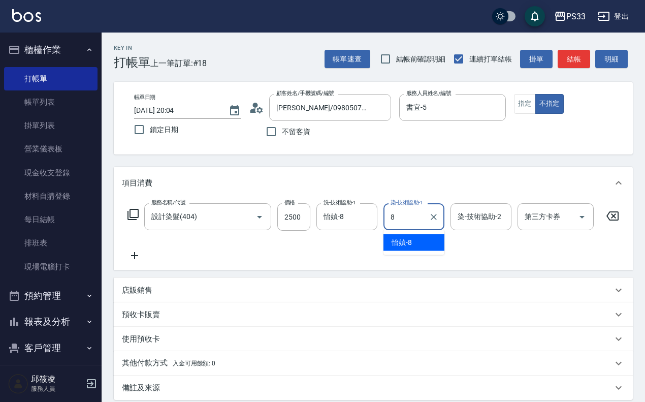
type input "怡媜-8"
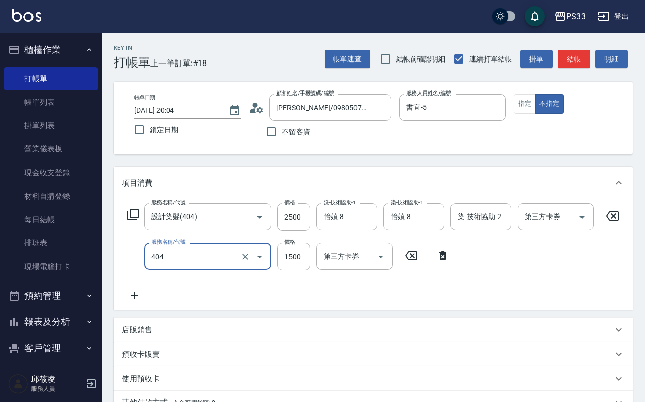
type input "設計染髮(404)"
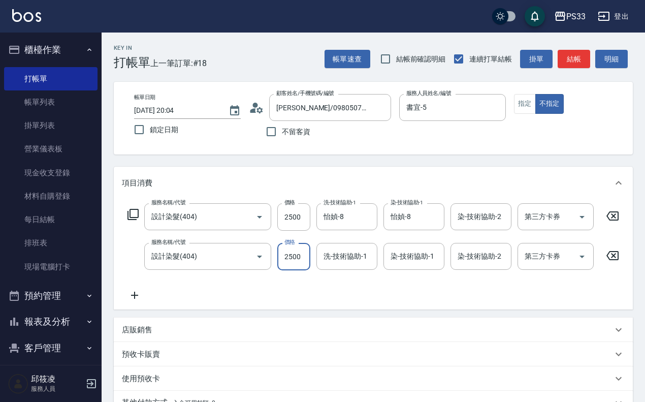
type input "2500"
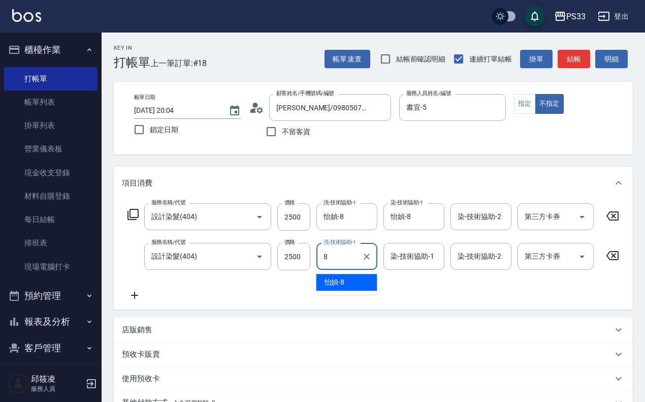
type input "怡媜-8"
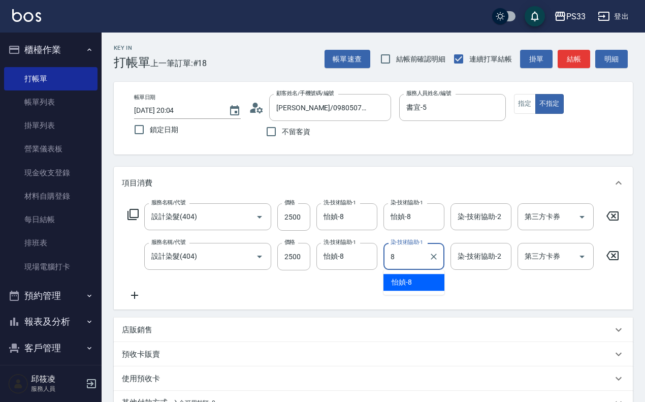
type input "怡媜-8"
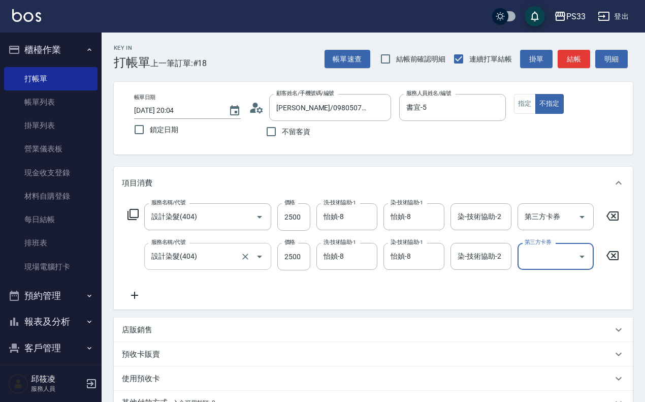
click at [230, 255] on input "設計染髮(404)" at bounding box center [193, 256] width 89 height 18
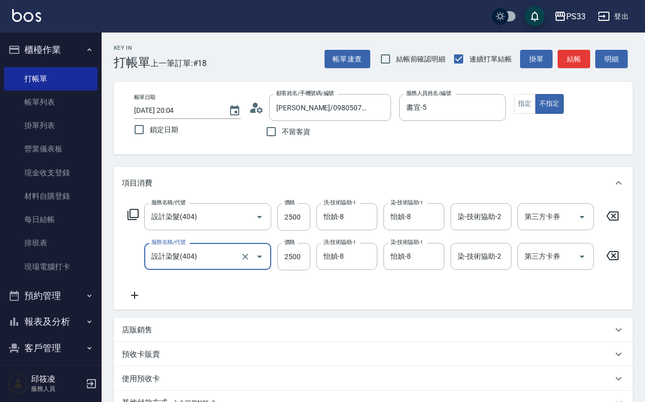
click at [230, 255] on input "設計染髮(404)" at bounding box center [193, 256] width 89 height 18
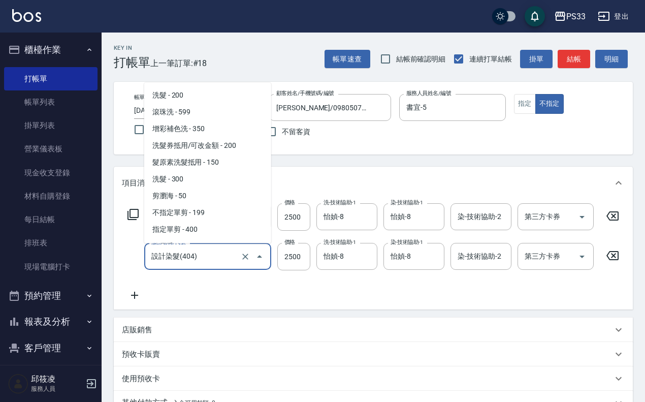
click at [230, 255] on input "設計染髮(404)" at bounding box center [193, 256] width 89 height 18
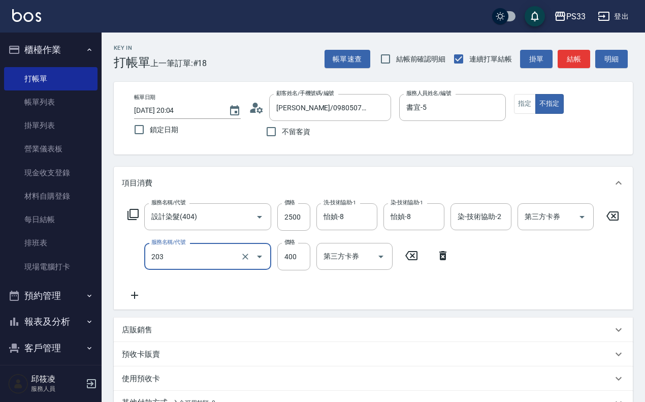
type input "指定單剪(203)"
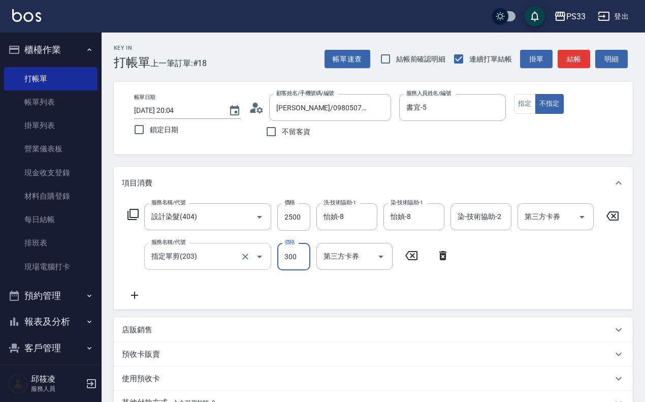
type input "300"
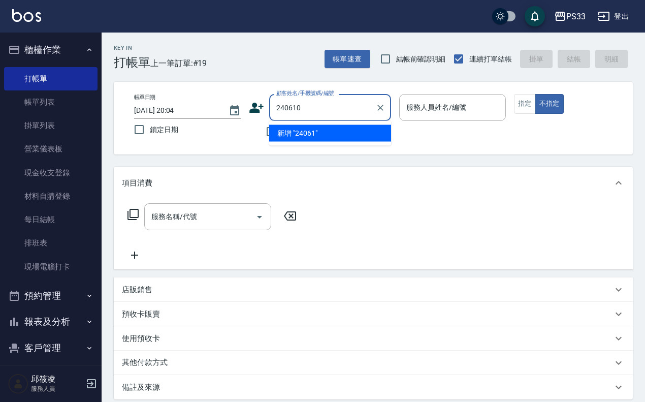
type input "240610"
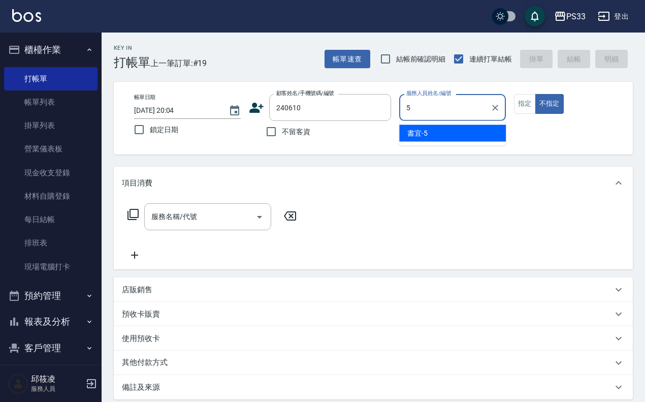
type input "書宜-5"
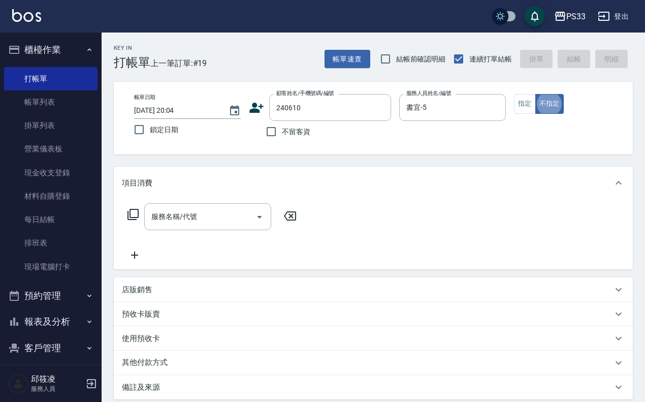
type input "[PERSON_NAME]/0919959669/240610"
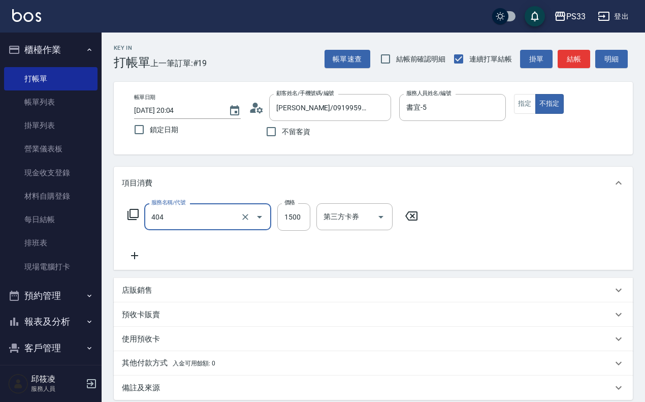
type input "設計染髮(404)"
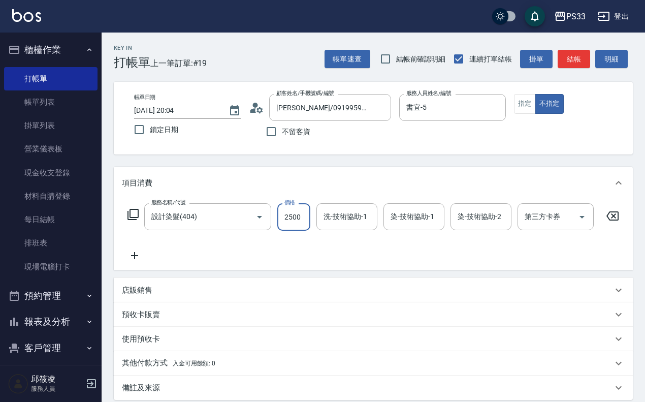
type input "2500"
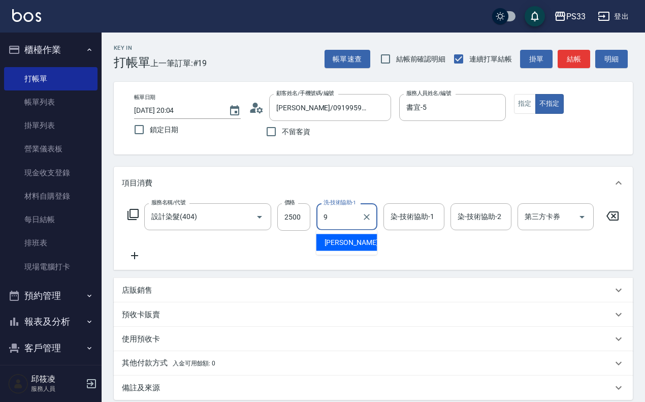
type input "苡軒-9"
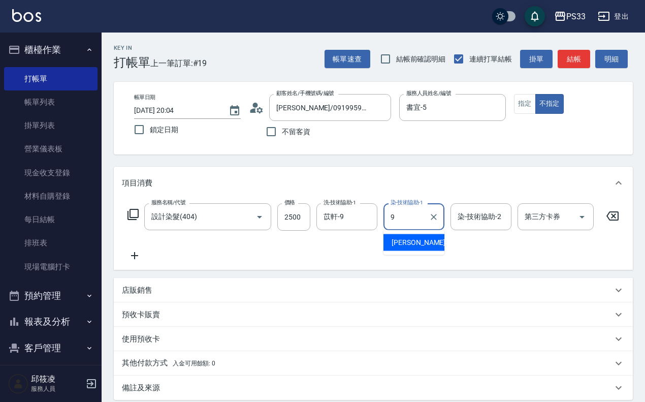
type input "苡軒-9"
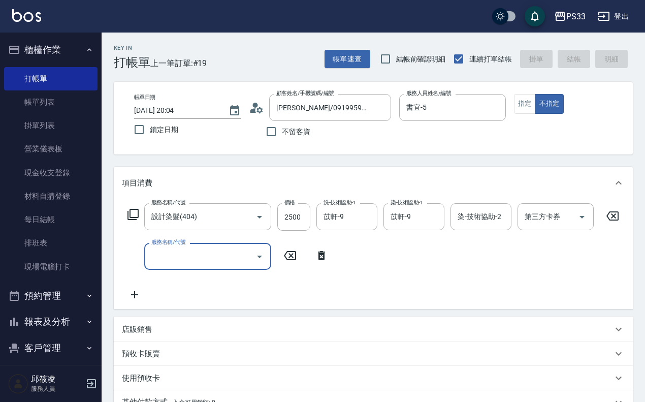
type input "[DATE] 20:05"
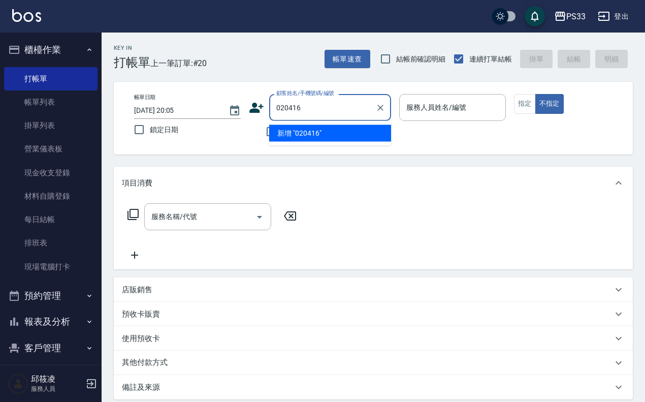
type input "020416"
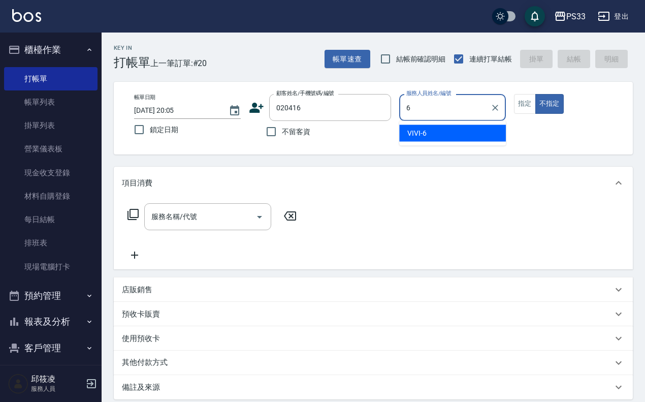
type input "VIVI-6"
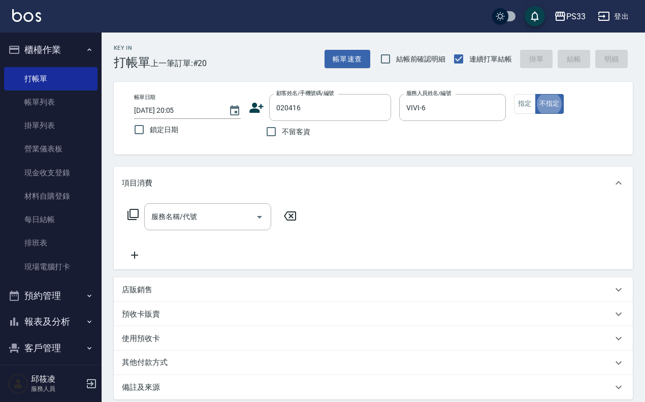
type input "詹晏沂/096566105/020416"
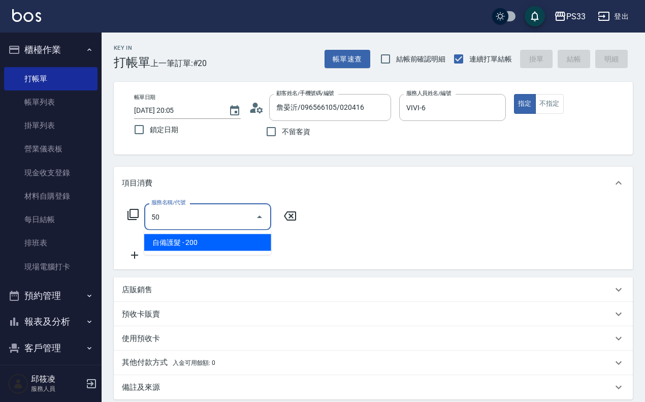
type input "5"
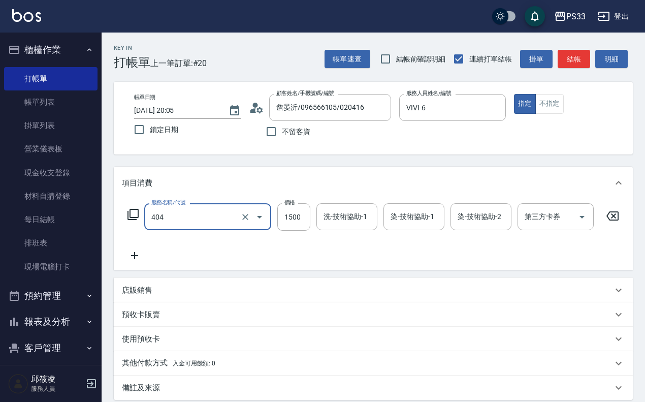
type input "設計染髮(404)"
type input "1000"
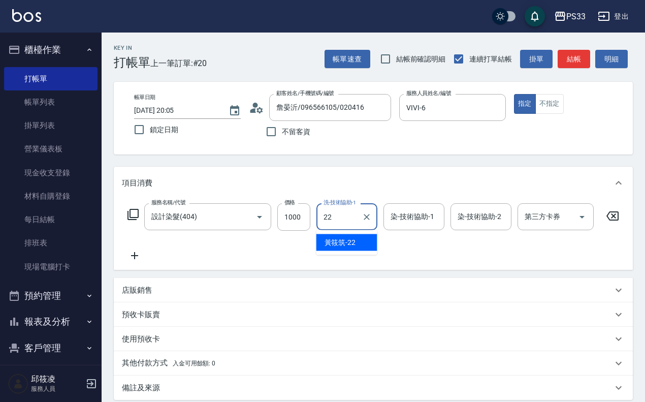
type input "[PERSON_NAME]-22"
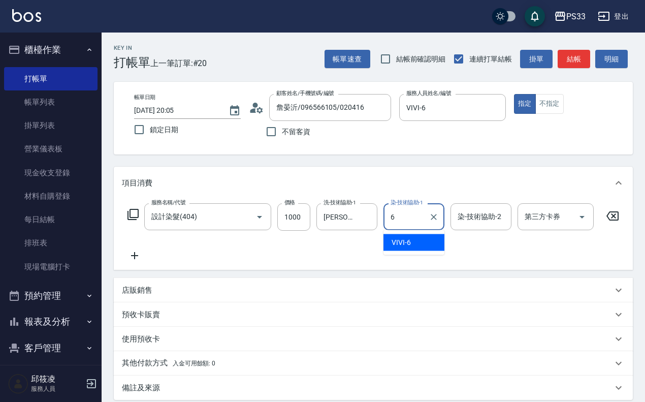
type input "VIVI-6"
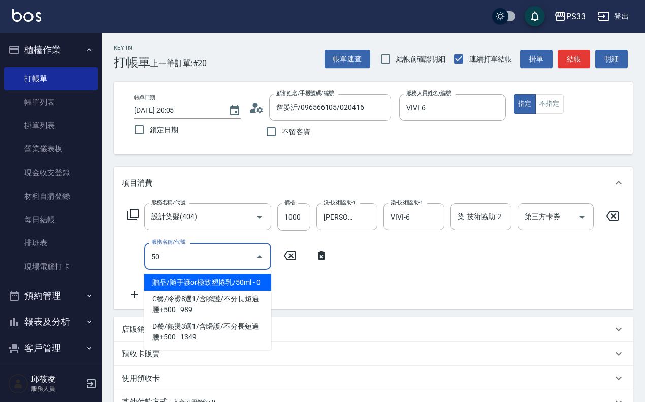
type input "5"
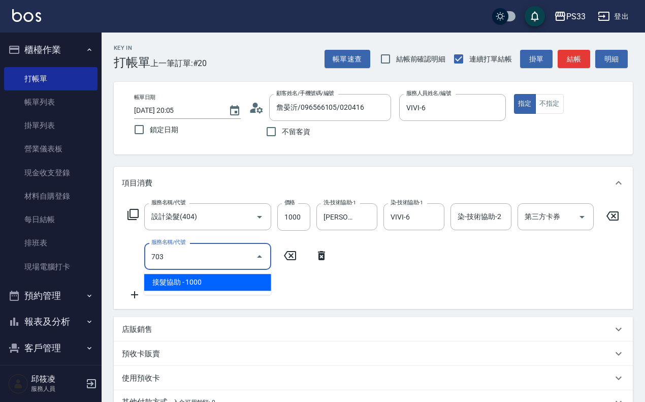
type input "接髮協助(703)"
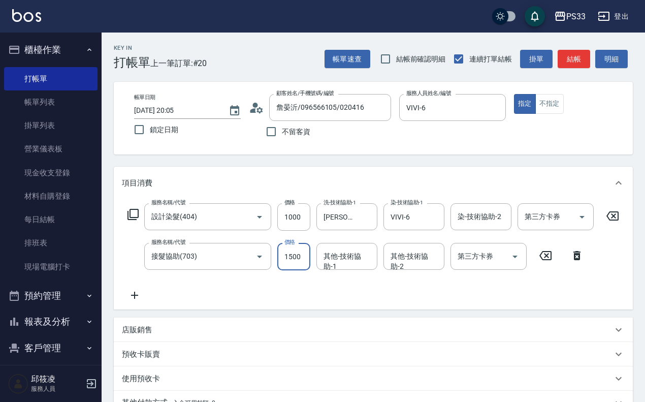
type input "1500"
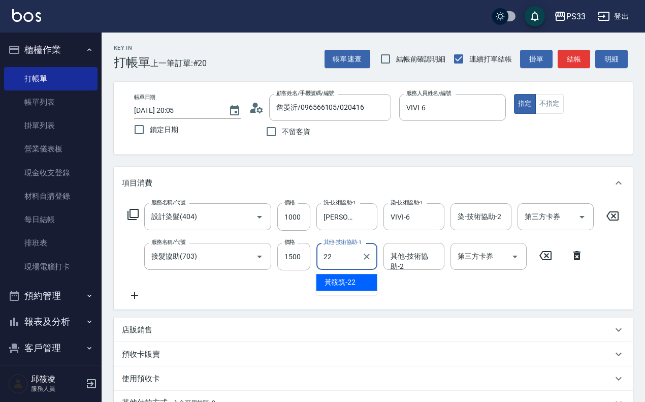
type input "[PERSON_NAME]-22"
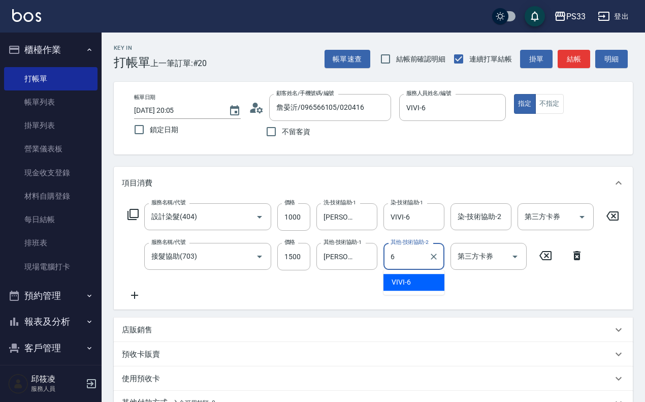
type input "VIVI-6"
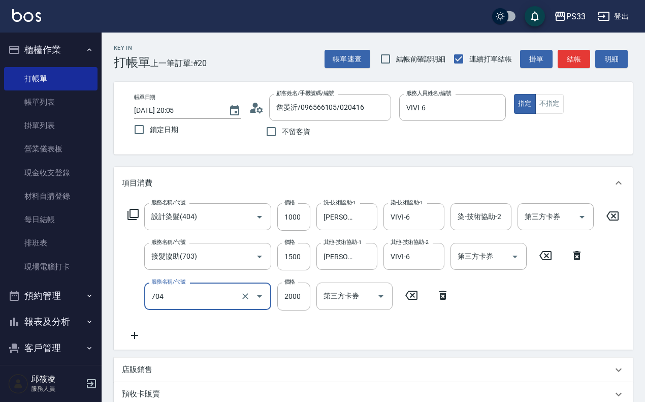
type input "髮片重整(704)"
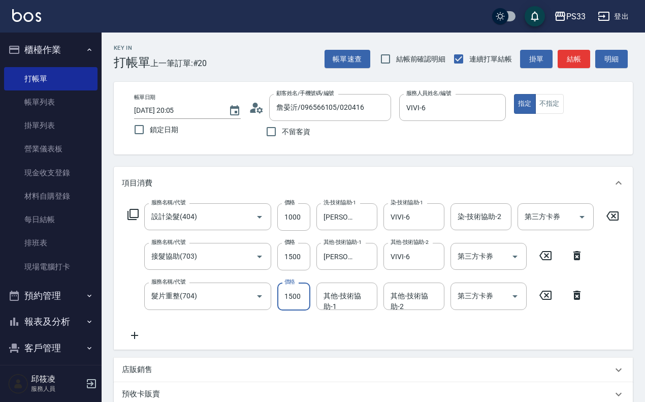
type input "1500"
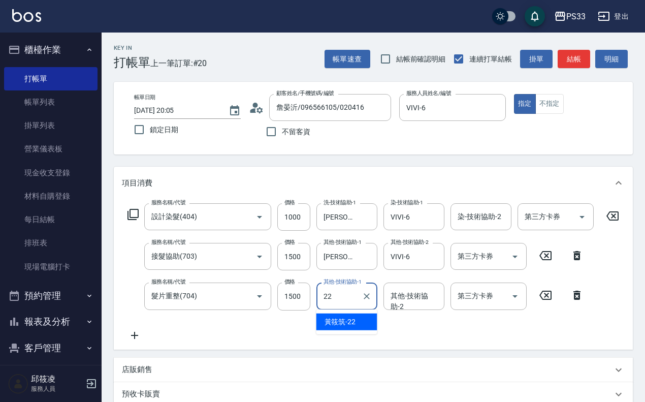
type input "[PERSON_NAME]-22"
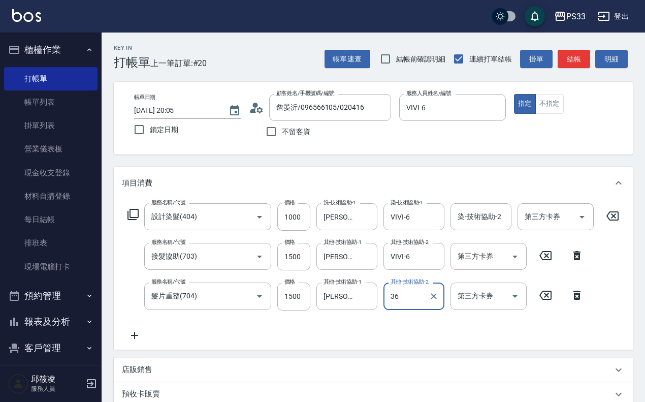
type input "3"
type input "VIVI-6"
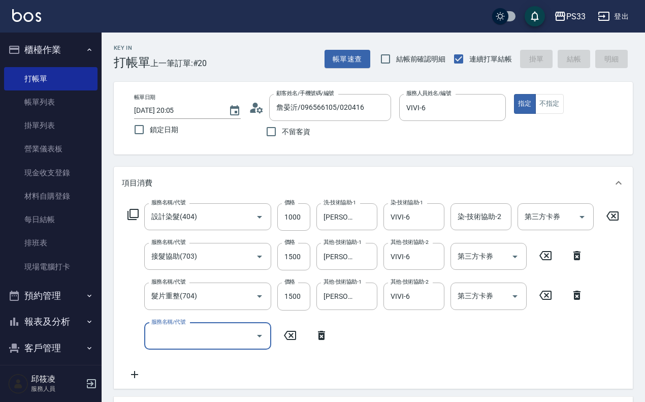
type input "[DATE] 20:06"
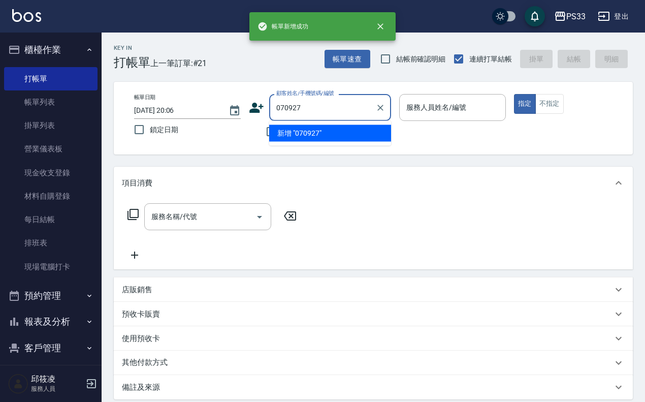
type input "070927"
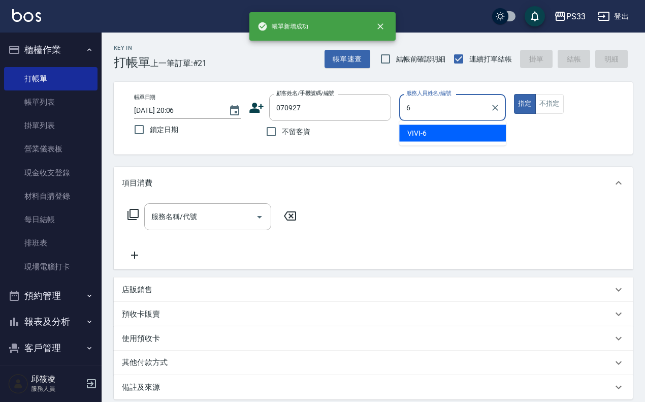
type input "VIVI-6"
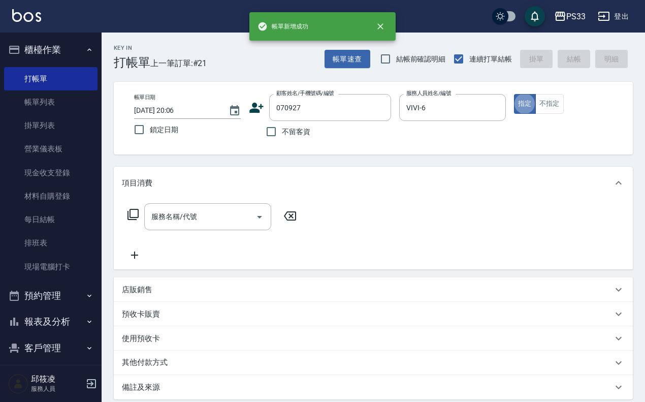
type button "true"
type input "[PERSON_NAME]/0907092798/070927"
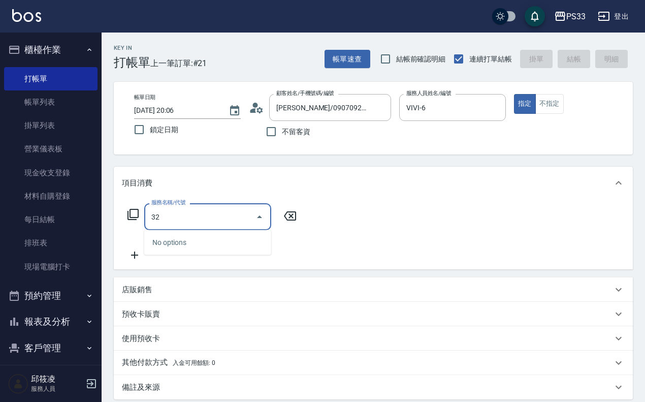
type input "3"
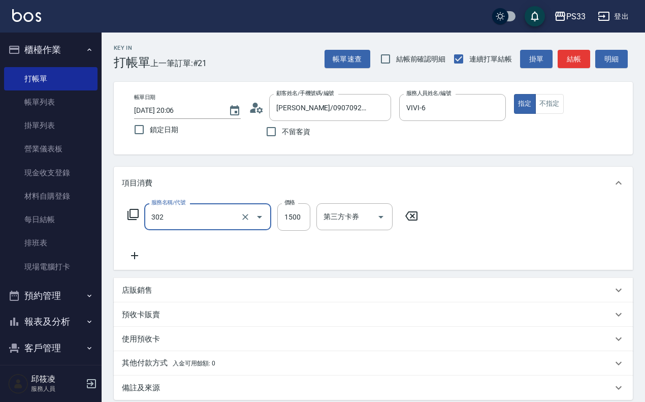
type input "設計燙髮(302)"
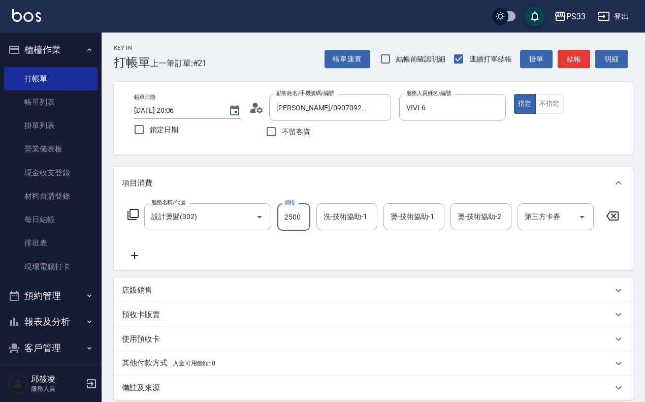
type input "2500"
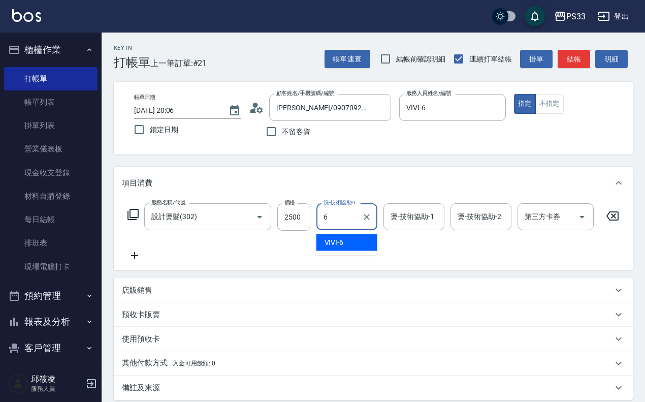
type input "VIVI-6"
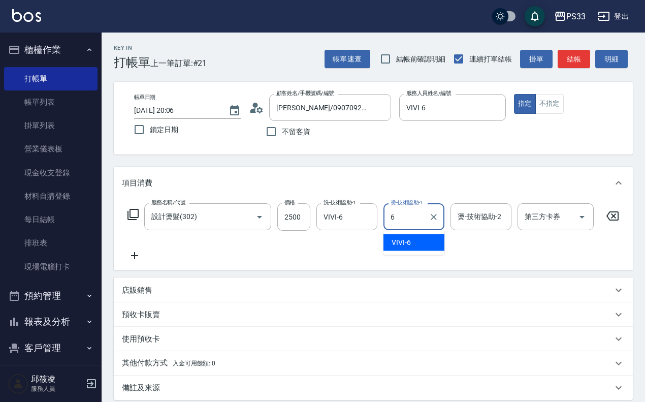
type input "VIVI-6"
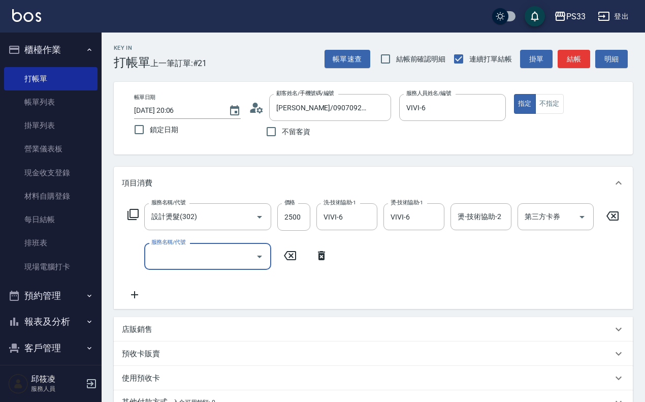
click at [167, 329] on div "店販銷售" at bounding box center [367, 329] width 491 height 11
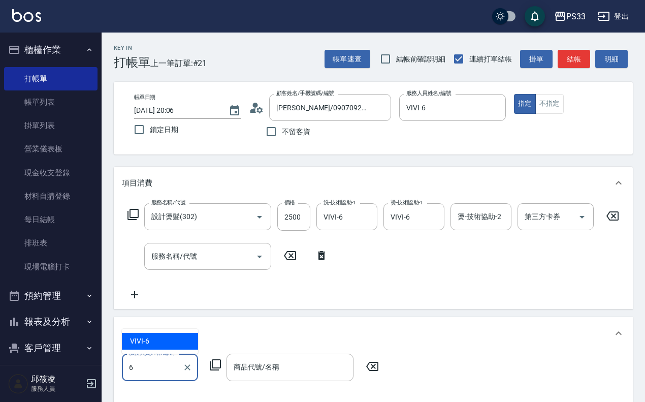
type input "VIVI-6"
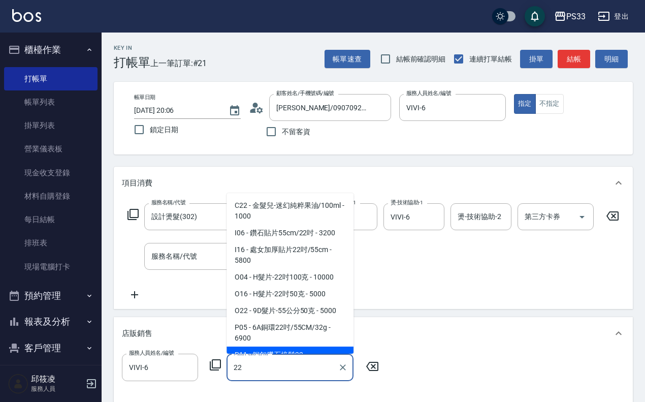
type input "22"
click at [214, 361] on icon at bounding box center [215, 365] width 12 height 12
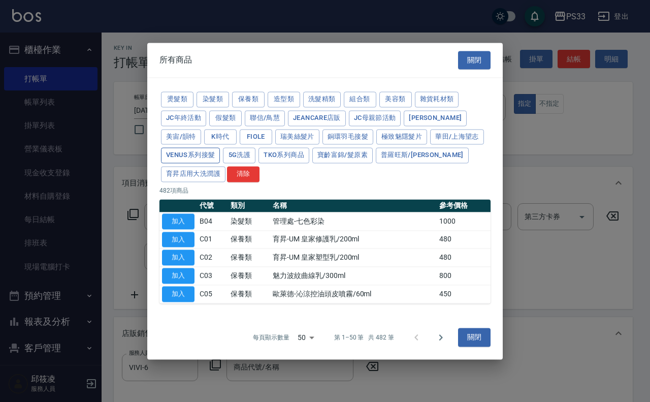
click at [206, 153] on button "Venus系列接髮" at bounding box center [190, 156] width 59 height 16
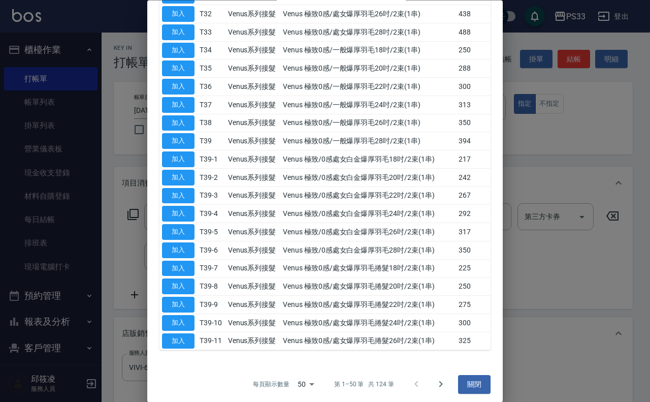
scroll to position [737, 0]
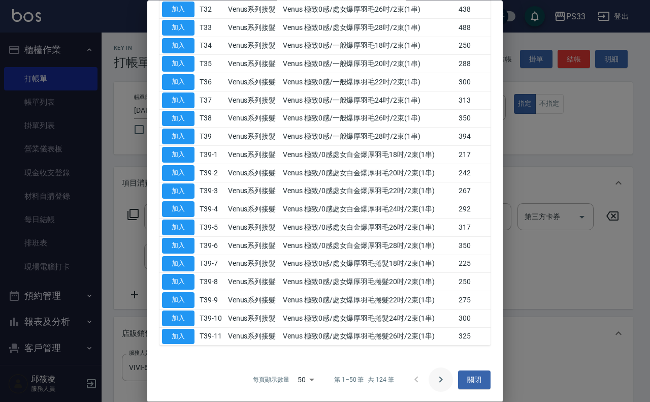
click at [433, 372] on button "Go to next page" at bounding box center [441, 380] width 24 height 24
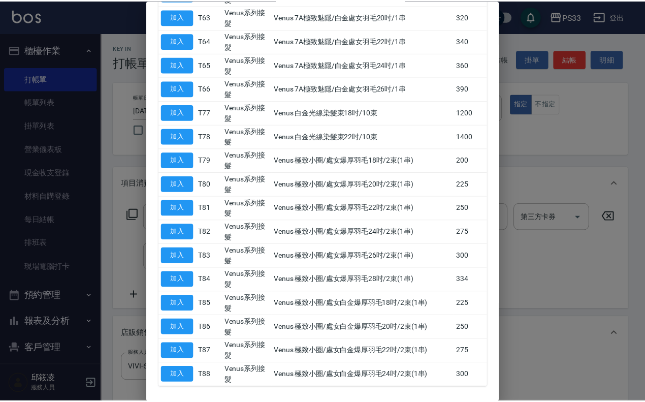
scroll to position [555, 0]
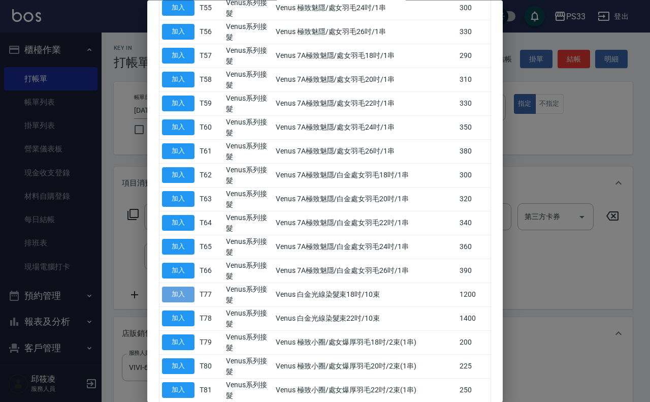
click at [177, 287] on button "加入" at bounding box center [178, 295] width 33 height 16
type input "Venus 白金光線染髮束18吋/10束"
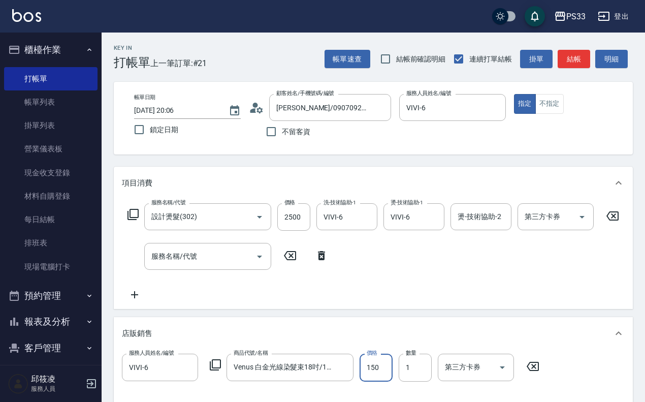
type input "1500"
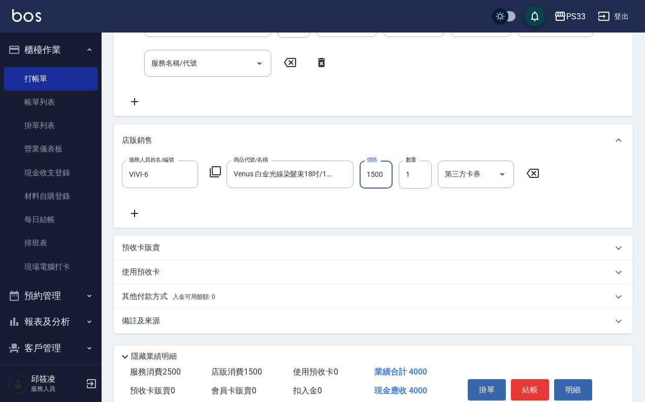
scroll to position [238, 0]
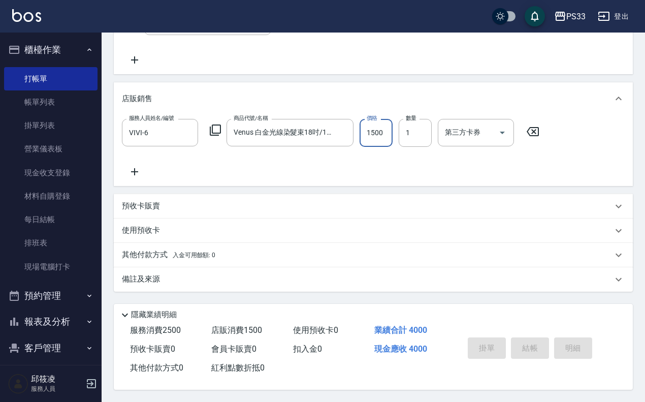
type input "[DATE] 20:07"
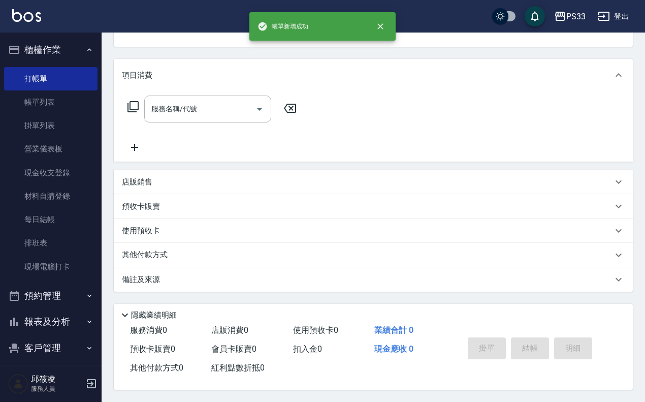
scroll to position [0, 0]
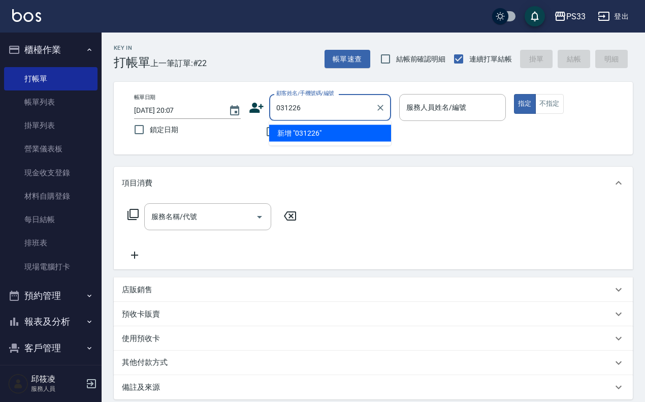
type input "031226"
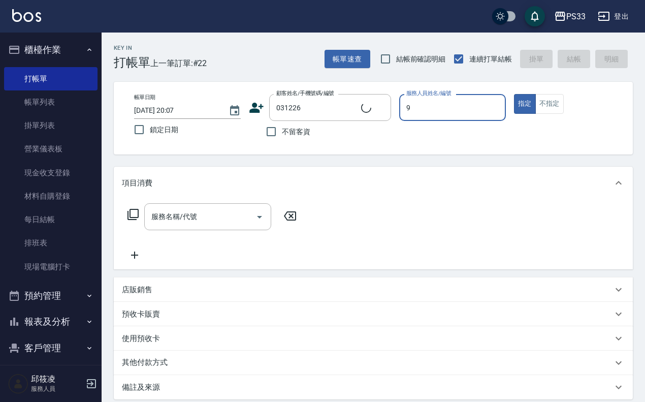
type input "9ㄢ"
type input "[PERSON_NAME]/0988532203/031226"
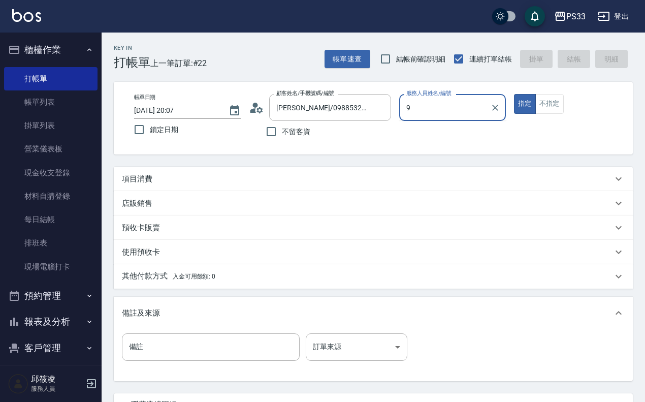
type input "9"
type input "苡軒-9"
click at [514, 94] on button "指定" at bounding box center [525, 104] width 22 height 20
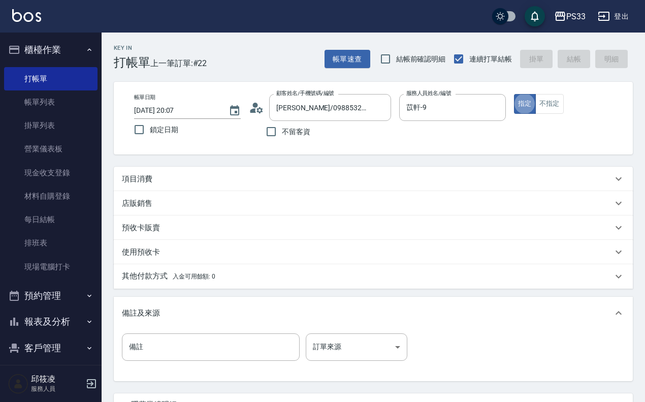
click at [514, 94] on button "指定" at bounding box center [525, 104] width 22 height 20
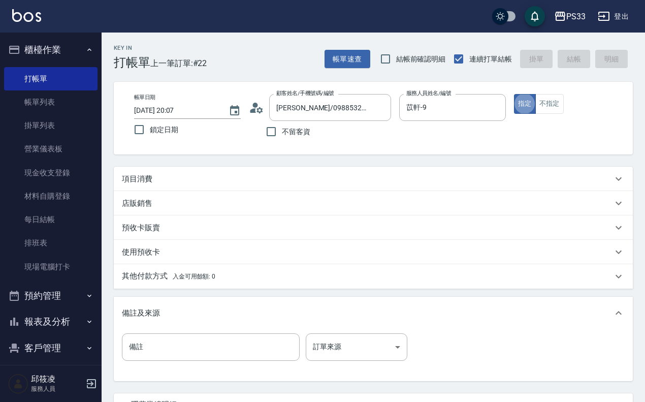
click at [514, 94] on button "指定" at bounding box center [525, 104] width 22 height 20
click at [180, 178] on div "項目消費" at bounding box center [367, 179] width 491 height 11
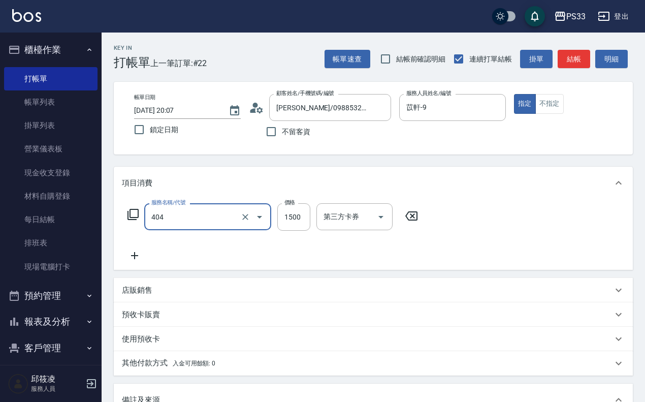
type input "設計染髮(404)"
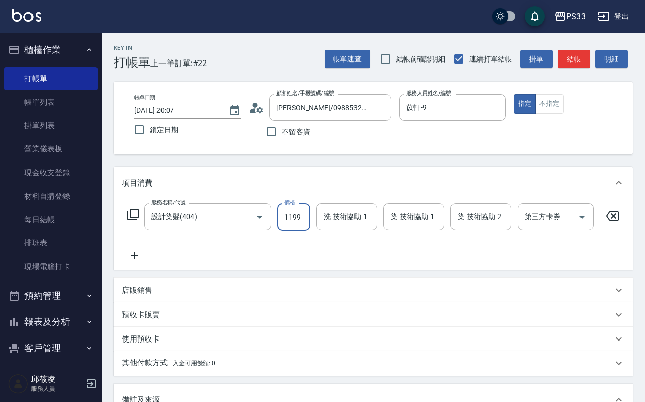
type input "1199"
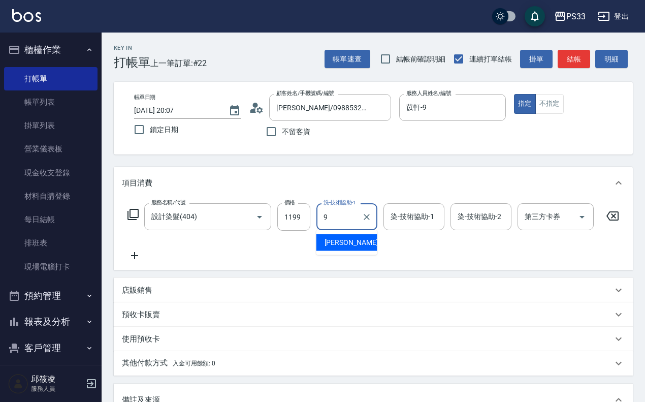
type input "苡軒-9"
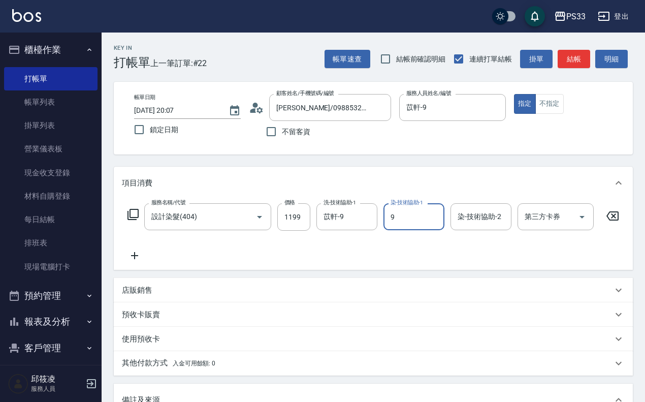
type input "苡軒-9"
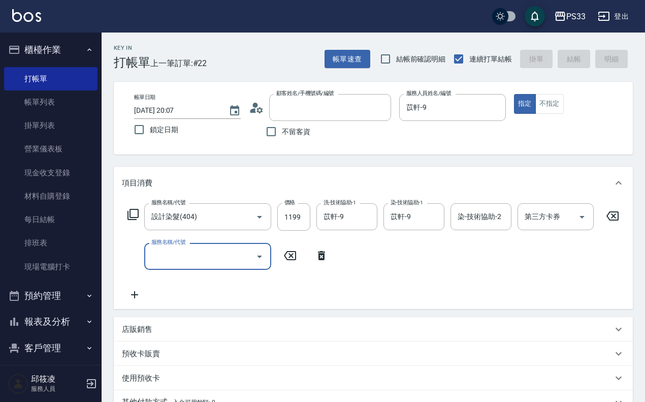
type input "[DATE] 20:08"
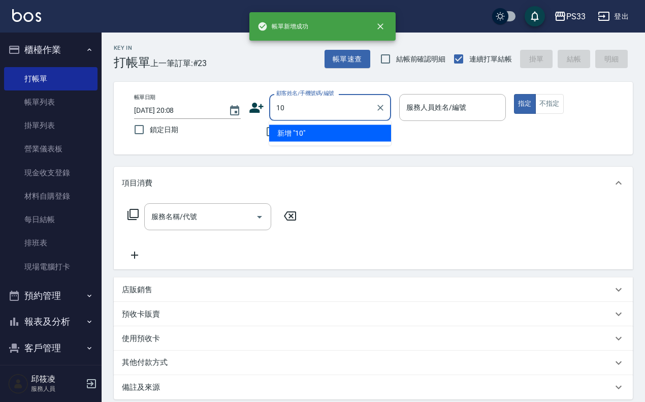
type input "10"
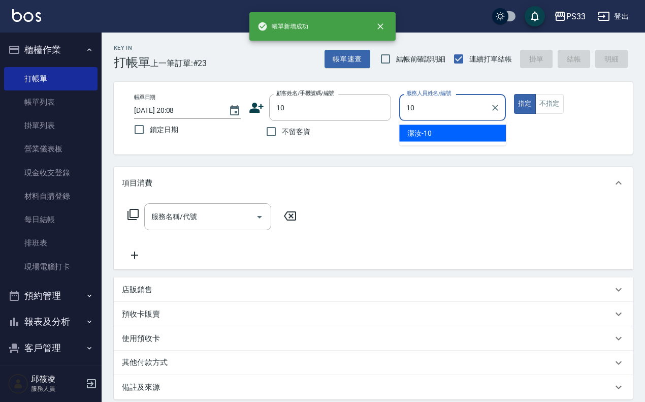
type input "潔汝-10"
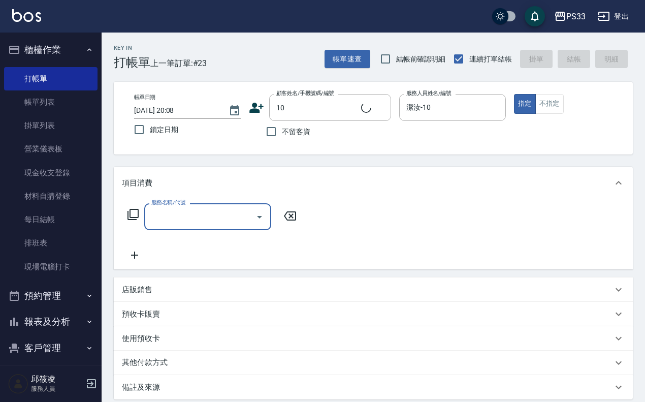
type input "[PERSON_NAME]/10/10"
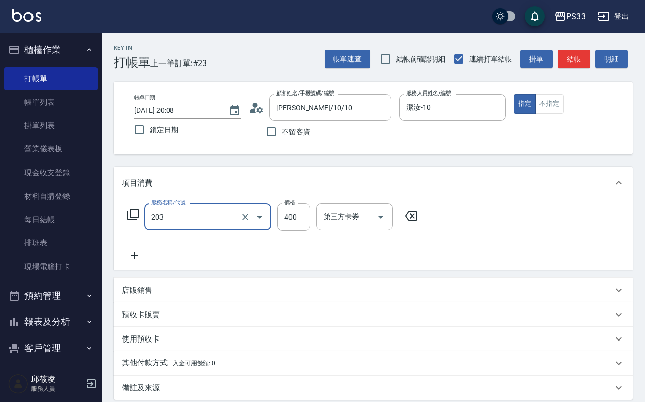
type input "指定單剪(203)"
type input "200"
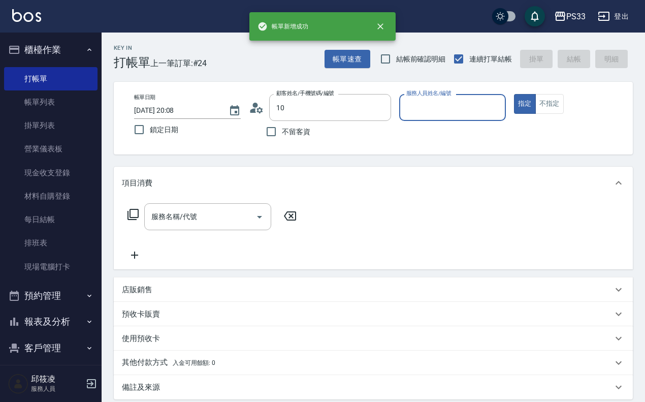
type input "[PERSON_NAME]/10/10"
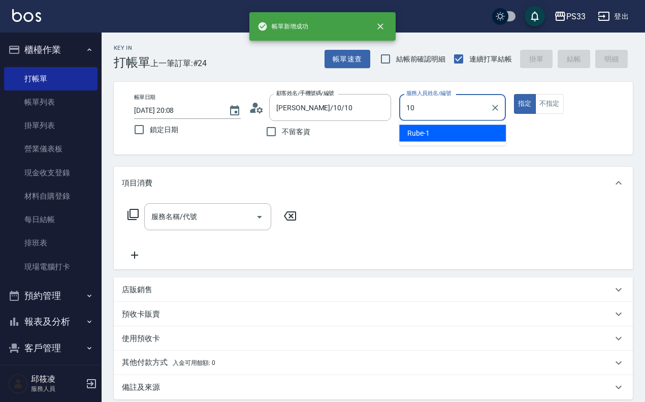
type input "潔汝-10"
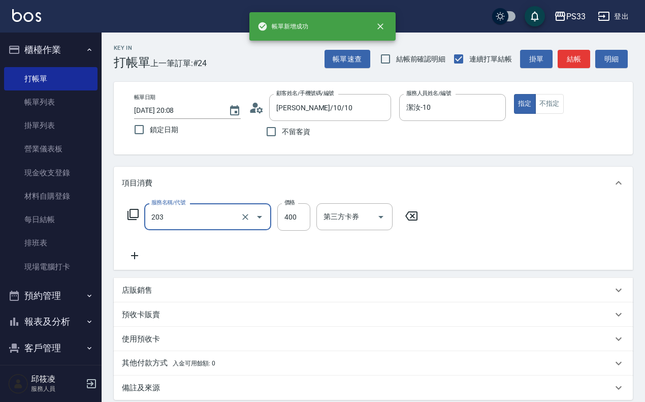
type input "指定單剪(203)"
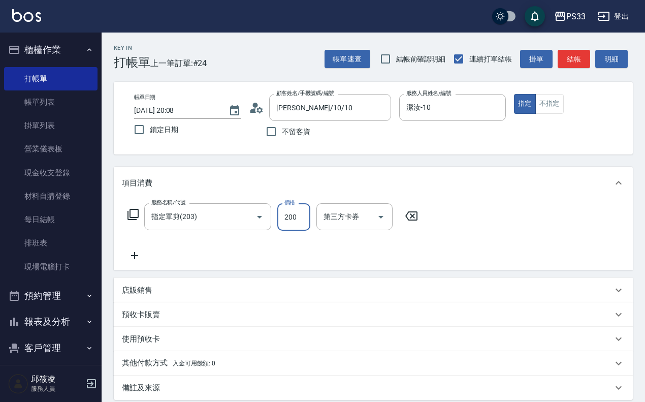
type input "200"
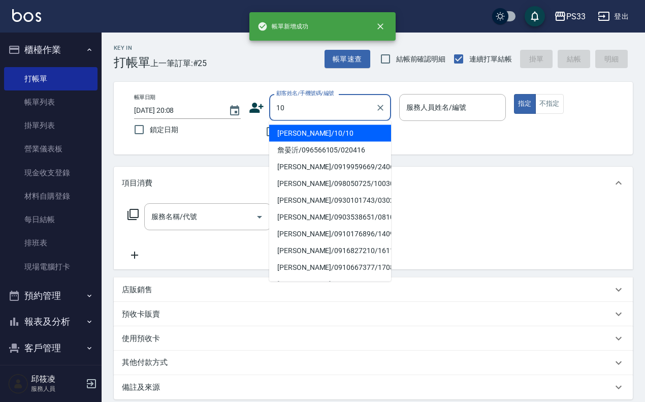
type input "[PERSON_NAME]/10/10"
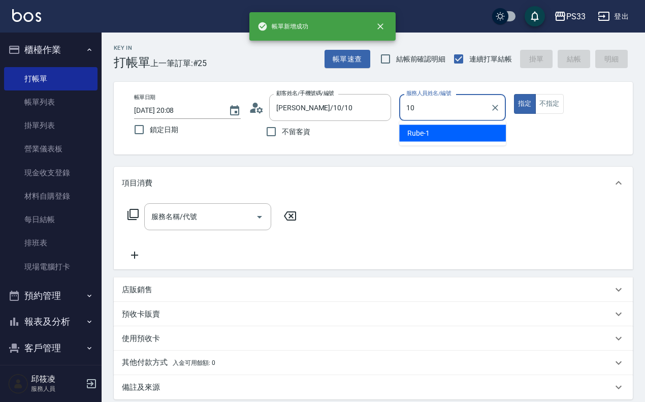
type input "潔汝-10"
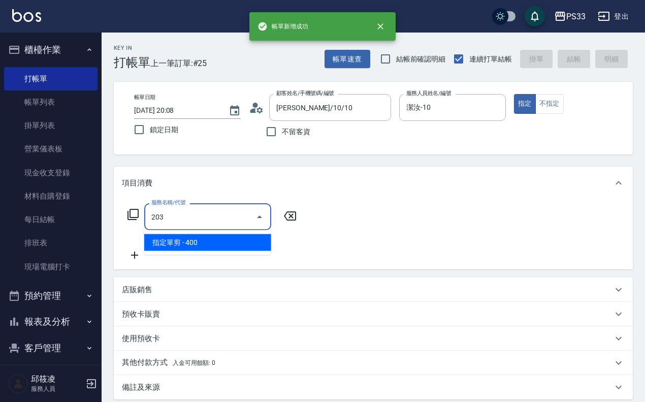
type input "指定單剪(203)"
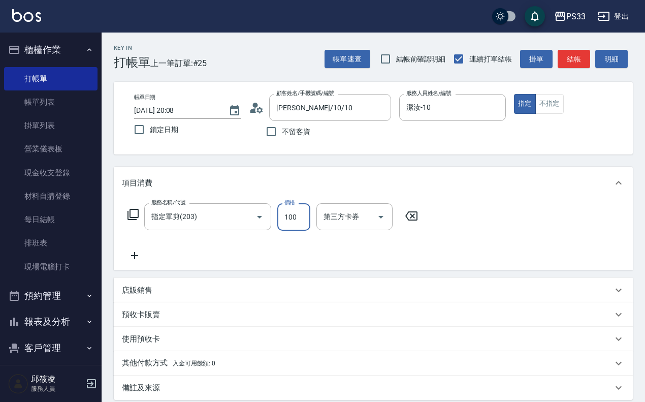
type input "100"
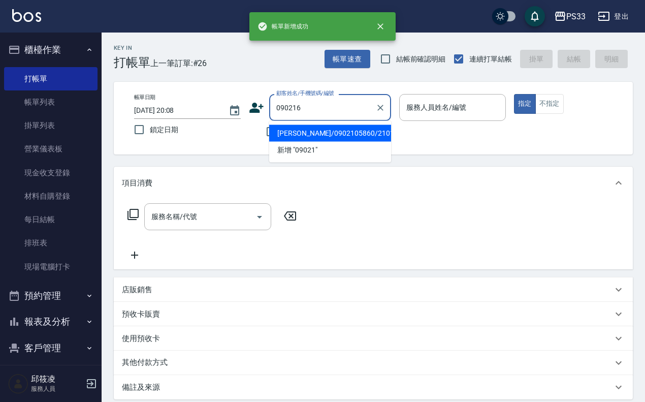
type input "090216"
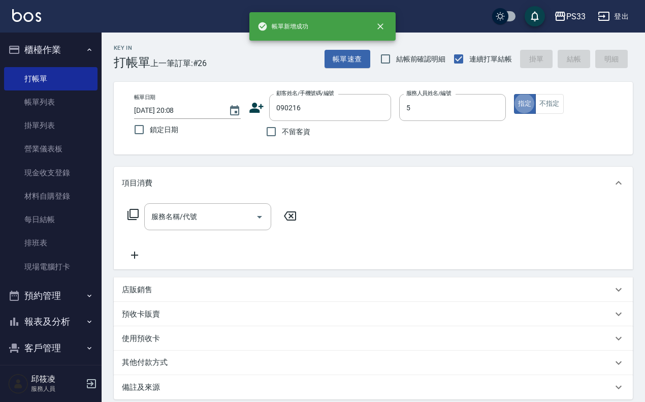
type input "書宜-5"
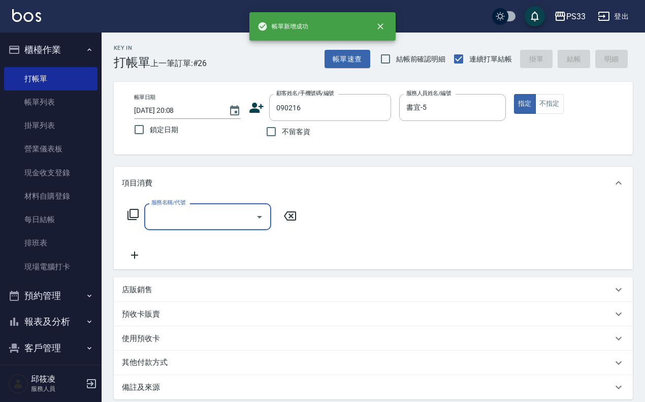
type input "[PERSON_NAME]/0937152224/090216"
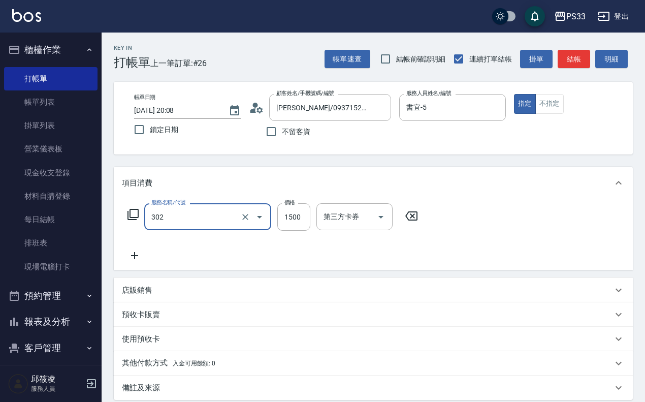
type input "設計燙髮(302)"
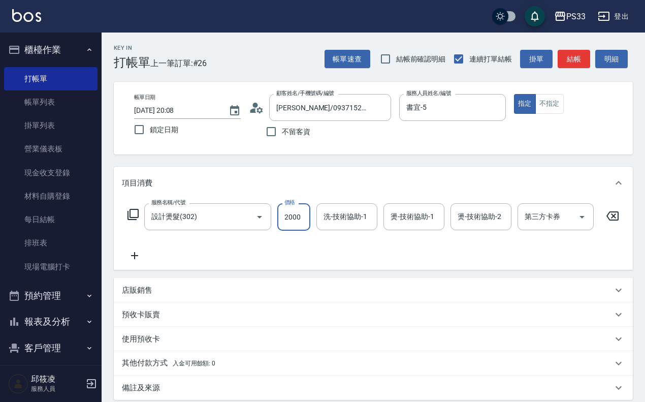
type input "2000"
type input "怡媜-8"
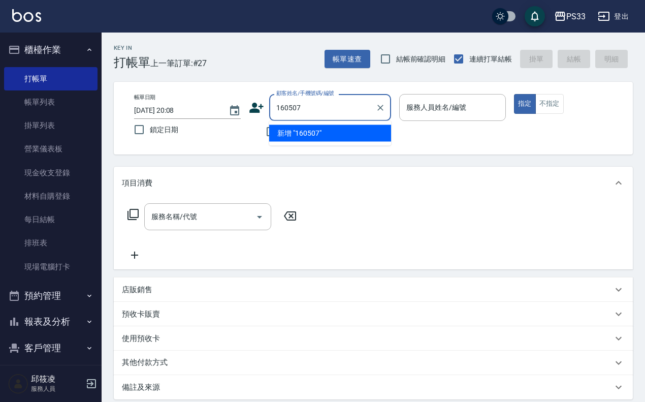
type input "160507"
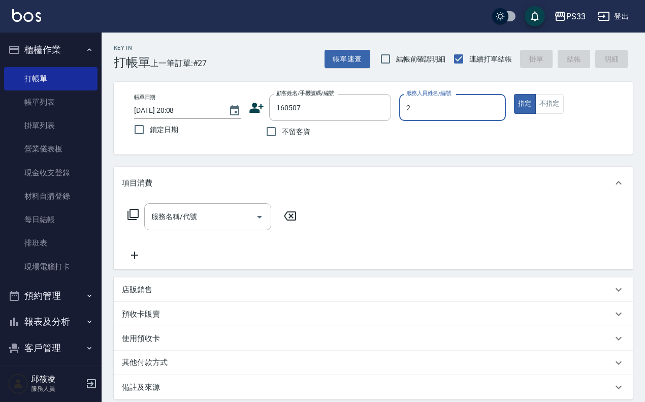
type input "mini-2"
type input "[PERSON_NAME]/0905109130/160507"
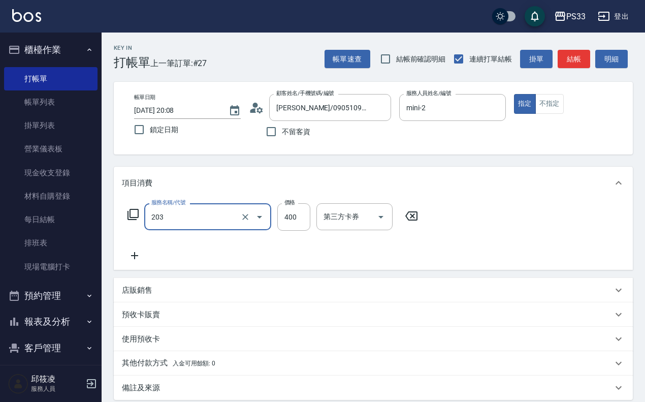
type input "指定單剪(203)"
type input "300"
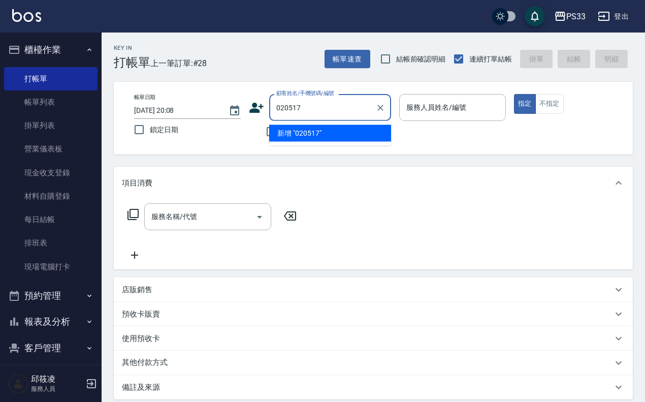
type input "020517"
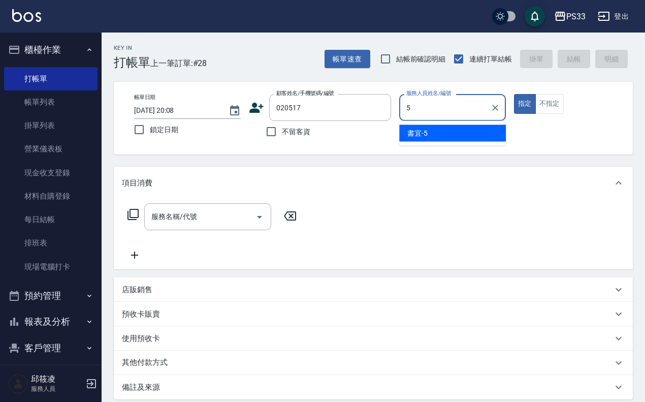
type input "書宜-5"
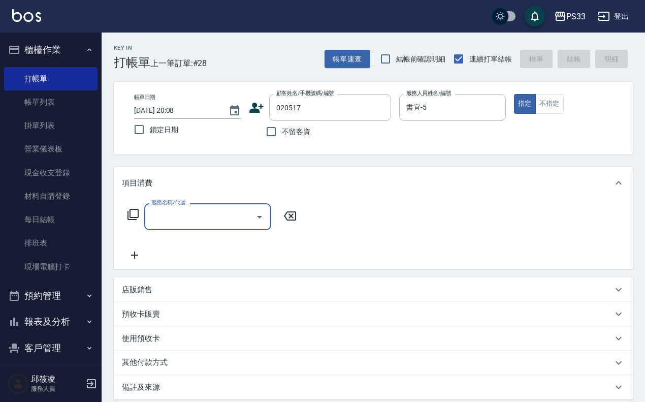
type input "[PERSON_NAME]/0921771311/020517"
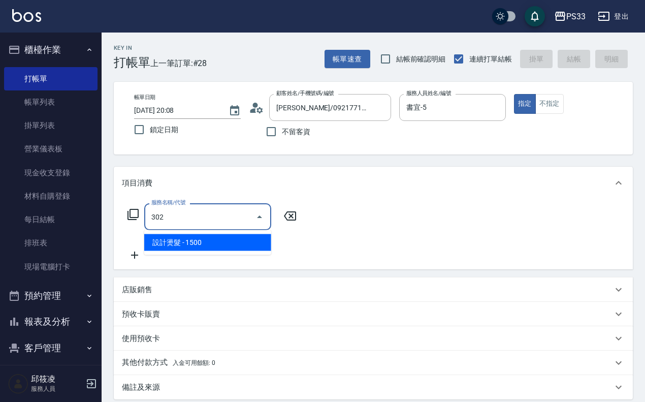
type input "設計燙髮(302)"
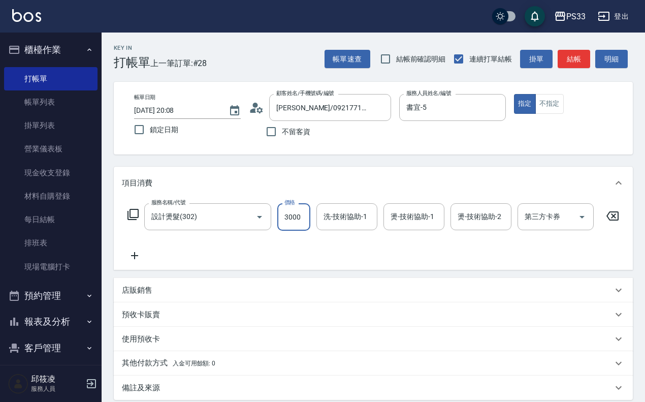
type input "3000"
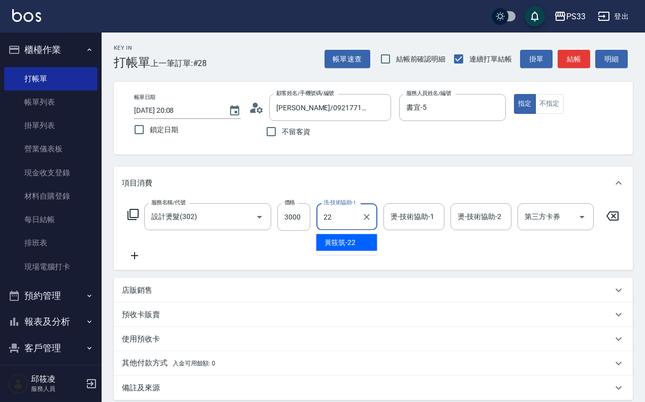
type input "[PERSON_NAME]-22"
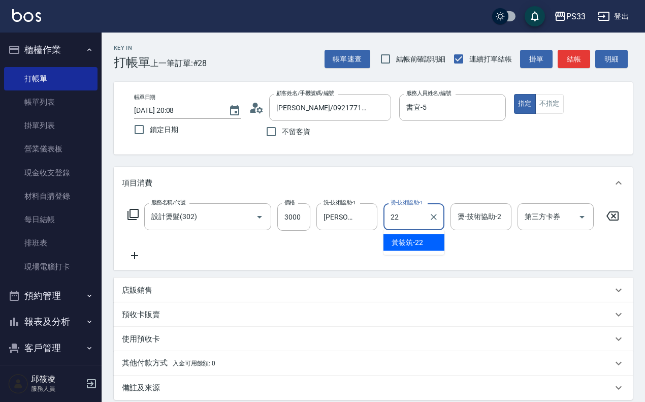
type input "[PERSON_NAME]-22"
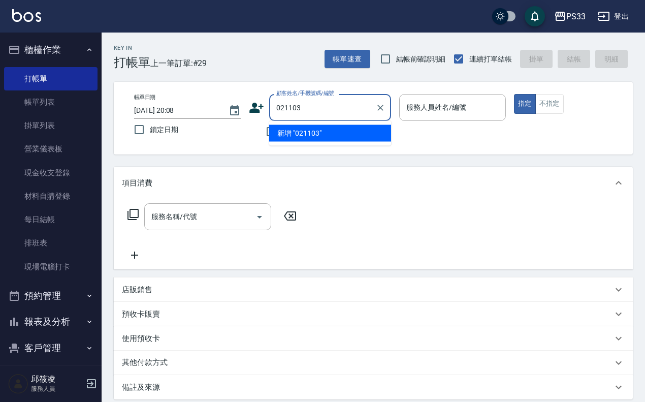
type input "021103"
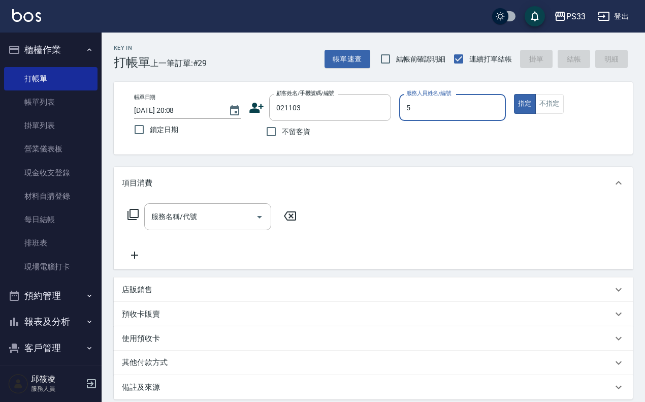
type input "書宜-5"
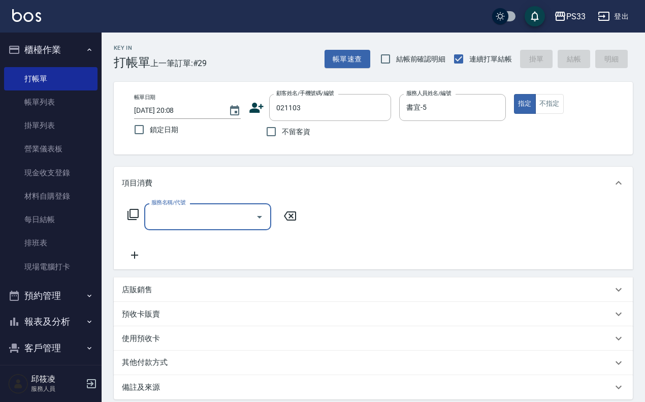
type input "[PERSON_NAME]/0955292902/021103"
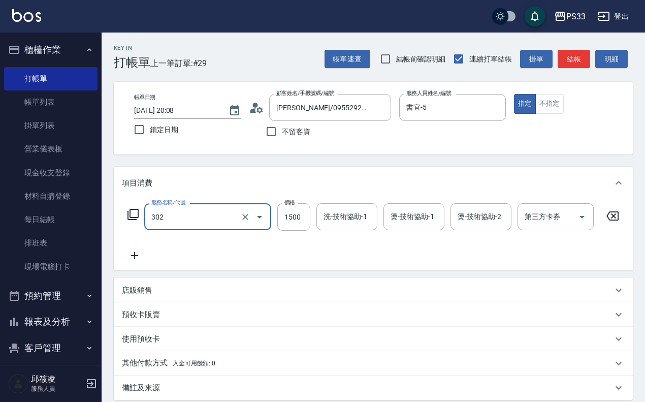
type input "設計燙髮(302)"
type input "2000"
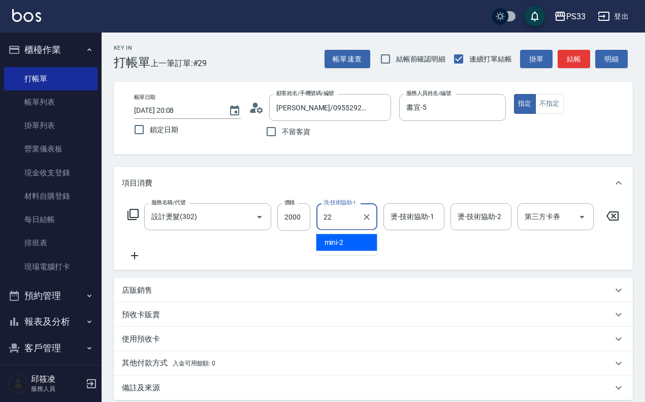
type input "[PERSON_NAME]-22"
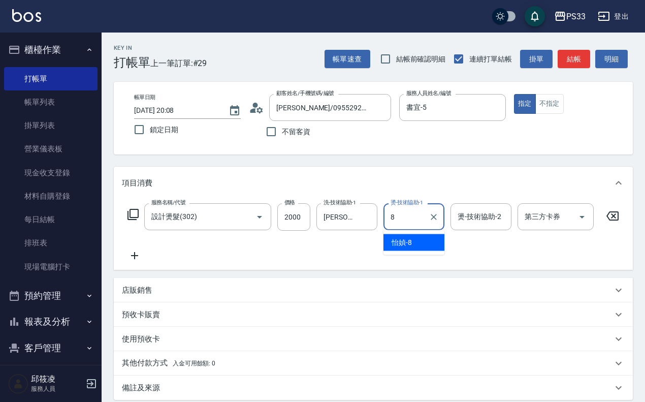
type input "怡媜-8"
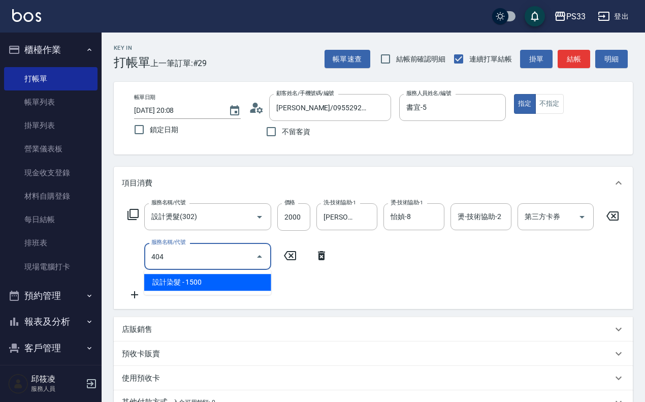
type input "設計染髮(404)"
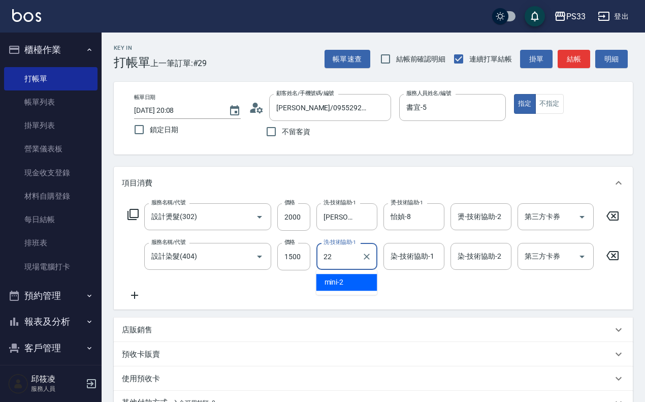
type input "[PERSON_NAME]-22"
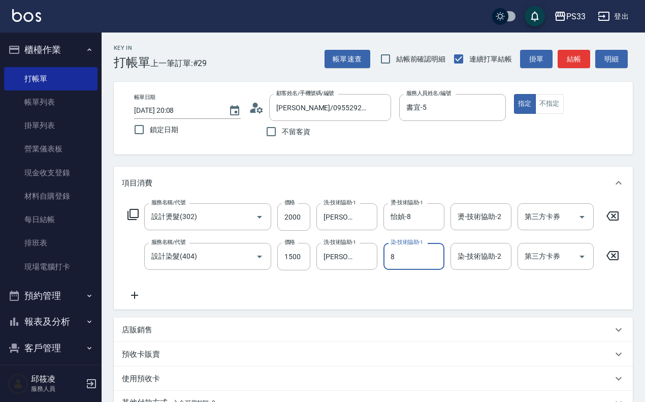
type input "怡媜-8"
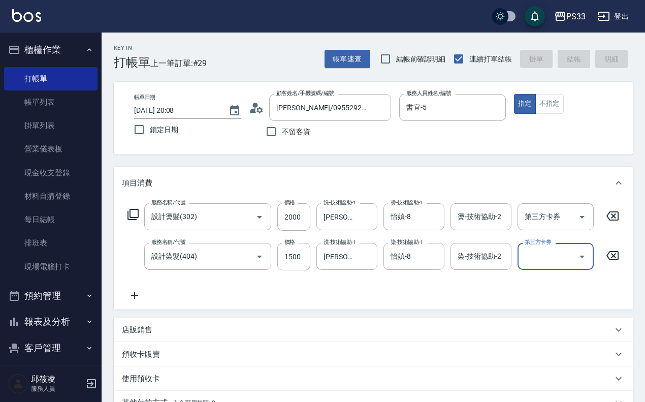
type input "[DATE] 20:09"
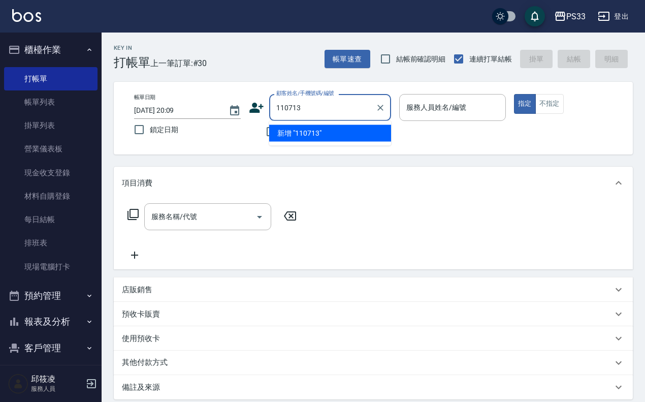
type input "110713"
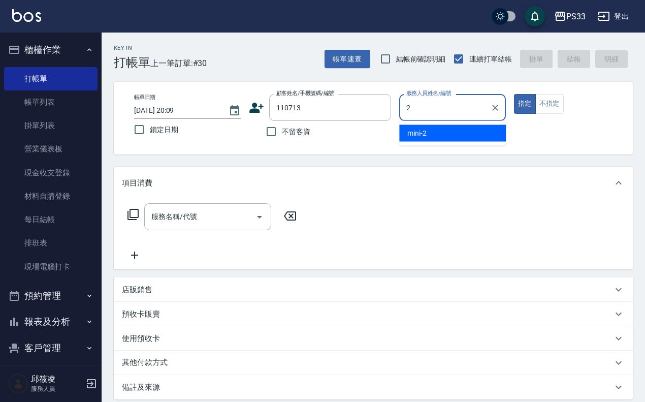
type input "mini-2"
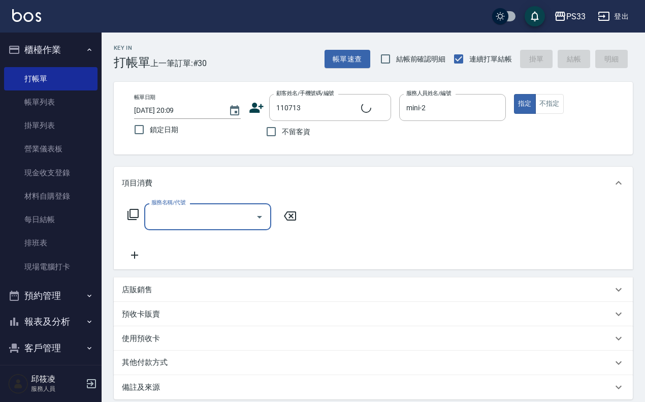
type input "[PERSON_NAME]/0972110878/110713"
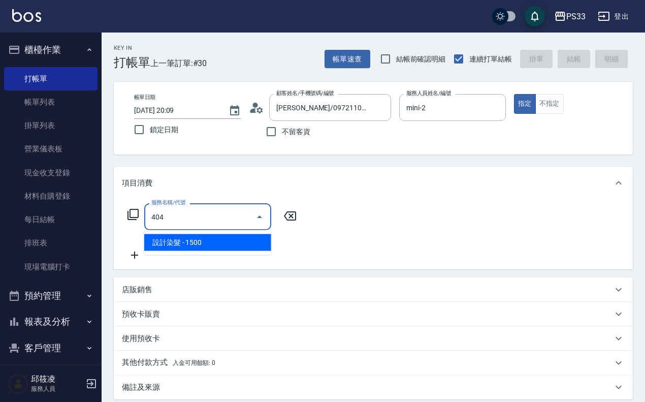
type input "設計染髮(404)"
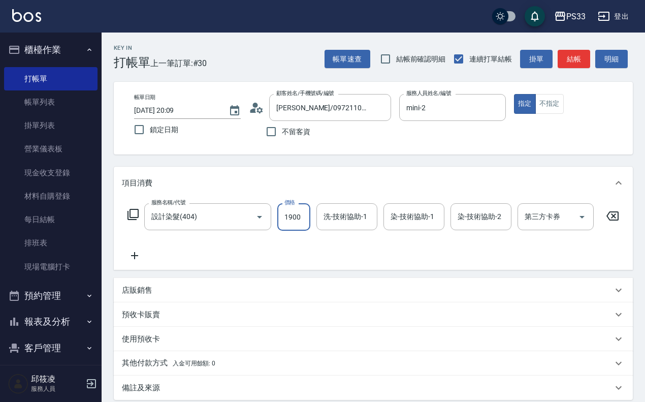
type input "1900"
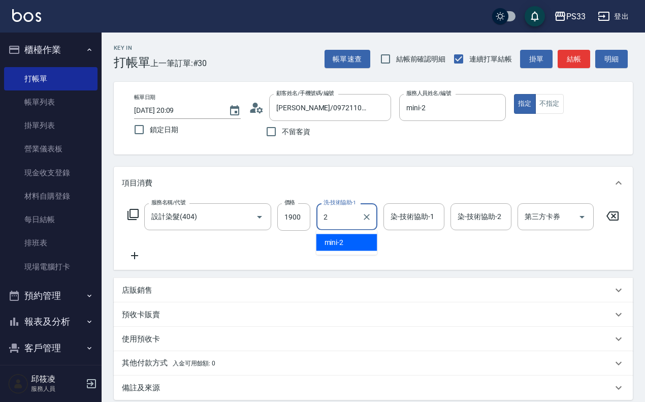
type input "mini-2"
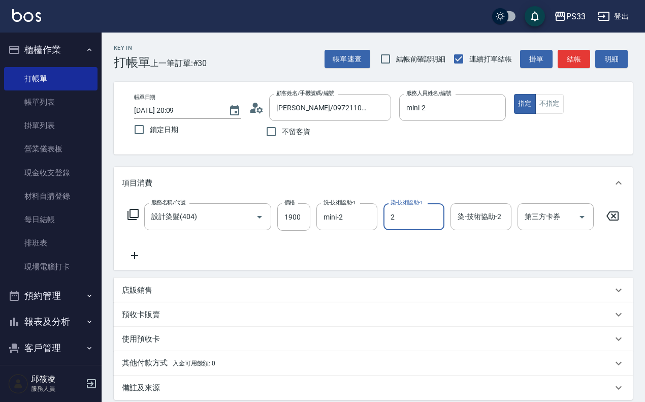
type input "mini-2"
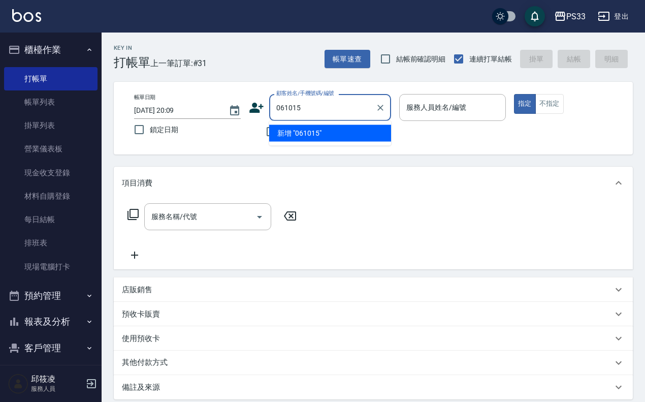
type input "061015"
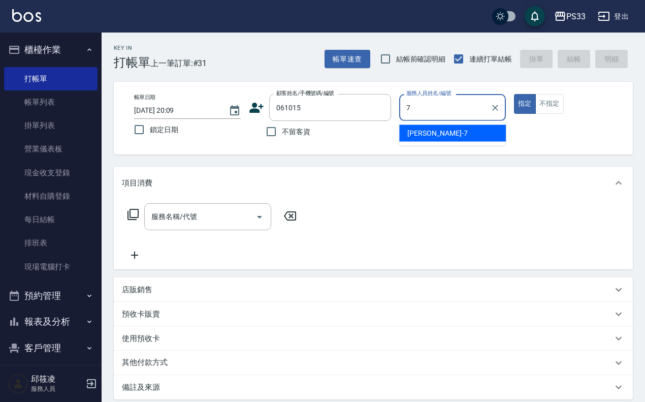
type input "Joann-7"
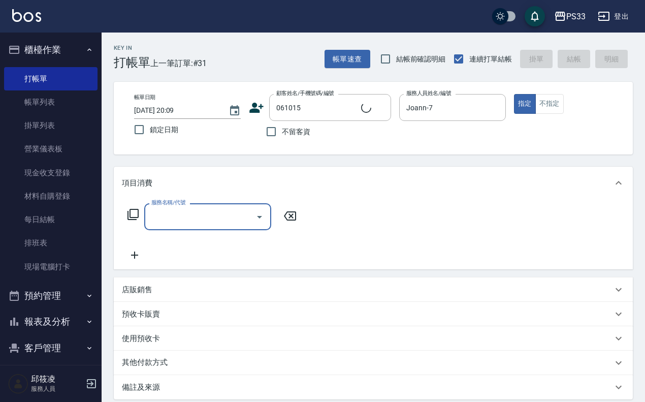
type input "[PERSON_NAME]/0905766772/061015"
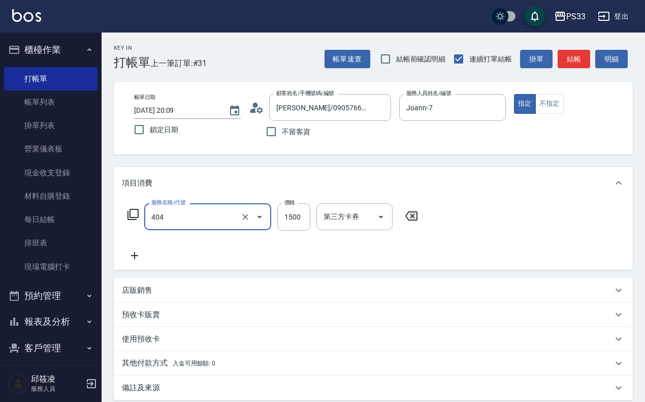
type input "設計染髮(404)"
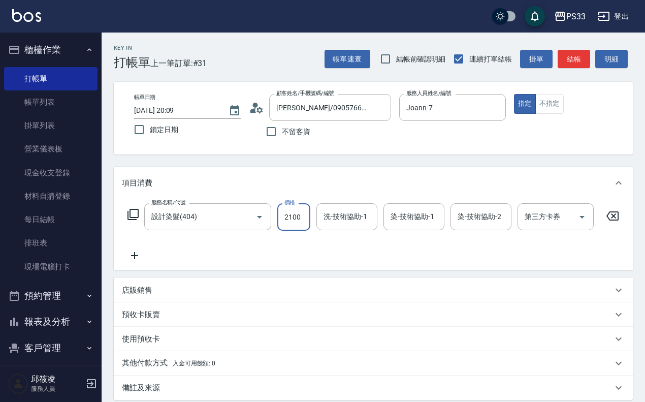
type input "2100"
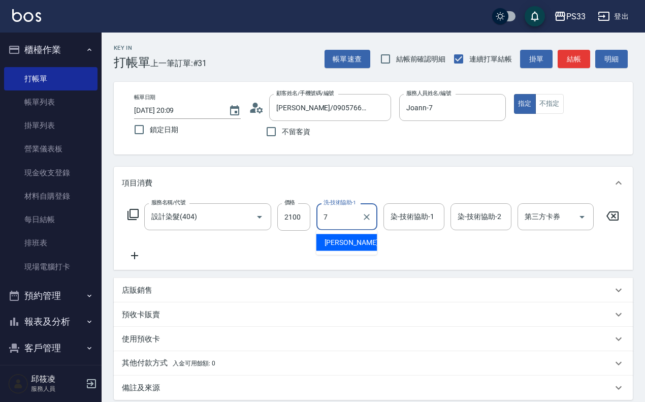
type input "Joann-7"
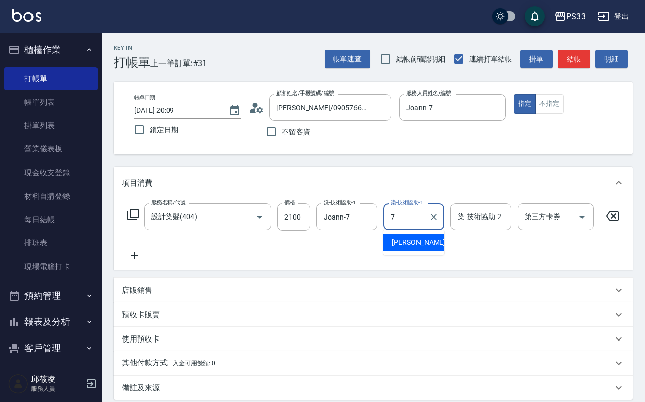
type input "Joann-7"
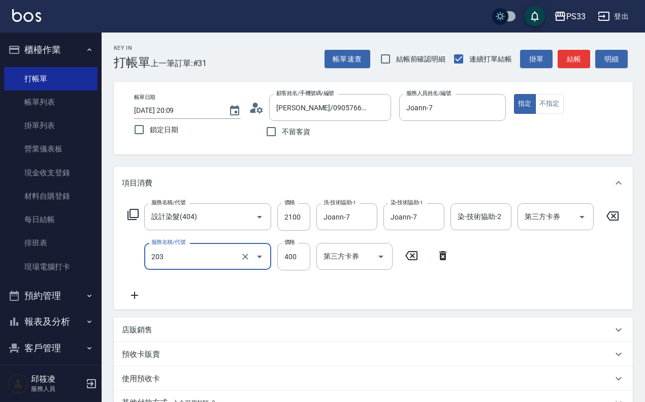
type input "指定單剪(203)"
type input "200"
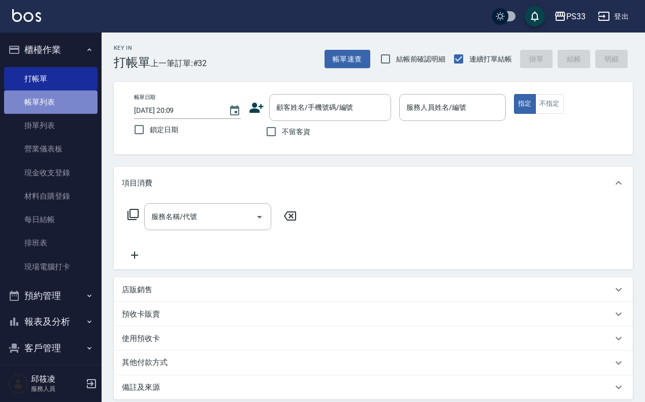
click at [67, 110] on link "帳單列表" at bounding box center [50, 101] width 93 height 23
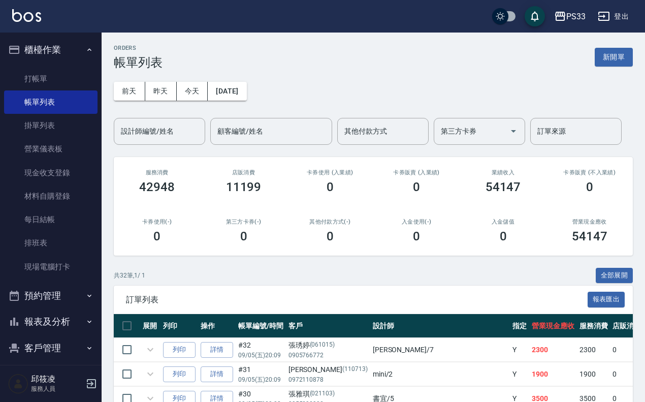
scroll to position [63, 0]
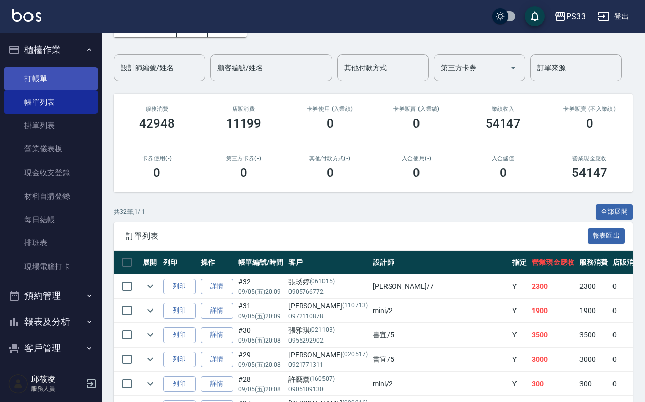
click at [63, 77] on link "打帳單" at bounding box center [50, 78] width 93 height 23
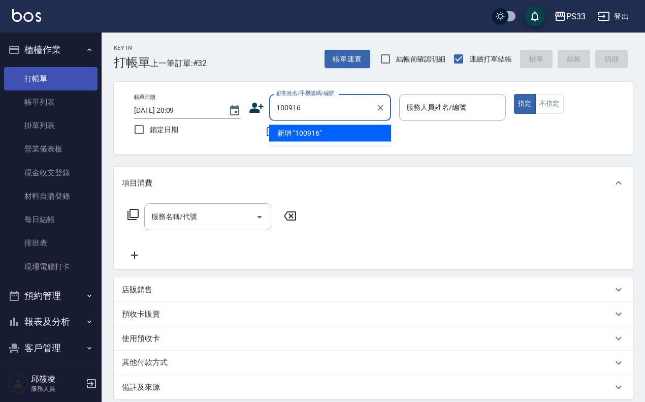
type input "100916"
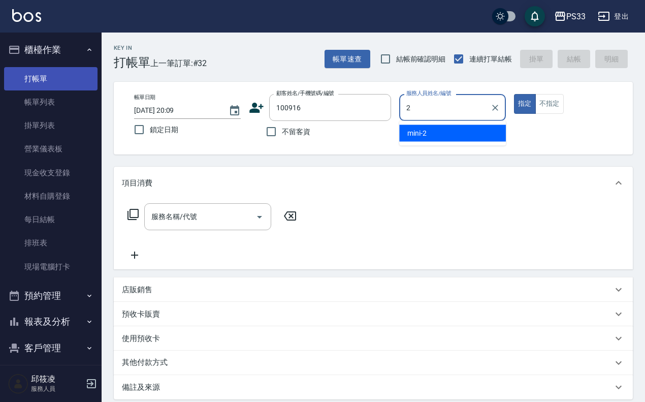
type input "mini-2"
type button "true"
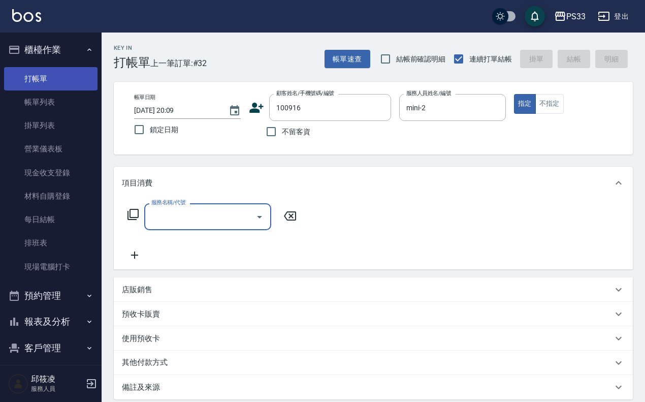
type input "[PERSON_NAME]/09811711128/100916"
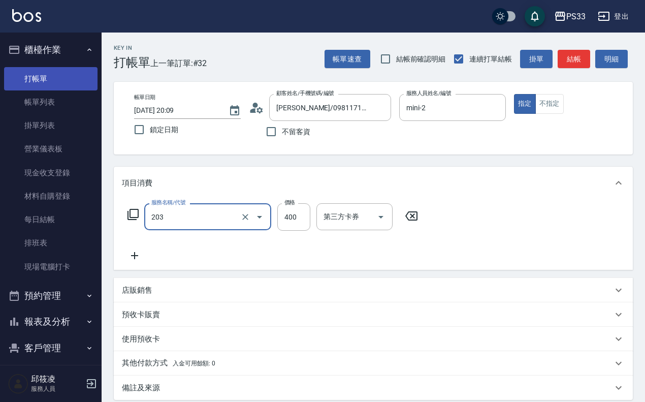
type input "指定單剪(203)"
type input "100"
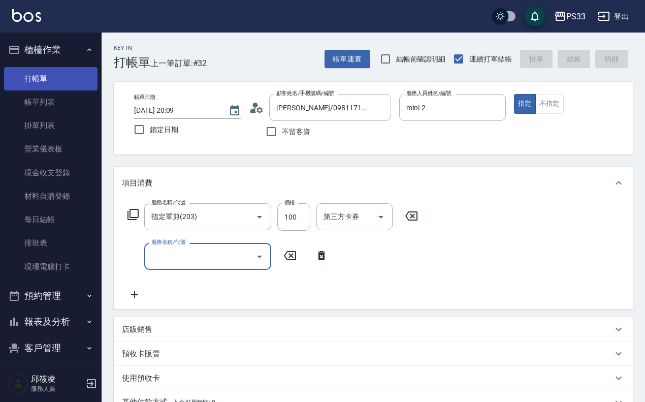
type input "[DATE] 20:10"
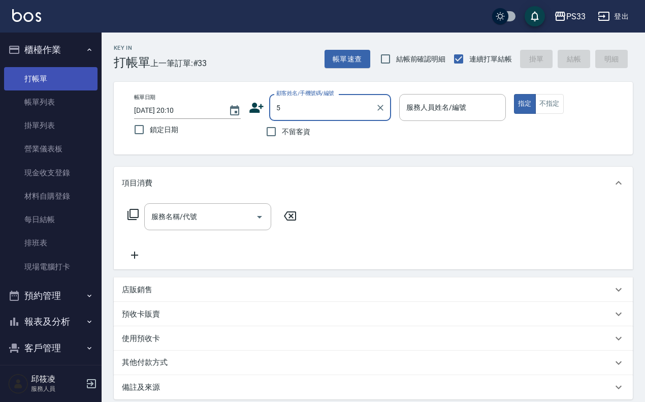
type input "5"
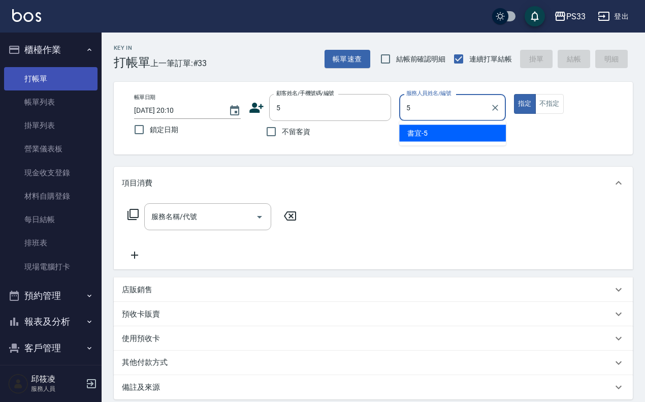
type input "書宜-5"
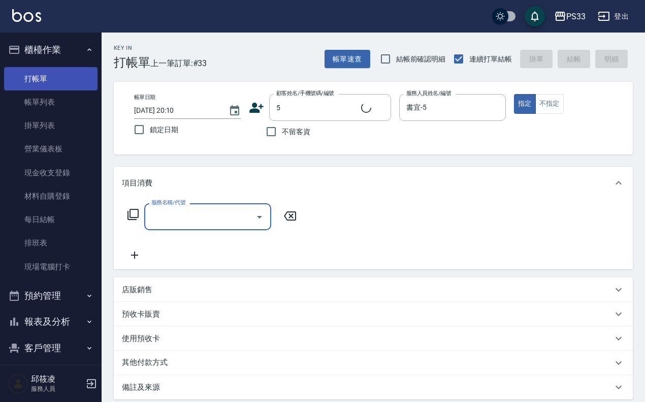
type input "2"
type input "書宜/0989724214/5"
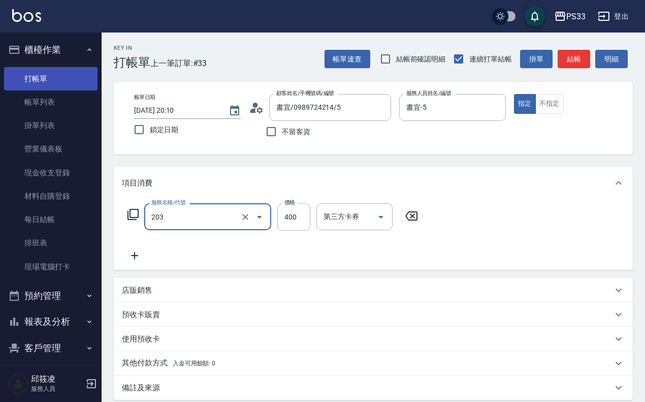
type input "指定單剪(203)"
type input "250"
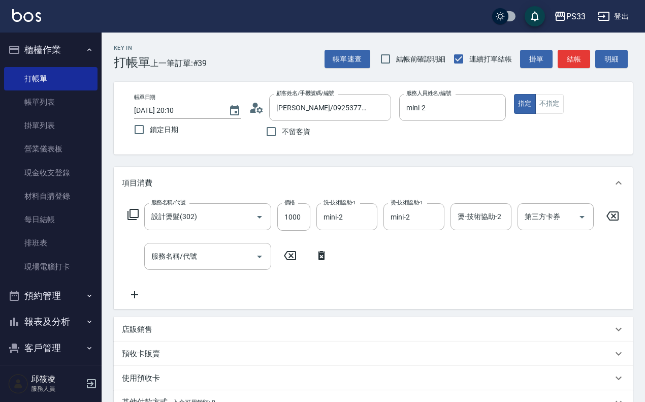
click at [217, 332] on div "店販銷售" at bounding box center [367, 329] width 491 height 11
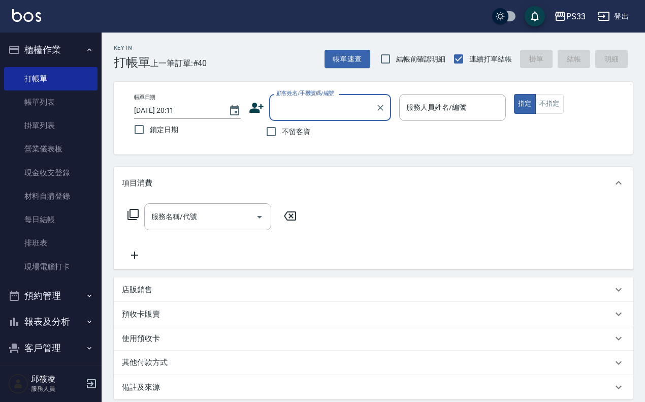
scroll to position [34, 0]
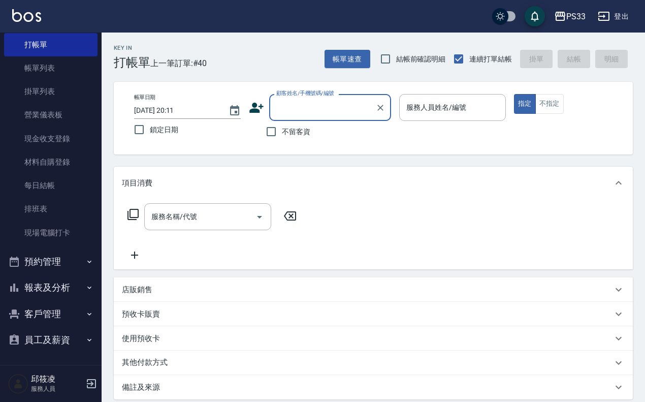
click at [47, 280] on button "報表及分析" at bounding box center [50, 287] width 93 height 26
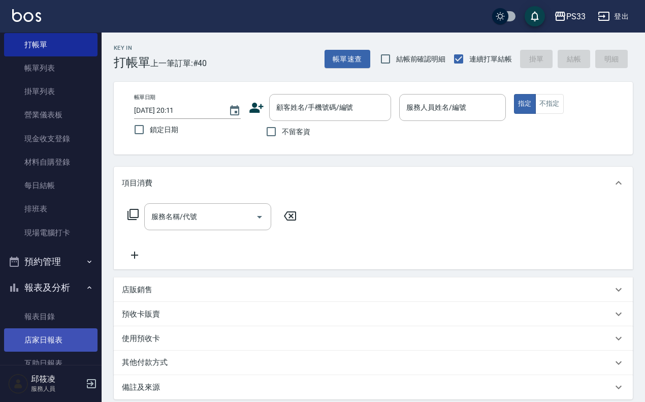
click at [31, 333] on link "店家日報表" at bounding box center [50, 339] width 93 height 23
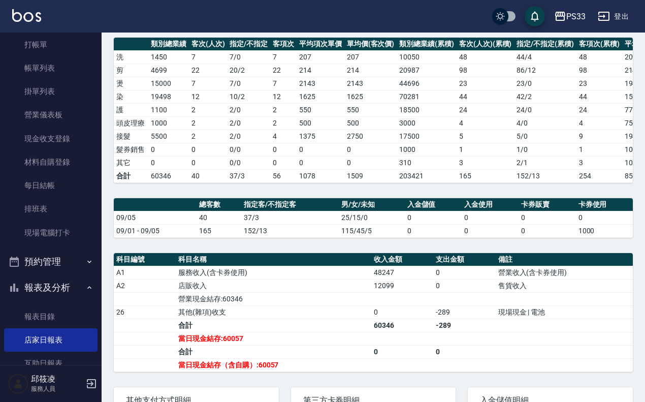
scroll to position [190, 0]
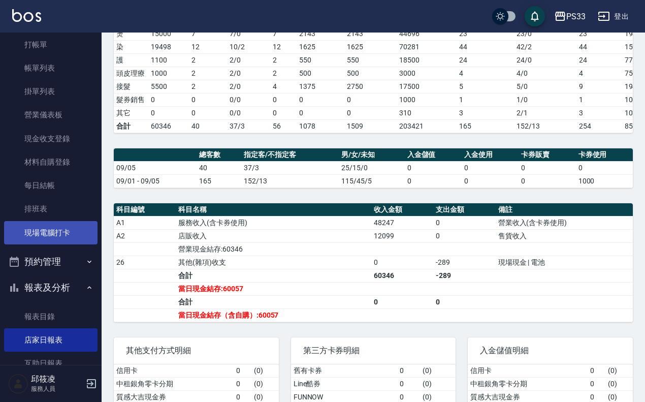
click at [61, 239] on link "現場電腦打卡" at bounding box center [50, 232] width 93 height 23
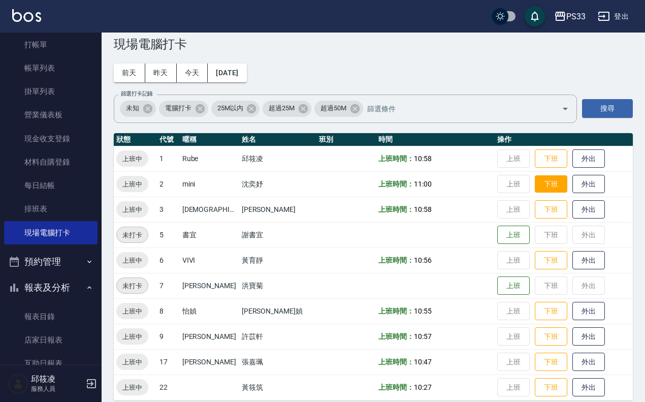
scroll to position [28, 0]
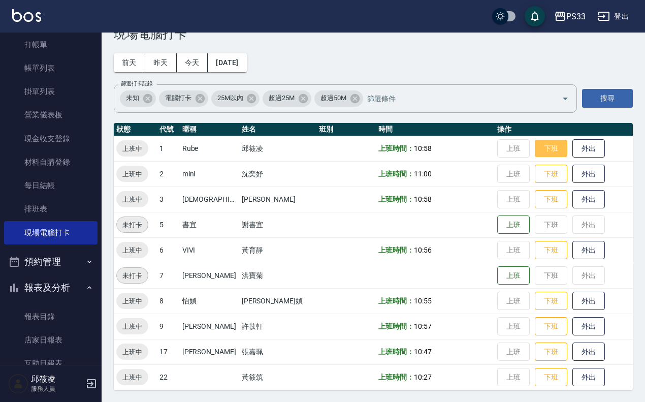
click at [535, 148] on button "下班" at bounding box center [551, 149] width 33 height 18
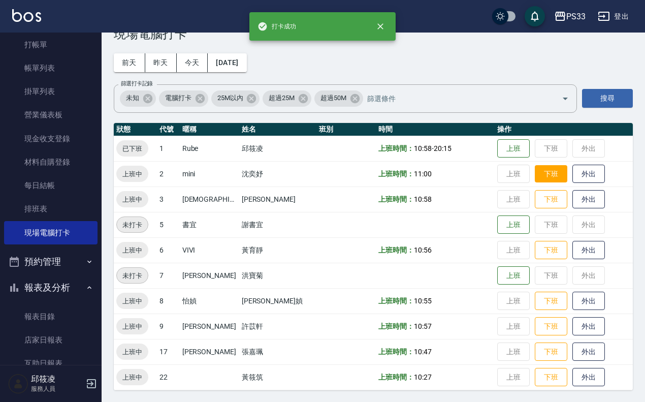
click at [537, 175] on button "下班" at bounding box center [551, 174] width 33 height 18
click at [540, 204] on button "下班" at bounding box center [551, 199] width 33 height 18
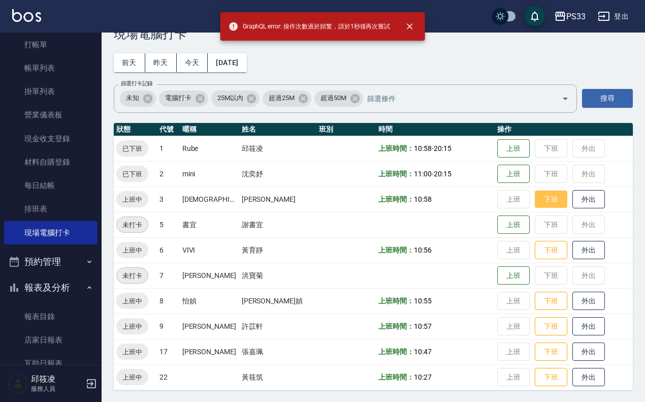
click at [535, 198] on button "下班" at bounding box center [551, 199] width 33 height 18
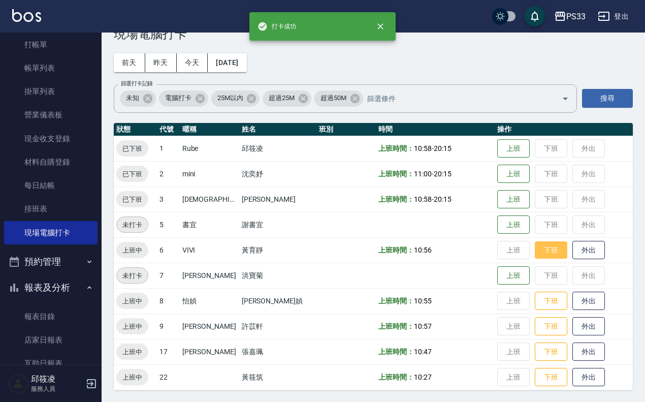
click at [535, 253] on button "下班" at bounding box center [551, 250] width 33 height 18
click at [535, 294] on button "下班" at bounding box center [551, 301] width 33 height 18
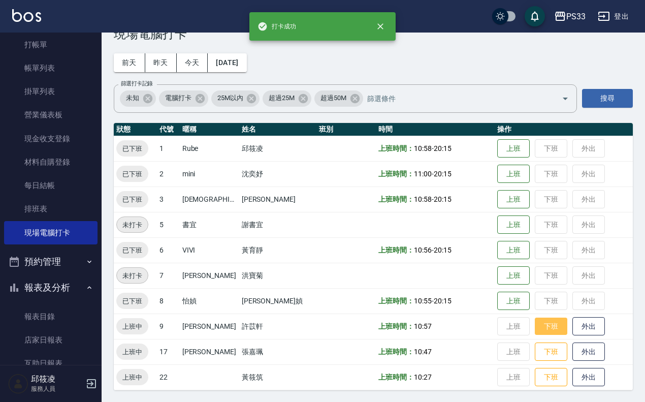
click at [535, 321] on button "下班" at bounding box center [551, 326] width 33 height 18
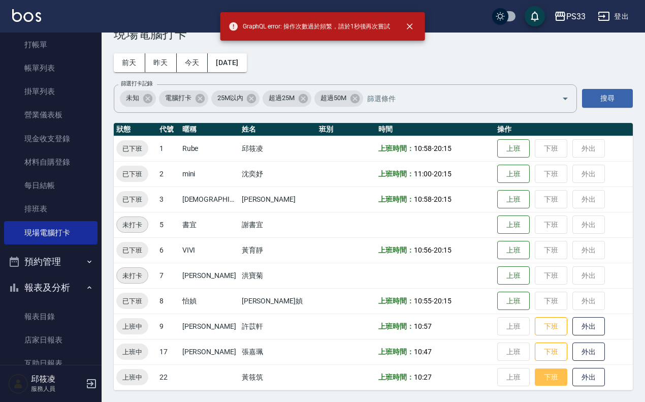
click at [535, 371] on button "下班" at bounding box center [551, 377] width 33 height 18
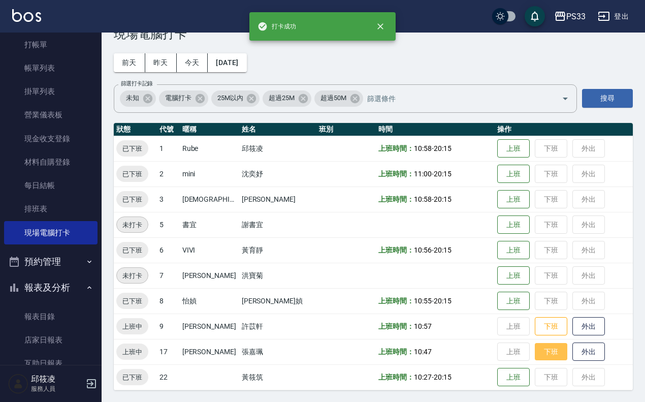
click at [537, 351] on button "下班" at bounding box center [551, 352] width 33 height 18
click at [535, 332] on button "下班" at bounding box center [551, 326] width 33 height 18
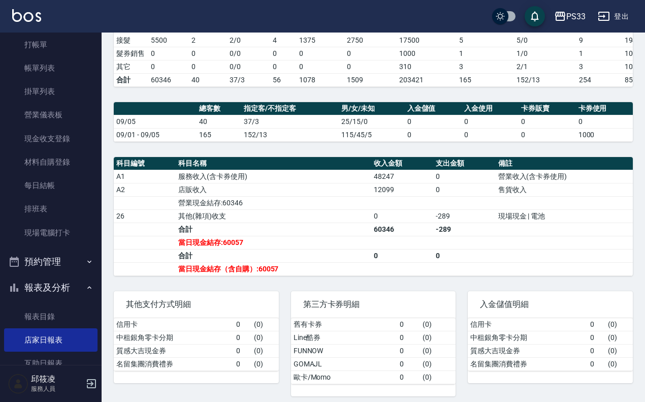
scroll to position [254, 0]
